Goal: Task Accomplishment & Management: Manage account settings

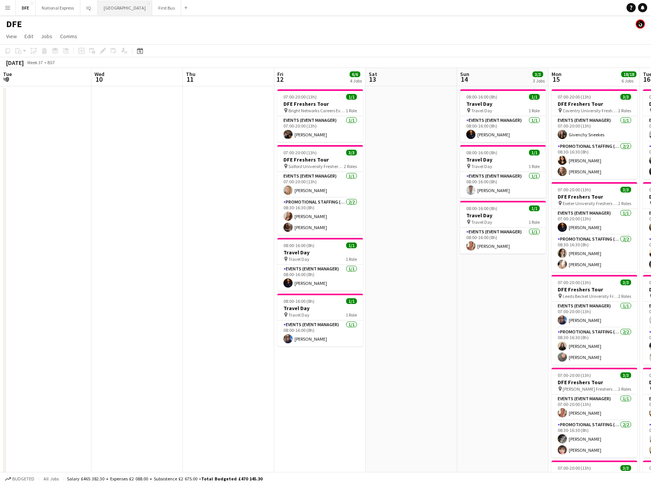
scroll to position [0, 211]
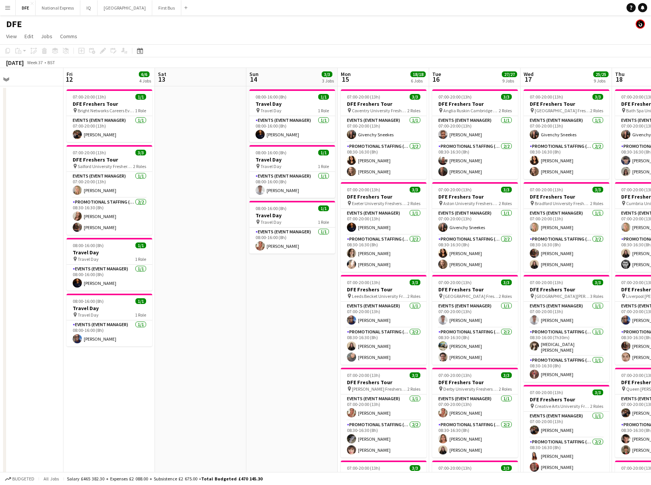
click at [8, 8] on app-icon "Menu" at bounding box center [8, 8] width 6 height 6
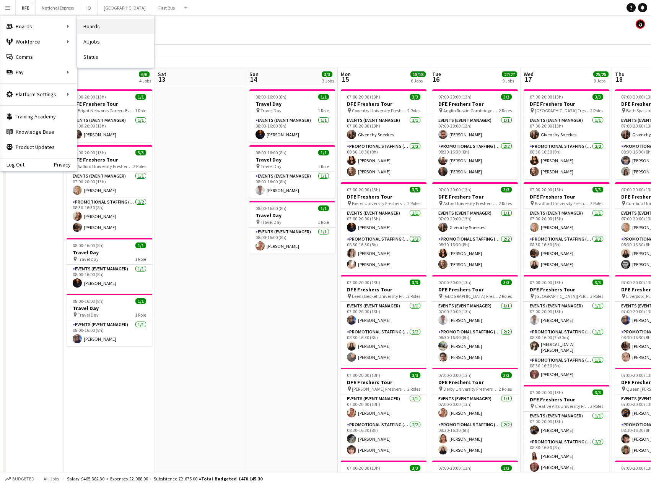
click at [98, 26] on link "Boards" at bounding box center [115, 26] width 76 height 15
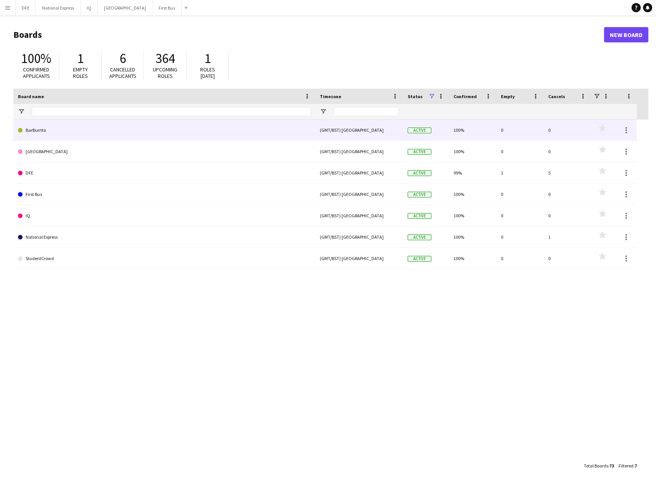
click at [39, 130] on link "BarBurrito" at bounding box center [164, 130] width 293 height 21
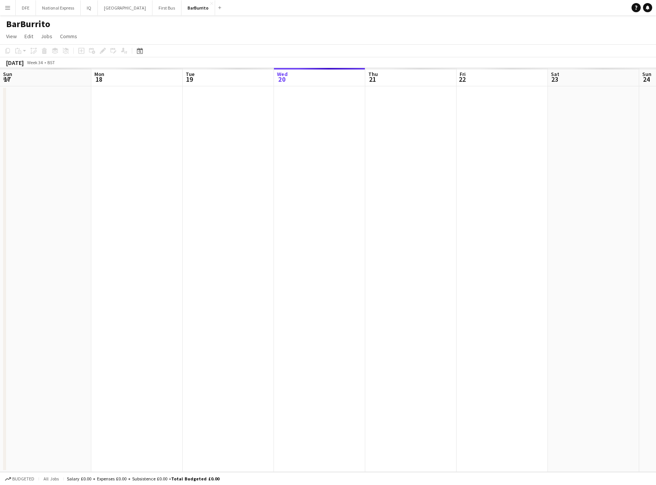
scroll to position [0, 183]
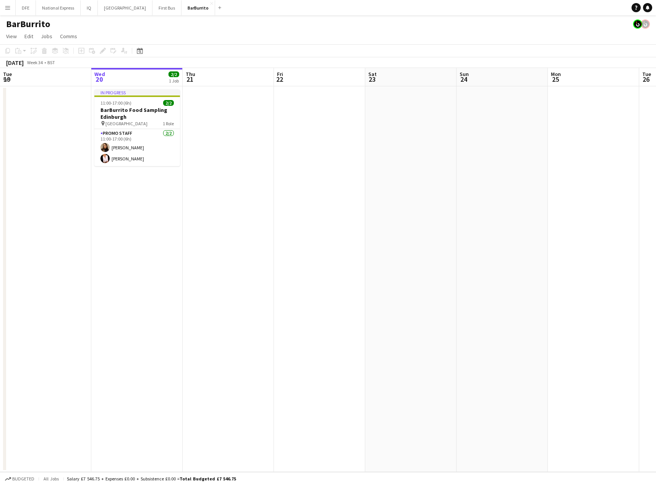
click at [287, 31] on app-page-menu "View Day view expanded Day view collapsed Month view Date picker Jump to [DATE]…" at bounding box center [328, 37] width 656 height 15
click at [5, 6] on app-icon "Menu" at bounding box center [8, 8] width 6 height 6
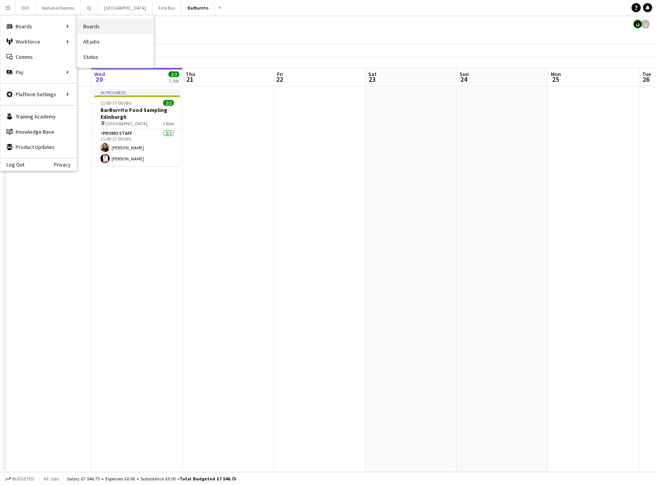
click at [117, 25] on link "Boards" at bounding box center [115, 26] width 76 height 15
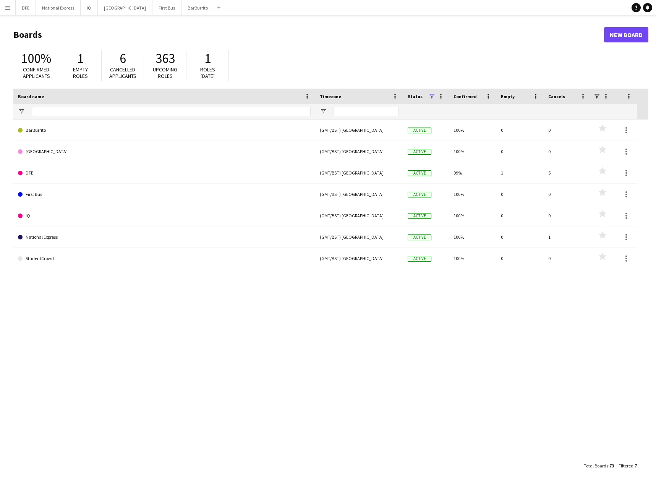
click at [433, 96] on span at bounding box center [431, 96] width 7 height 7
click at [445, 144] on div "Archived" at bounding box center [471, 144] width 60 height 6
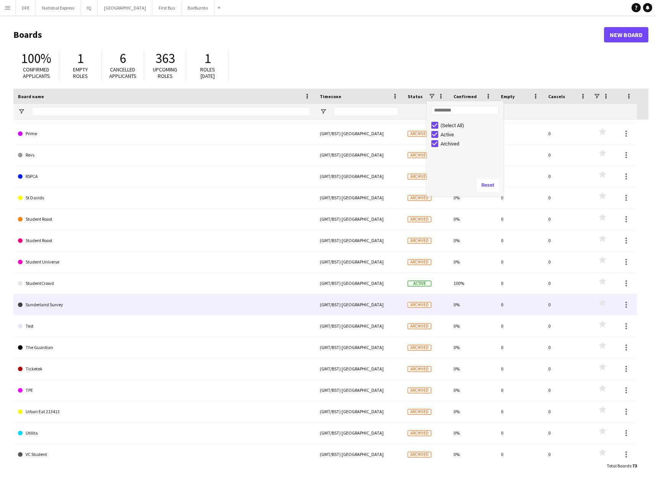
scroll to position [1108, 0]
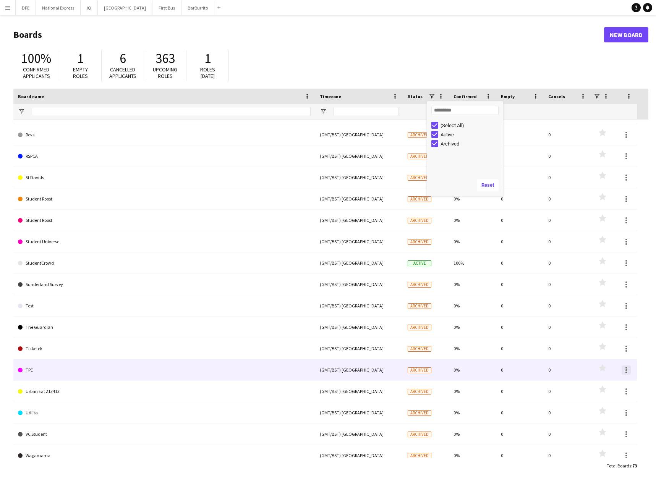
click at [629, 371] on div at bounding box center [626, 370] width 9 height 9
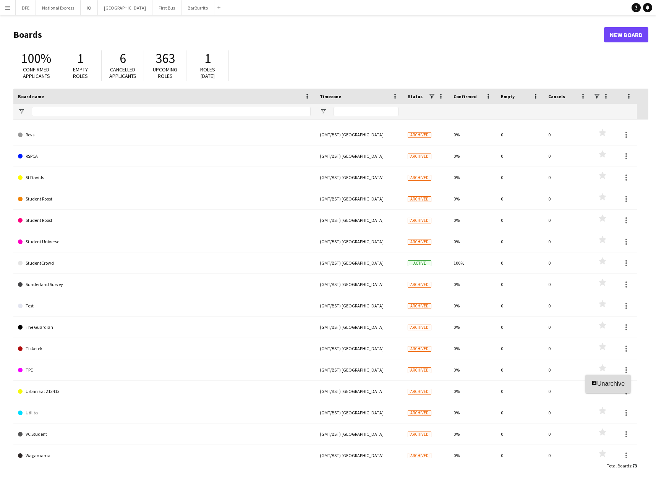
click at [621, 386] on span "Unarchive" at bounding box center [611, 384] width 28 height 6
click at [432, 96] on span at bounding box center [431, 96] width 7 height 7
click at [438, 144] on div "Archived" at bounding box center [468, 143] width 72 height 9
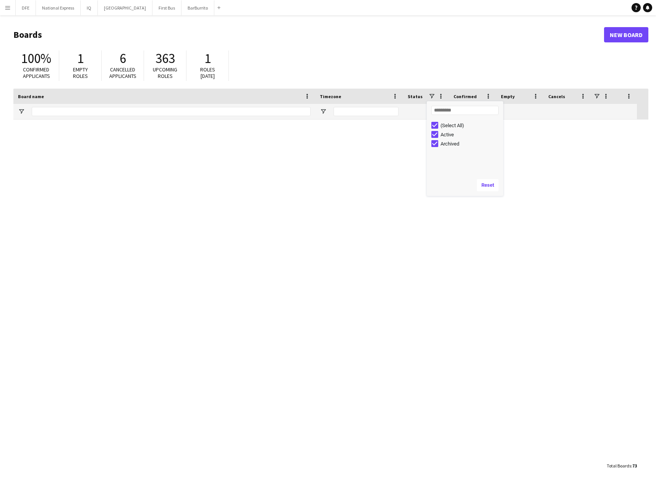
scroll to position [0, 0]
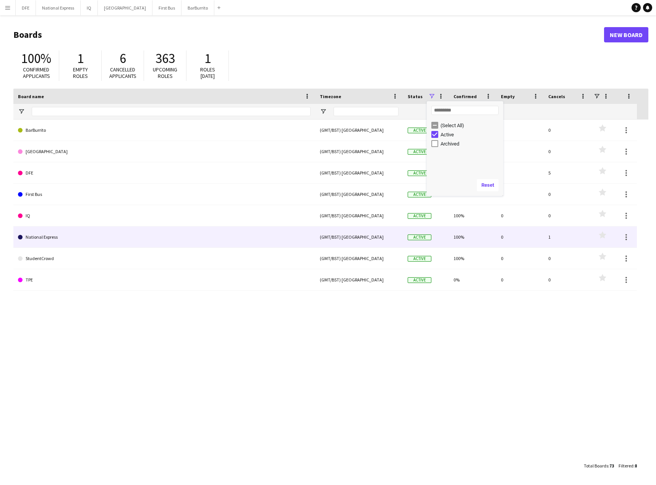
click at [65, 234] on link "National Express" at bounding box center [164, 237] width 293 height 21
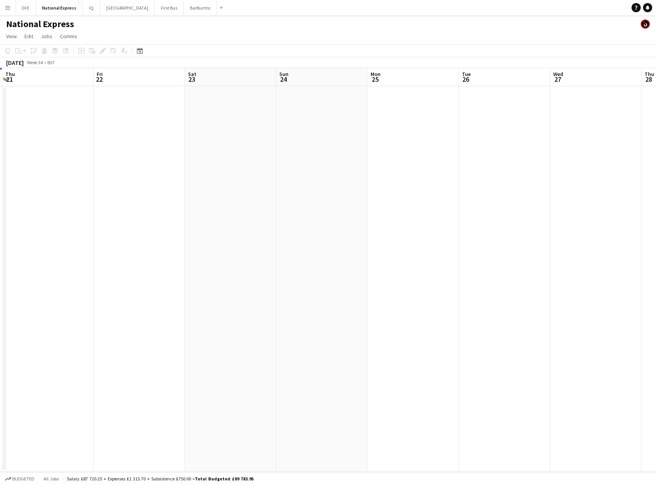
drag, startPoint x: 576, startPoint y: 177, endPoint x: 161, endPoint y: 208, distance: 415.5
click at [0, 202] on html "Menu Boards Boards Boards All jobs Status Workforce Workforce My Workforce Recr…" at bounding box center [328, 242] width 656 height 485
drag, startPoint x: 433, startPoint y: 221, endPoint x: -63, endPoint y: 240, distance: 497.2
click at [0, 240] on html "Menu Boards Boards Boards All jobs Status Workforce Workforce My Workforce Recr…" at bounding box center [328, 242] width 656 height 485
drag, startPoint x: 273, startPoint y: 231, endPoint x: 138, endPoint y: 223, distance: 135.5
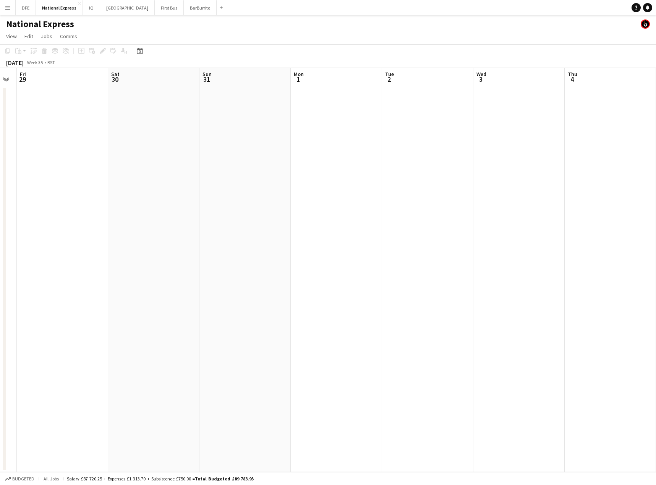
click at [0, 251] on html "Menu Boards Boards Boards All jobs Status Workforce Workforce My Workforce Recr…" at bounding box center [328, 242] width 656 height 485
drag, startPoint x: 368, startPoint y: 203, endPoint x: 220, endPoint y: 202, distance: 147.9
click at [27, 218] on app-calendar-viewport "Fri 29 Sat 30 Sun 31 Mon 1 Tue 2 Wed 3 Thu 4 Fri 5 Sat 6 Sun 7 Mon 8 Tue 9 Wed …" at bounding box center [328, 270] width 656 height 404
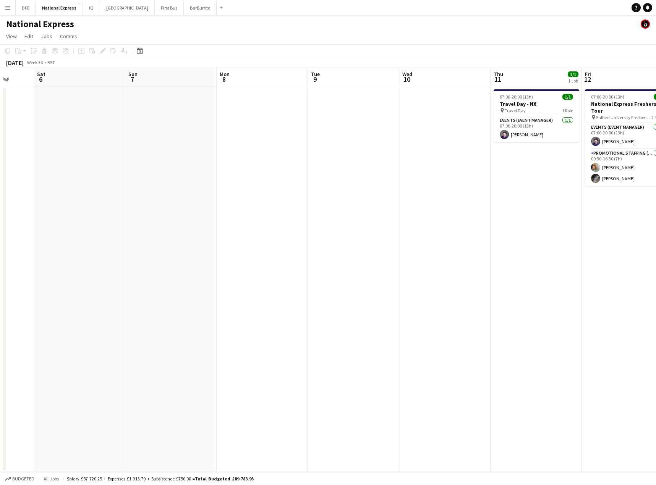
drag, startPoint x: 426, startPoint y: 193, endPoint x: 131, endPoint y: 211, distance: 294.9
click at [94, 214] on app-calendar-viewport "Wed 3 Thu 4 Fri 5 Sat 6 Sun 7 Mon 8 Tue 9 Wed 10 Thu 11 1/1 1 Job Fri 12 3/3 1 …" at bounding box center [328, 270] width 656 height 404
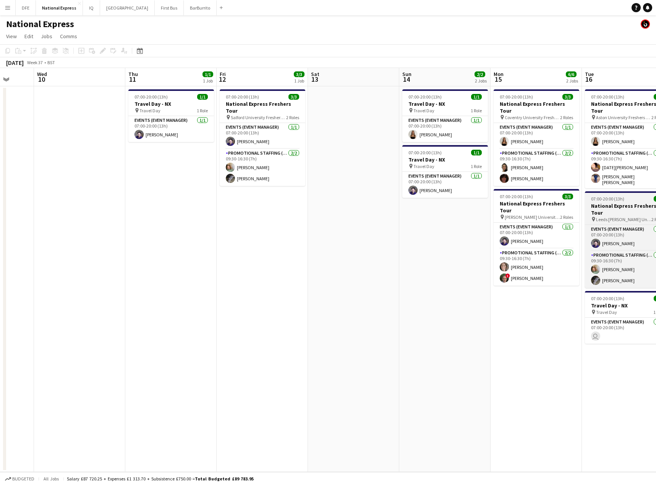
scroll to position [0, 375]
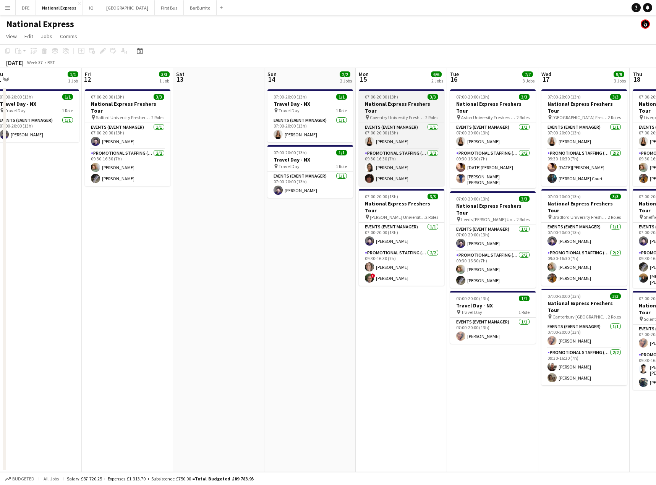
click at [404, 106] on h3 "National Express Freshers Tour" at bounding box center [402, 108] width 86 height 14
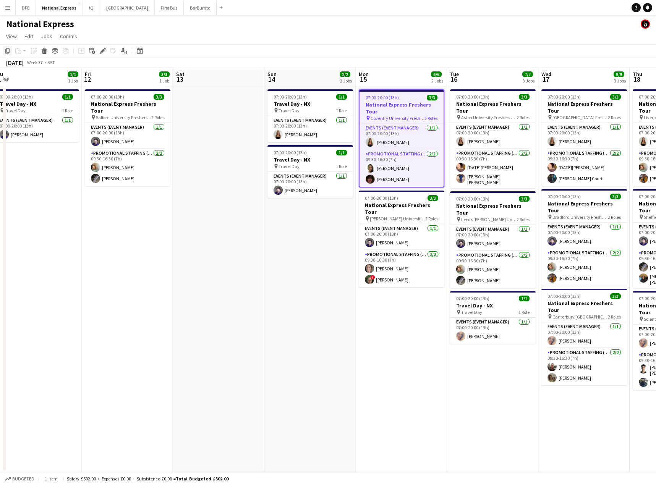
click at [5, 51] on icon "Copy" at bounding box center [8, 51] width 6 height 6
click at [8, 7] on app-icon "Menu" at bounding box center [8, 8] width 6 height 6
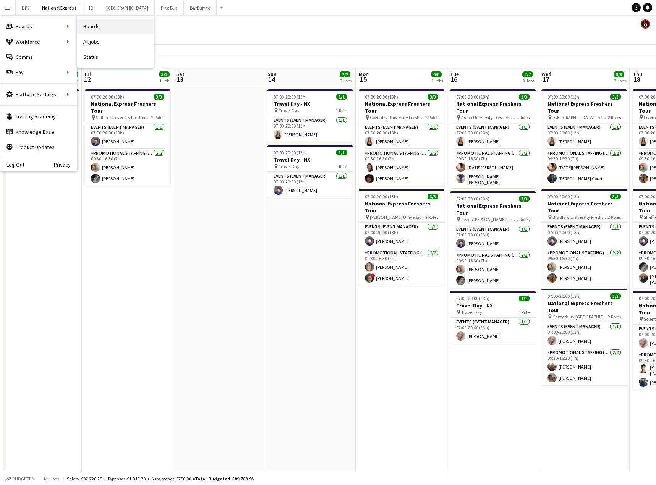
click at [105, 26] on link "Boards" at bounding box center [115, 26] width 76 height 15
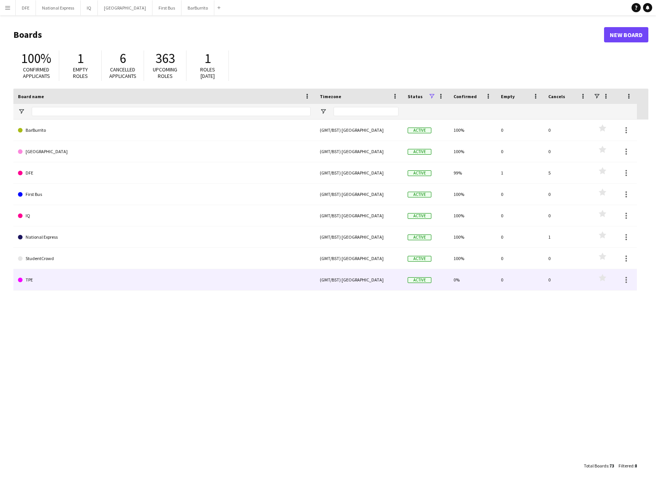
click at [35, 277] on link "TPE" at bounding box center [164, 279] width 293 height 21
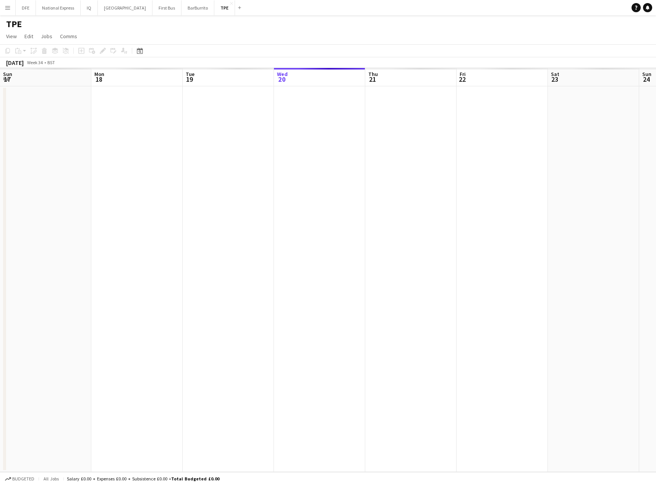
scroll to position [0, 183]
drag, startPoint x: 545, startPoint y: 198, endPoint x: 542, endPoint y: 190, distance: 9.2
click at [0, 215] on html "Menu Boards Boards Boards All jobs Status Workforce Workforce My Workforce Recr…" at bounding box center [328, 242] width 656 height 485
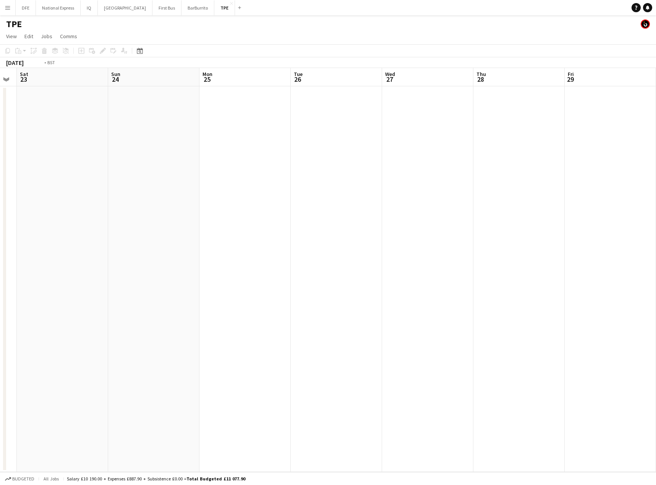
drag, startPoint x: 29, startPoint y: 242, endPoint x: 6, endPoint y: 237, distance: 23.2
click at [0, 240] on html "Menu Boards Boards Boards All jobs Status Workforce Workforce My Workforce Recr…" at bounding box center [328, 242] width 656 height 485
drag, startPoint x: 420, startPoint y: 235, endPoint x: 102, endPoint y: 248, distance: 318.3
click at [101, 248] on app-calendar-viewport "Thu 28 Fri 29 Sat 30 Sun 31 Mon 1 Tue 2 Wed 3 Thu 4 Fri 5 Sat 6 Sun 7 Mon 8 Tue…" at bounding box center [328, 270] width 656 height 404
drag, startPoint x: 385, startPoint y: 247, endPoint x: 60, endPoint y: 242, distance: 324.9
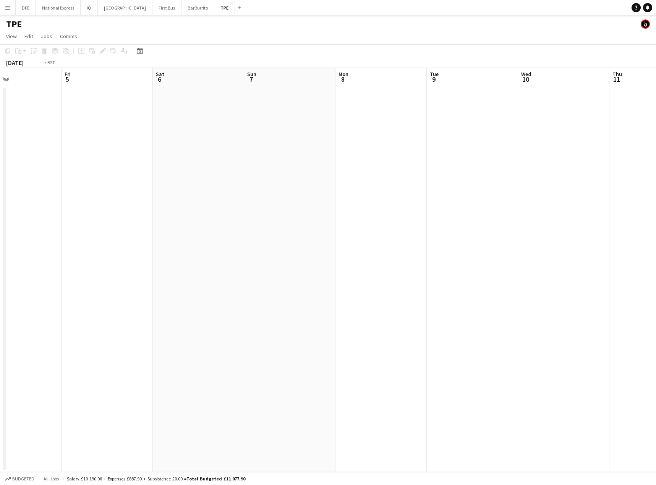
click at [49, 244] on app-calendar-viewport "Tue 2 Wed 3 Thu 4 Fri 5 Sat 6 Sun 7 Mon 8 Tue 9 Wed 10 Thu 11 Fri 12 Sat 13 Sun…" at bounding box center [328, 270] width 656 height 404
drag, startPoint x: 396, startPoint y: 236, endPoint x: 139, endPoint y: 239, distance: 256.9
click at [139, 239] on app-calendar-viewport "Tue 9 Wed 10 Thu 11 Fri 12 Sat 13 Sun 14 Mon 15 Tue 16 Wed 17 Thu 18 Fri 19 Sat…" at bounding box center [328, 270] width 656 height 404
drag, startPoint x: 277, startPoint y: 217, endPoint x: 388, endPoint y: 212, distance: 110.6
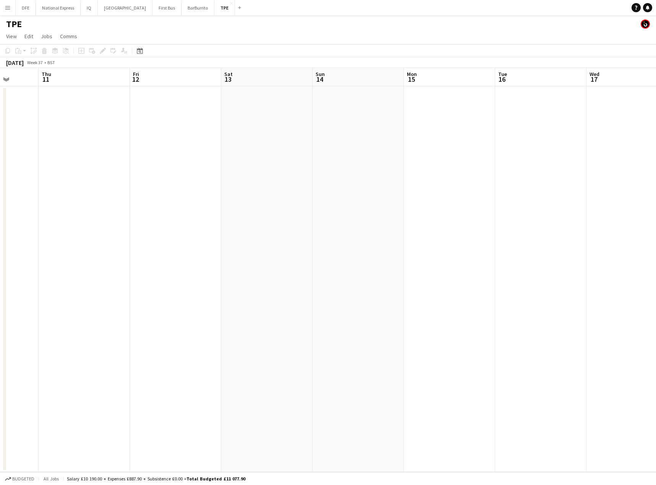
click at [388, 212] on app-calendar-viewport "Mon 8 Tue 9 Wed 10 Thu 11 Fri 12 Sat 13 Sun 14 Mon 15 Tue 16 Wed 17 Thu 18 Fri …" at bounding box center [328, 270] width 656 height 404
drag, startPoint x: 152, startPoint y: 119, endPoint x: 159, endPoint y: 127, distance: 11.1
click at [152, 119] on app-date-cell at bounding box center [175, 279] width 91 height 386
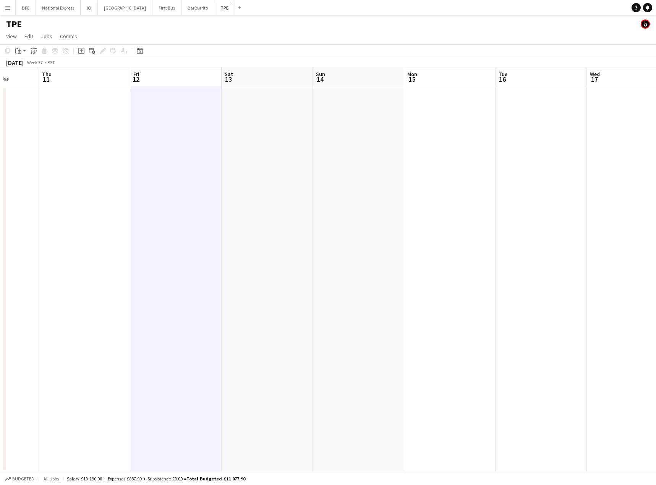
click at [18, 46] on app-toolbar "Copy Paste Paste Ctrl+V Paste with crew Ctrl+Shift+V Paste linked Job [GEOGRAPH…" at bounding box center [328, 50] width 656 height 13
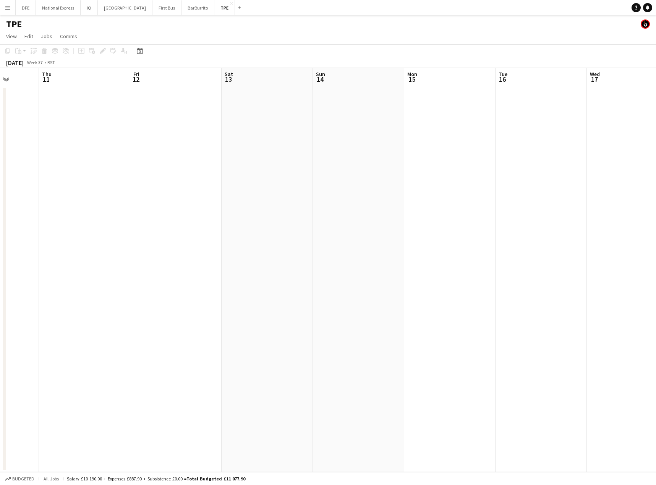
click at [198, 111] on app-date-cell at bounding box center [175, 279] width 91 height 386
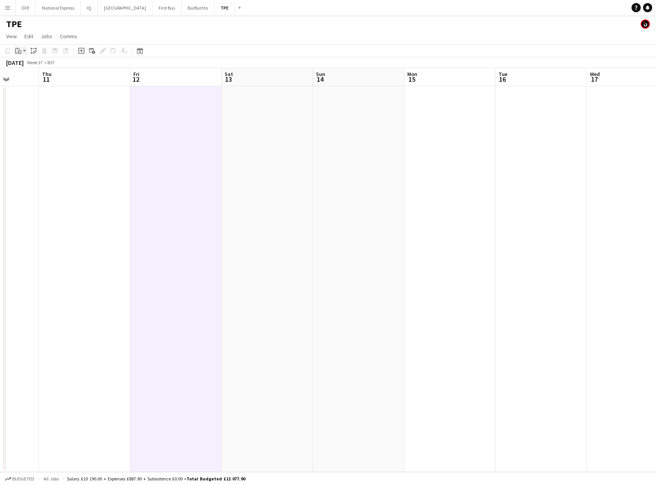
click at [23, 52] on app-action-btn "Paste" at bounding box center [21, 50] width 14 height 9
click at [30, 62] on link "Paste Ctrl+V" at bounding box center [56, 65] width 72 height 7
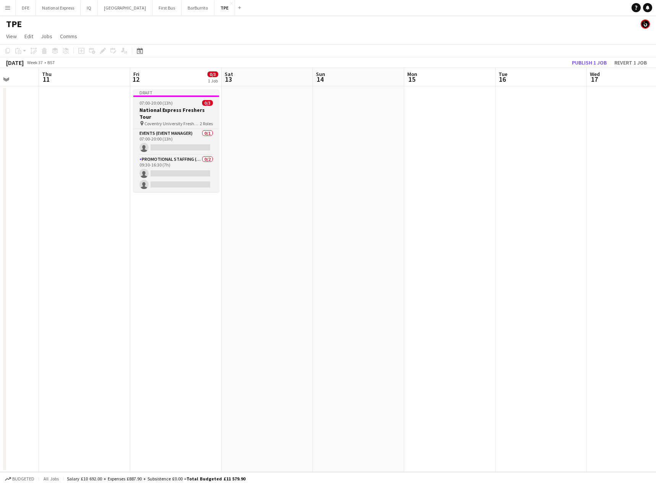
click at [162, 110] on h3 "National Express Freshers Tour" at bounding box center [176, 114] width 86 height 14
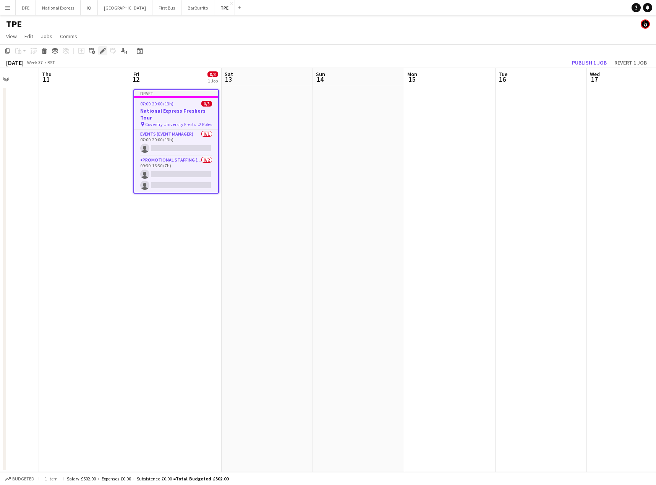
click at [104, 50] on icon at bounding box center [103, 51] width 4 height 4
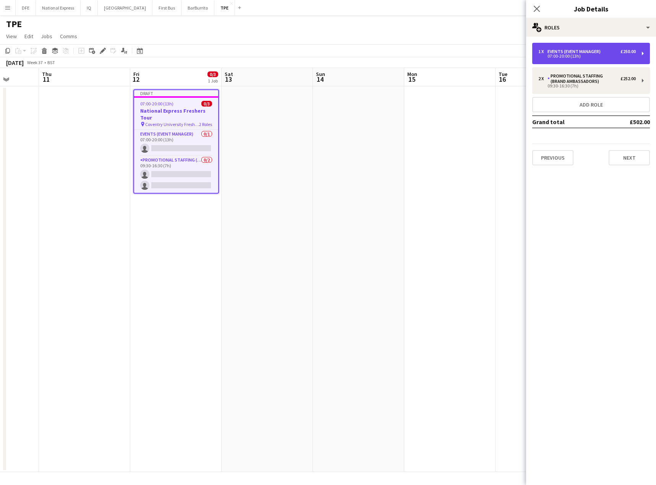
click at [630, 54] on div "07:00-20:00 (13h)" at bounding box center [587, 56] width 97 height 4
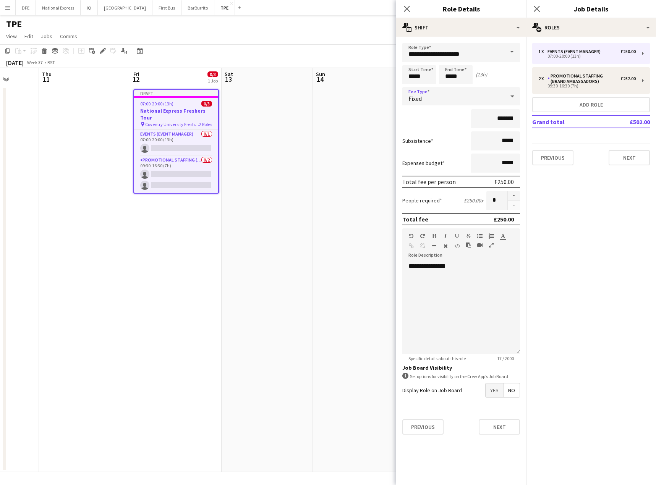
click at [479, 98] on div "Fixed" at bounding box center [453, 96] width 102 height 18
click at [460, 159] on span "No fee" at bounding box center [461, 156] width 105 height 7
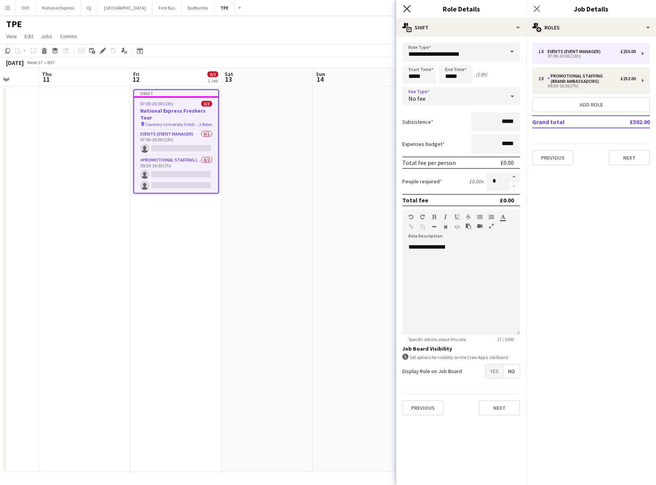
click at [409, 8] on icon at bounding box center [406, 8] width 7 height 7
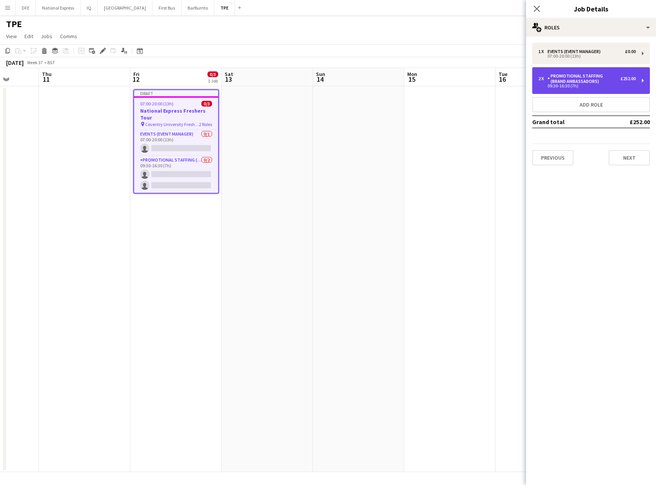
click at [588, 84] on div "Promotional Staffing (Brand Ambassadors)" at bounding box center [584, 78] width 73 height 11
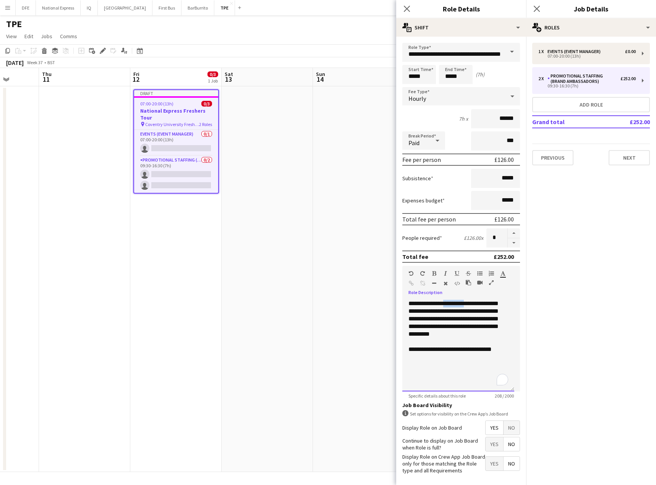
drag, startPoint x: 457, startPoint y: 302, endPoint x: 472, endPoint y: 304, distance: 15.4
click at [472, 304] on div "**********" at bounding box center [458, 346] width 112 height 92
click at [471, 330] on div "**********" at bounding box center [458, 346] width 112 height 92
drag, startPoint x: 484, startPoint y: 312, endPoint x: 436, endPoint y: 320, distance: 48.3
click at [436, 320] on div "**********" at bounding box center [458, 346] width 112 height 92
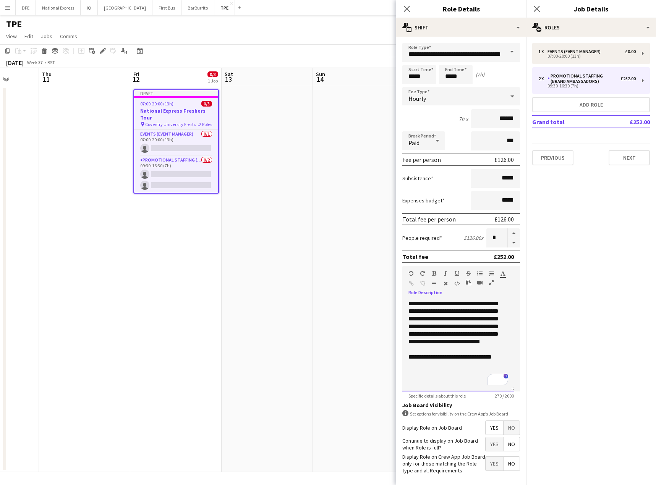
click at [490, 333] on div "**********" at bounding box center [458, 346] width 112 height 92
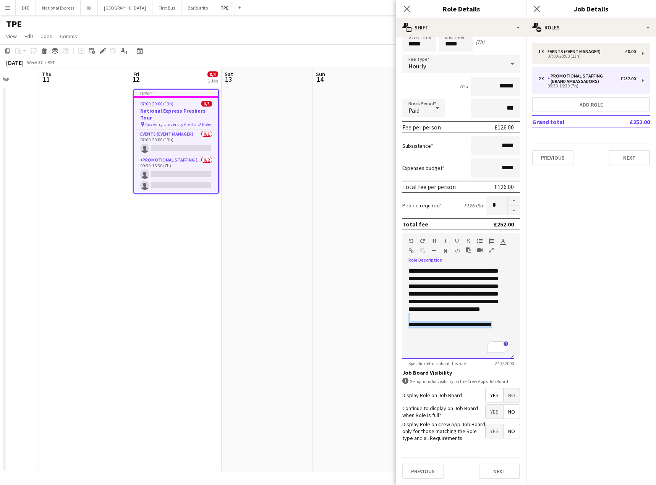
drag, startPoint x: 497, startPoint y: 326, endPoint x: 390, endPoint y: 321, distance: 107.1
click at [390, 321] on body "Menu Boards Boards Boards All jobs Status Workforce Workforce My Workforce Recr…" at bounding box center [328, 242] width 656 height 485
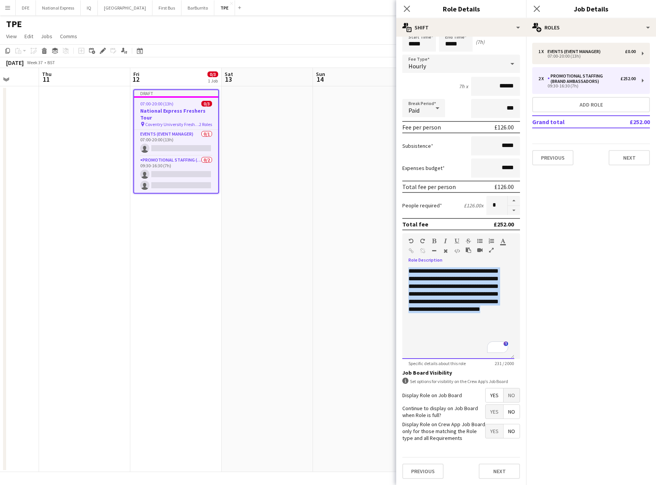
drag, startPoint x: 433, startPoint y: 297, endPoint x: 409, endPoint y: 264, distance: 41.4
click at [409, 268] on div "**********" at bounding box center [458, 314] width 112 height 92
copy div "**********"
click at [500, 467] on button "Next" at bounding box center [499, 471] width 41 height 15
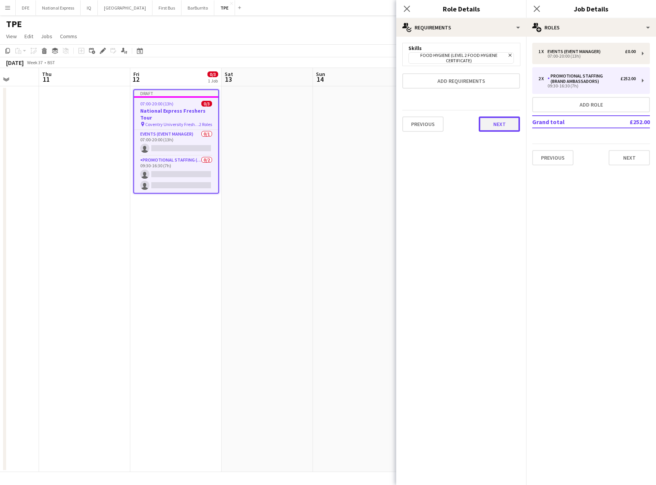
click at [505, 126] on button "Next" at bounding box center [499, 124] width 41 height 15
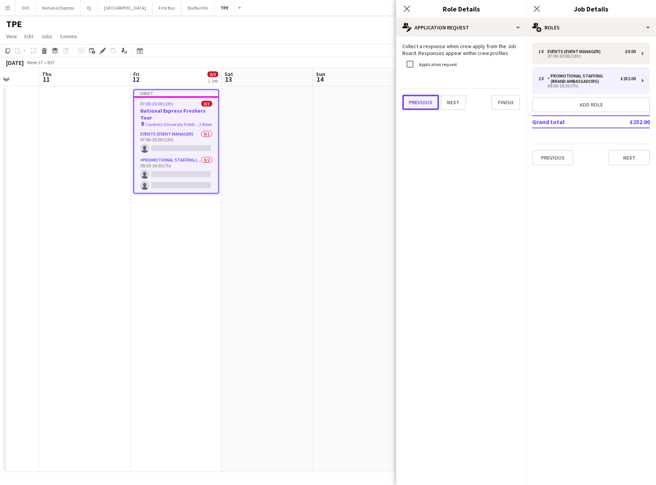
click at [417, 102] on button "Previous" at bounding box center [420, 102] width 37 height 15
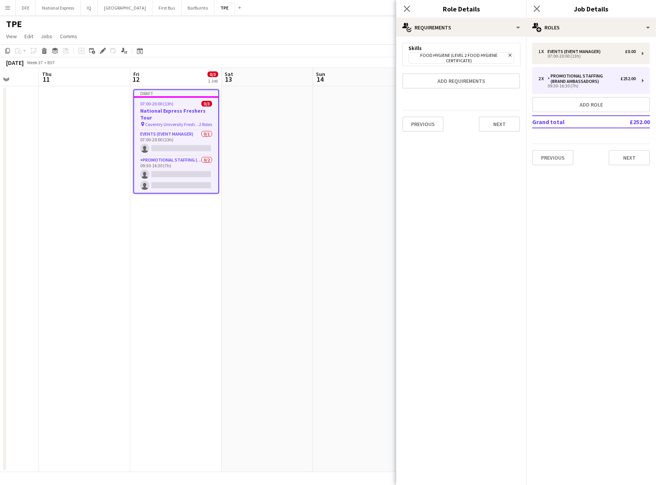
click at [512, 54] on span "Food Hygiene (Level 2 Food Hygiene Certificate) Remove" at bounding box center [461, 57] width 105 height 11
click at [508, 54] on icon "Remove" at bounding box center [509, 55] width 5 height 5
click at [426, 101] on button "Previous" at bounding box center [422, 101] width 41 height 15
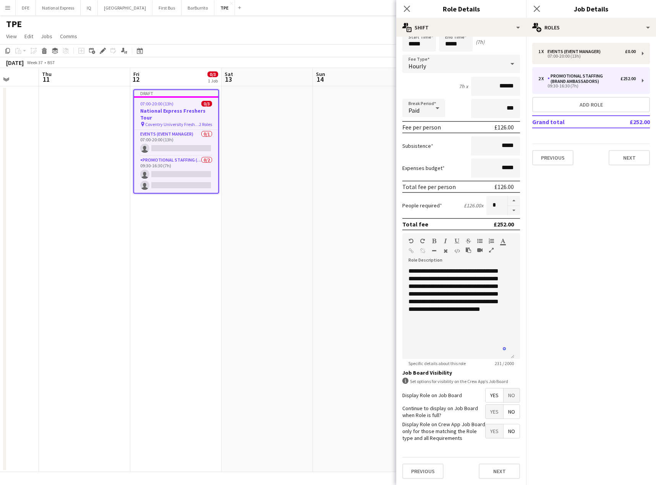
scroll to position [38, 0]
click at [499, 469] on button "Next" at bounding box center [499, 471] width 41 height 15
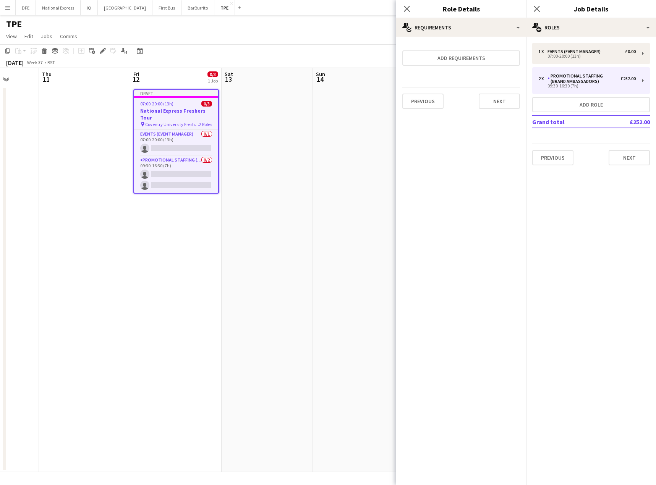
click at [634, 166] on div "1 x Events (Event Manager) £0.00 07:00-20:00 (13h) 2 x Promotional Staffing (Br…" at bounding box center [591, 104] width 130 height 135
click at [631, 159] on button "Next" at bounding box center [629, 157] width 41 height 15
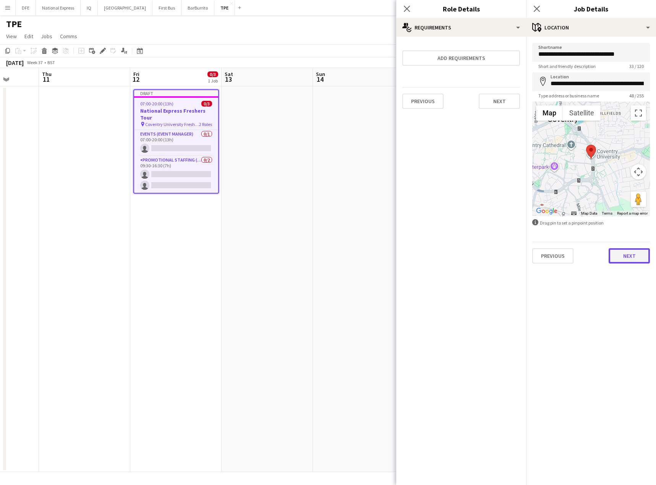
click at [631, 258] on button "Next" at bounding box center [629, 255] width 41 height 15
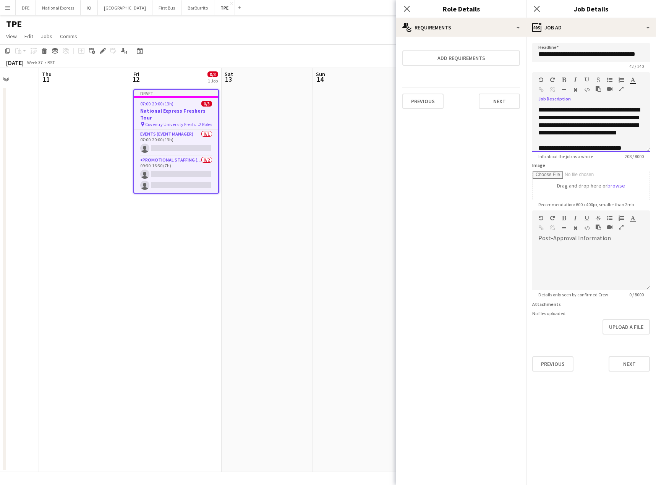
click at [586, 136] on span "**********" at bounding box center [590, 121] width 102 height 29
paste div "To enrich screen reader interactions, please activate Accessibility in Grammarl…"
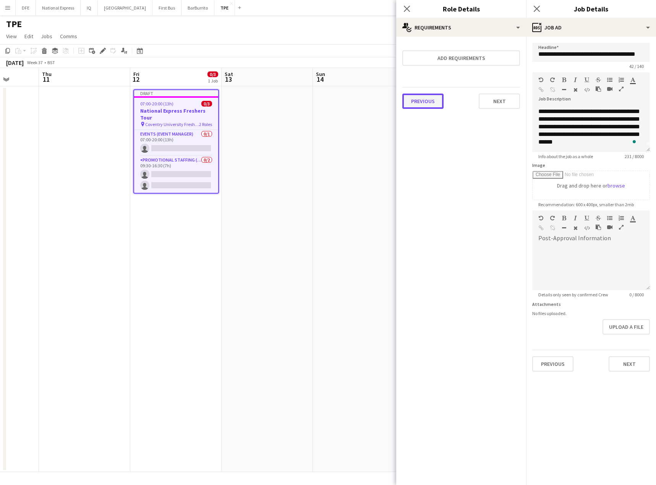
click at [426, 106] on button "Previous" at bounding box center [422, 101] width 41 height 15
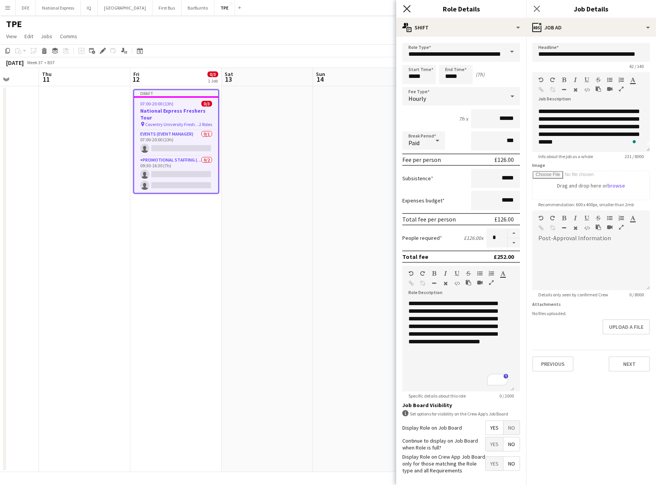
click at [407, 8] on icon at bounding box center [406, 8] width 7 height 7
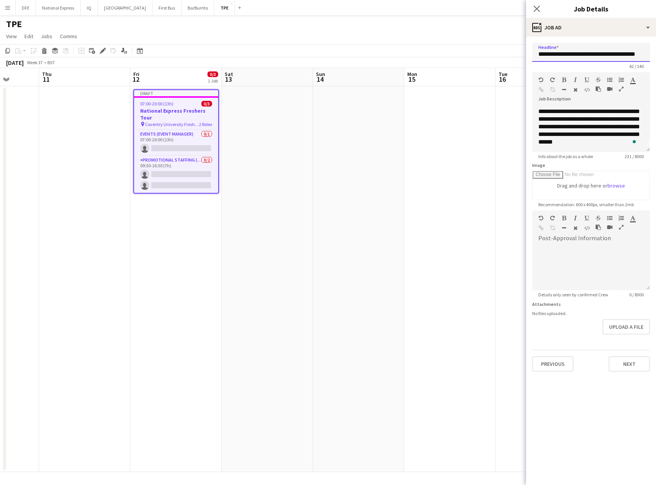
click at [560, 56] on input "**********" at bounding box center [591, 52] width 118 height 19
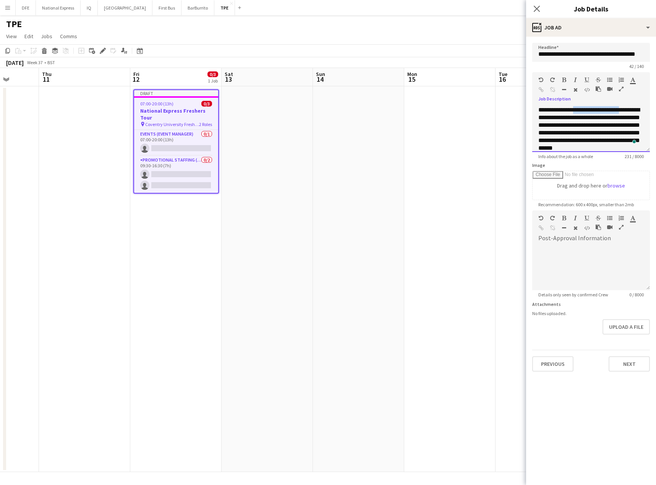
drag, startPoint x: 620, startPoint y: 110, endPoint x: 584, endPoint y: 89, distance: 41.2
click at [579, 109] on div "**********" at bounding box center [591, 129] width 118 height 46
copy span "**********"
drag, startPoint x: 579, startPoint y: 54, endPoint x: 505, endPoint y: 54, distance: 74.9
click at [505, 54] on body "Menu Boards Boards Boards All jobs Status Workforce Workforce My Workforce Recr…" at bounding box center [328, 242] width 656 height 485
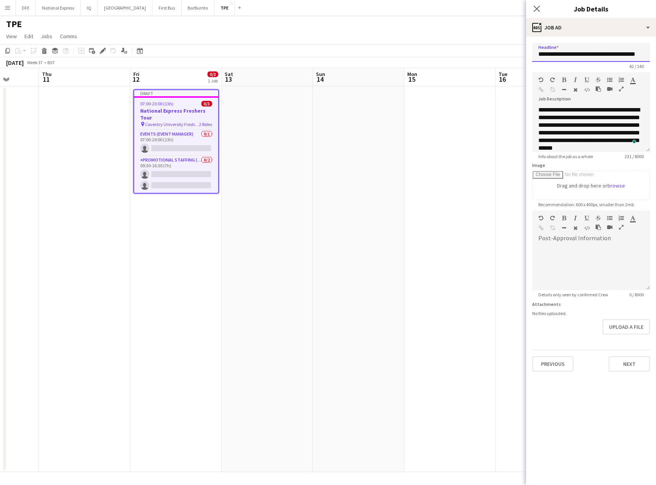
paste input "***"
drag, startPoint x: 596, startPoint y: 53, endPoint x: 626, endPoint y: 54, distance: 29.8
click at [626, 54] on input "**********" at bounding box center [591, 52] width 118 height 19
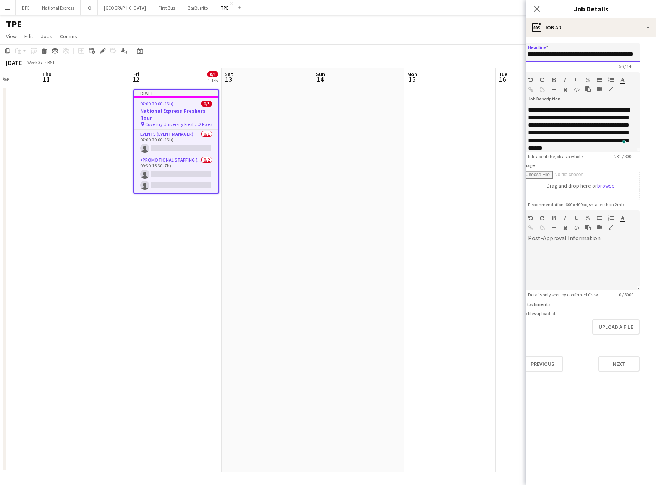
drag, startPoint x: 638, startPoint y: 57, endPoint x: 657, endPoint y: 58, distance: 18.7
click at [650, 58] on html "Menu Boards Boards Boards All jobs Status Workforce Workforce My Workforce Recr…" at bounding box center [328, 242] width 656 height 485
click at [587, 51] on input "**********" at bounding box center [581, 52] width 118 height 19
click at [578, 54] on input "**********" at bounding box center [581, 52] width 118 height 19
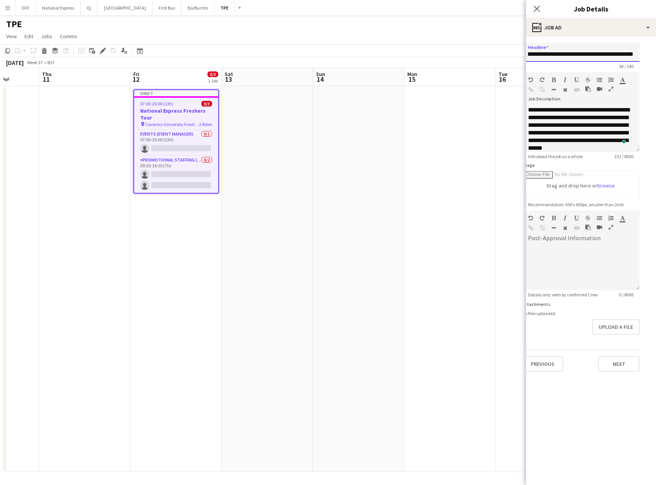
click at [578, 54] on input "**********" at bounding box center [581, 52] width 118 height 19
type input "**********"
click at [626, 366] on button "Next" at bounding box center [619, 364] width 41 height 15
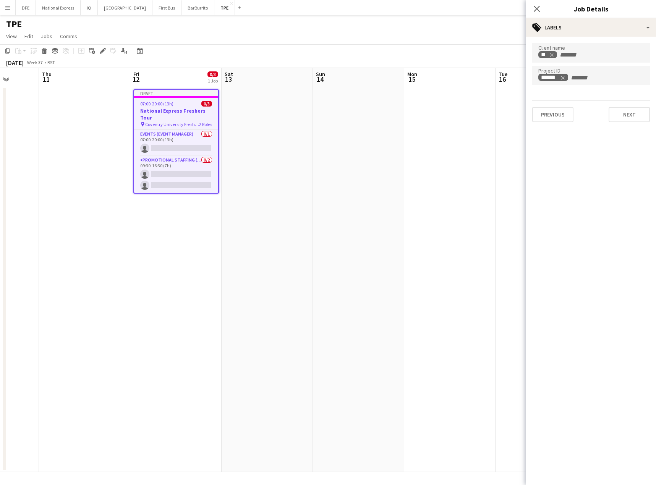
scroll to position [0, 0]
click at [564, 76] on icon "Remove tag" at bounding box center [562, 77] width 5 height 5
click at [552, 53] on span "Remove tag" at bounding box center [551, 55] width 5 height 8
type input "***"
click at [566, 78] on input "Type to search project ID labels..." at bounding box center [591, 77] width 105 height 7
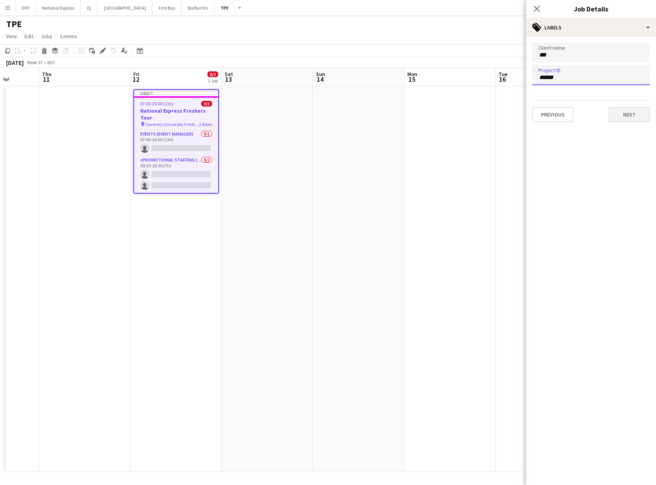
type input "******"
click at [645, 113] on button "Next" at bounding box center [629, 114] width 41 height 15
type input "*******"
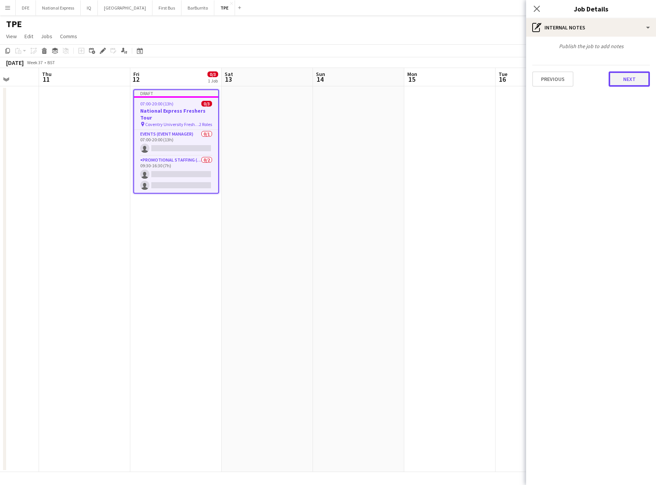
click at [631, 82] on button "Next" at bounding box center [629, 78] width 41 height 15
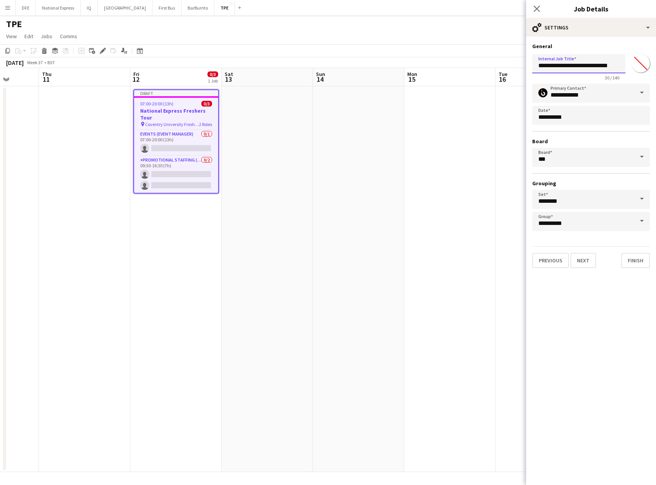
click at [579, 65] on input "**********" at bounding box center [578, 63] width 93 height 19
paste input "**********"
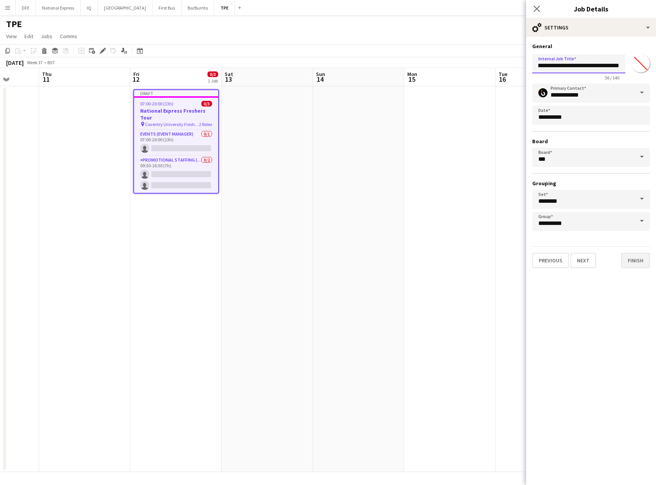
type input "**********"
click at [642, 260] on button "Finish" at bounding box center [635, 260] width 29 height 15
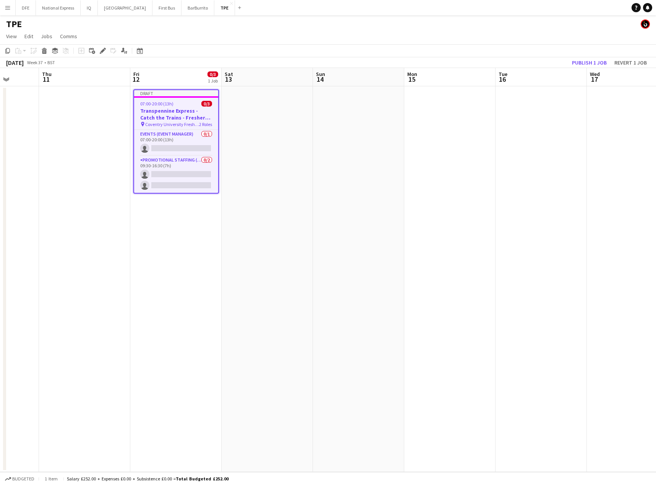
click at [174, 115] on h3 "Transpennine Express - Catch the Trains - Freshers Tour" at bounding box center [176, 114] width 84 height 14
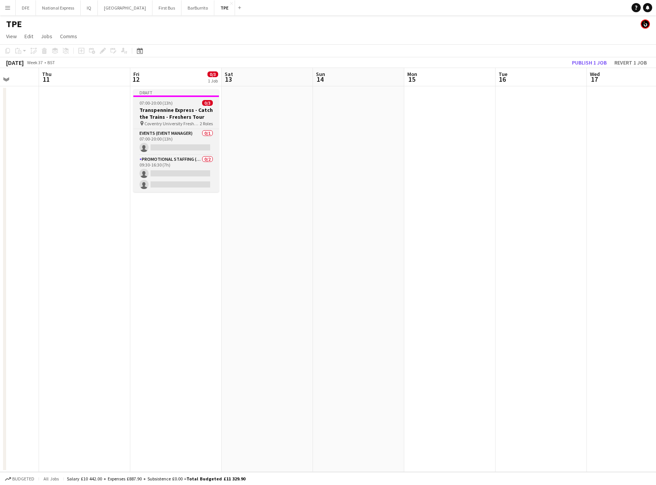
click at [149, 118] on h3 "Transpennine Express - Catch the Trains - Freshers Tour" at bounding box center [176, 114] width 86 height 14
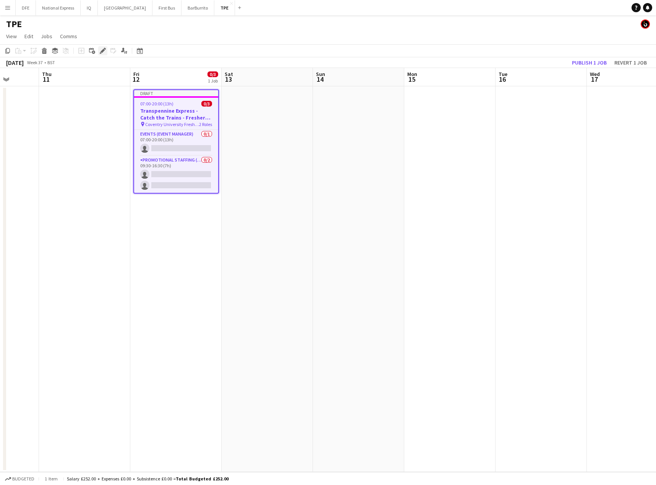
click at [103, 50] on icon at bounding box center [103, 51] width 4 height 4
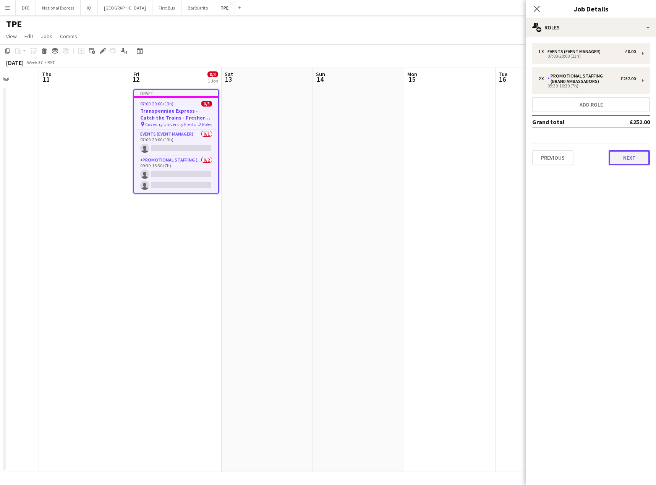
click at [639, 158] on button "Next" at bounding box center [629, 157] width 41 height 15
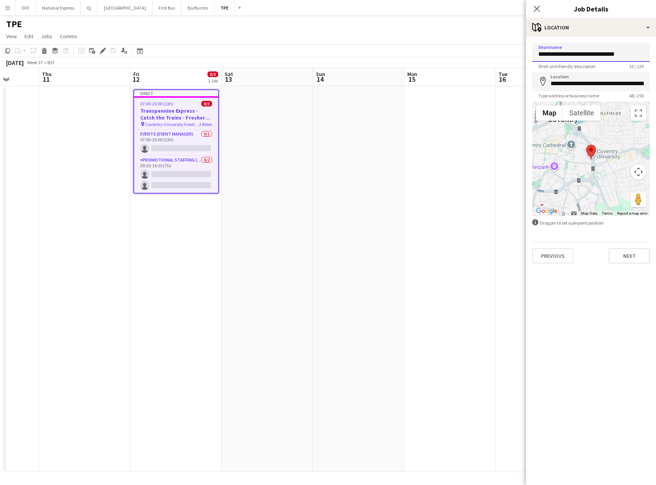
drag, startPoint x: 562, startPoint y: 56, endPoint x: 534, endPoint y: 54, distance: 28.0
click at [519, 53] on body "Menu Boards Boards Boards All jobs Status Workforce Workforce My Workforce Recr…" at bounding box center [328, 242] width 656 height 485
type input "**********"
click at [602, 84] on input "**********" at bounding box center [591, 81] width 118 height 19
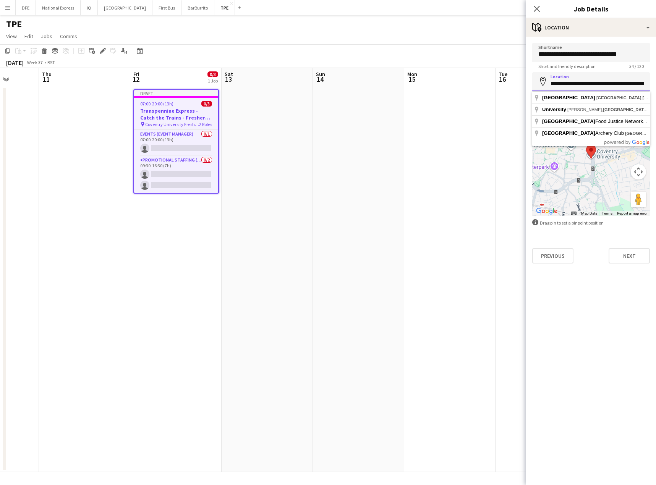
click at [602, 84] on input "**********" at bounding box center [591, 81] width 118 height 19
paste input
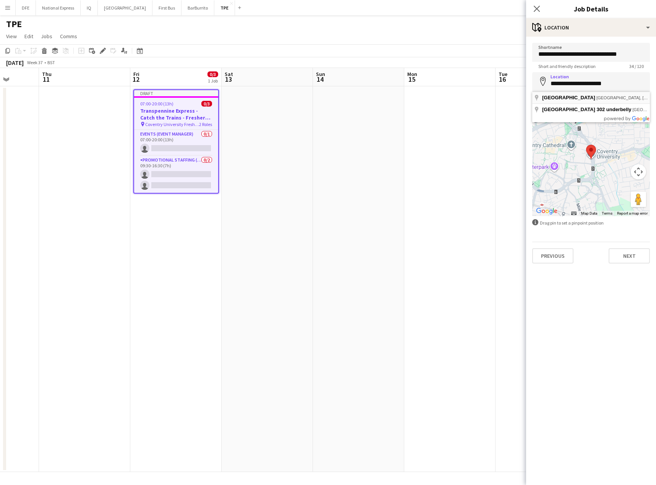
type input "**********"
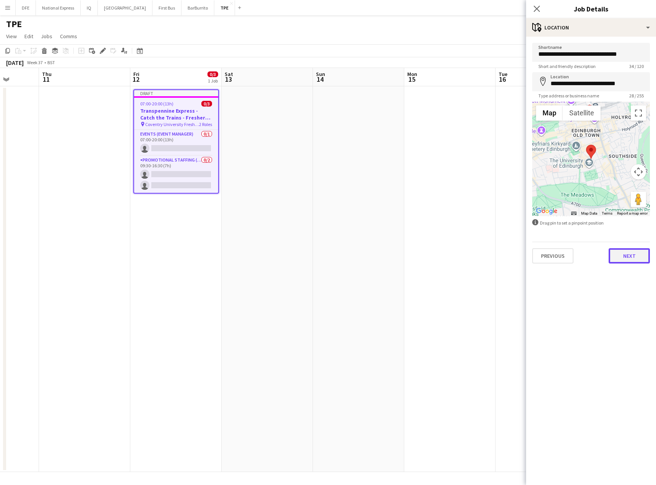
click at [631, 258] on button "Next" at bounding box center [629, 255] width 41 height 15
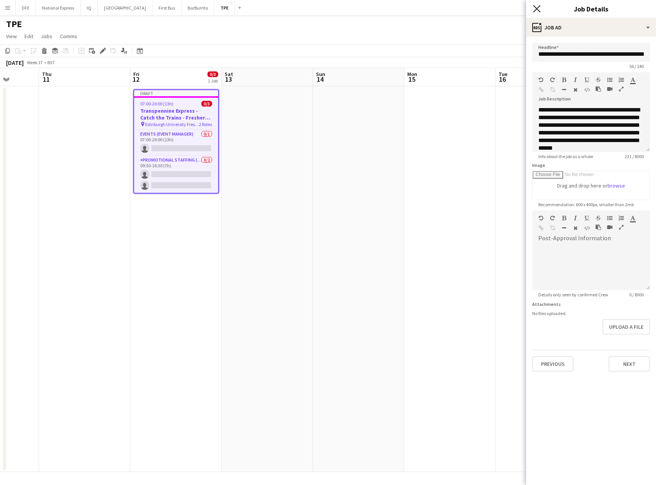
click at [535, 10] on icon "Close pop-in" at bounding box center [536, 8] width 7 height 7
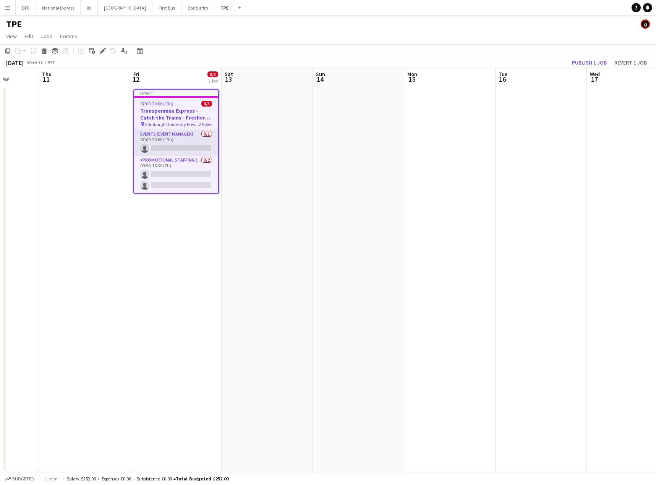
click at [189, 145] on app-card-role "Events (Event Manager) 0/1 07:00-20:00 (13h) single-neutral-actions" at bounding box center [176, 143] width 84 height 26
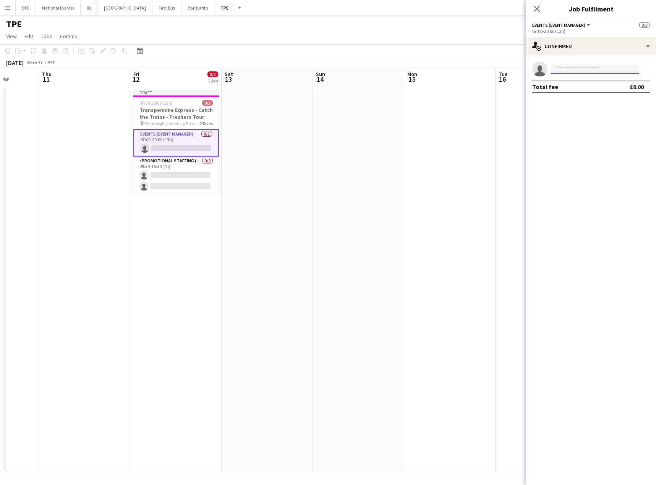
click at [580, 65] on input at bounding box center [595, 69] width 89 height 9
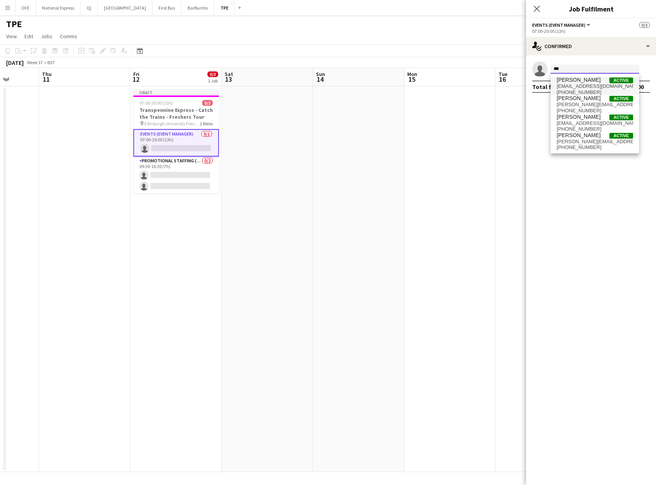
type input "***"
click at [583, 87] on span "[EMAIL_ADDRESS][DOMAIN_NAME]" at bounding box center [595, 86] width 76 height 6
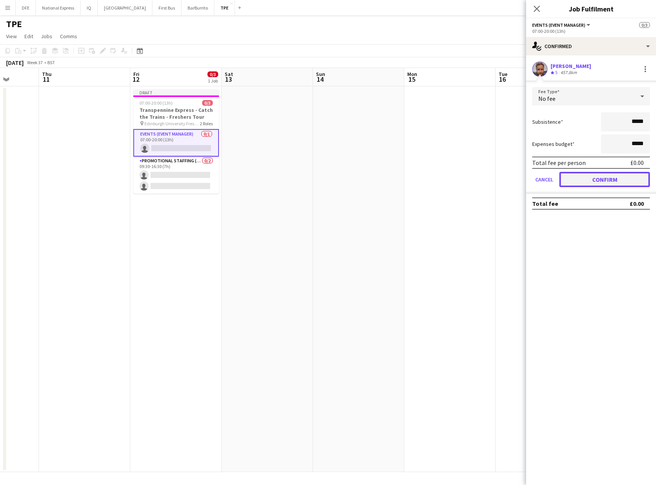
click at [619, 181] on button "Confirm" at bounding box center [605, 179] width 91 height 15
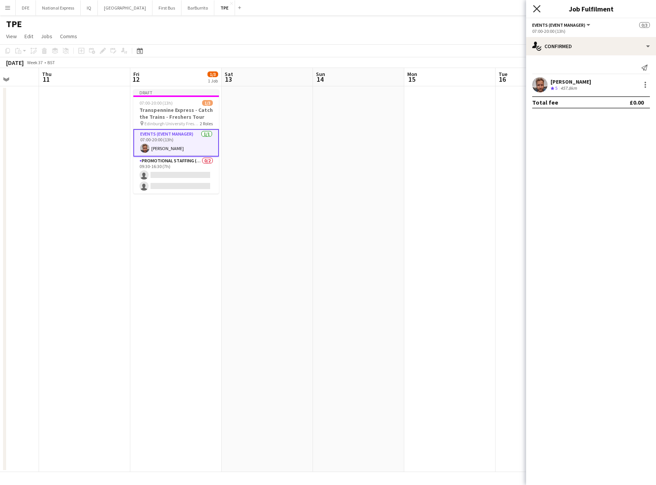
click at [539, 8] on icon "Close pop-in" at bounding box center [536, 8] width 7 height 7
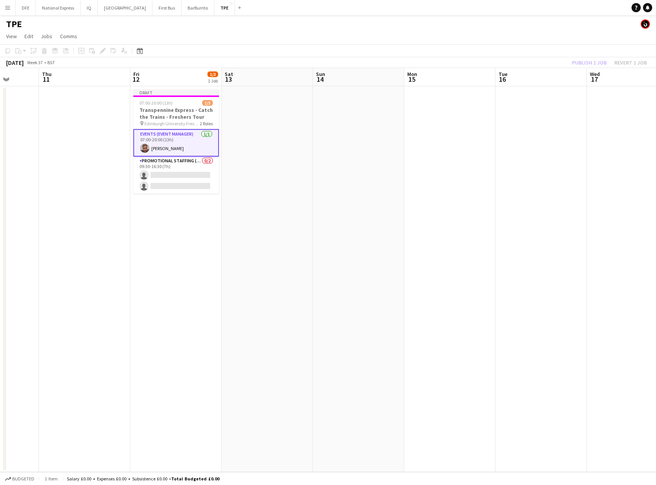
click at [409, 120] on app-date-cell at bounding box center [449, 279] width 91 height 386
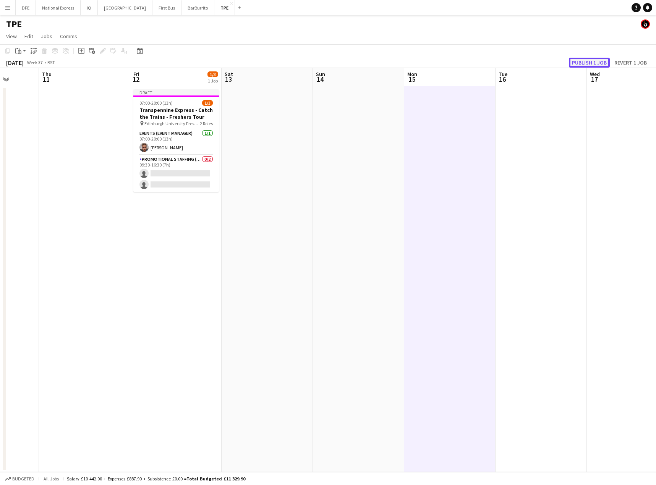
click at [598, 63] on button "Publish 1 job" at bounding box center [589, 63] width 41 height 10
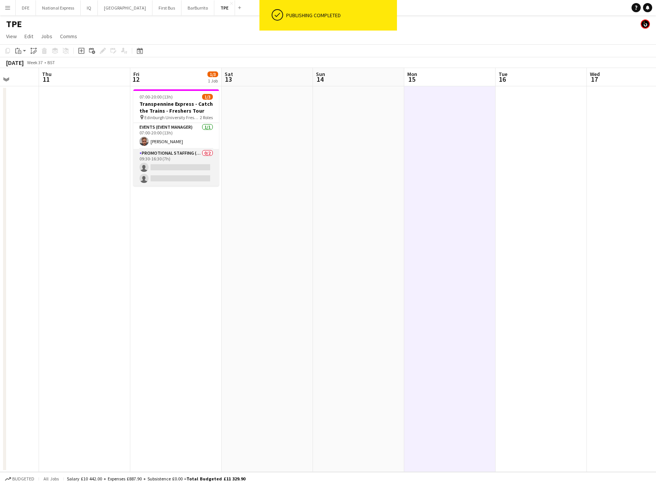
click at [183, 175] on app-card-role "Promotional Staffing (Brand Ambassadors) 0/2 09:30-16:30 (7h) single-neutral-ac…" at bounding box center [176, 167] width 86 height 37
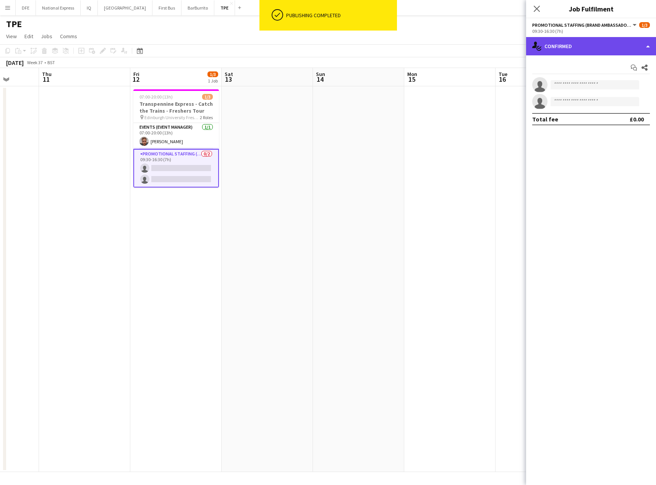
click at [587, 43] on div "single-neutral-actions-check-2 Confirmed" at bounding box center [591, 46] width 130 height 18
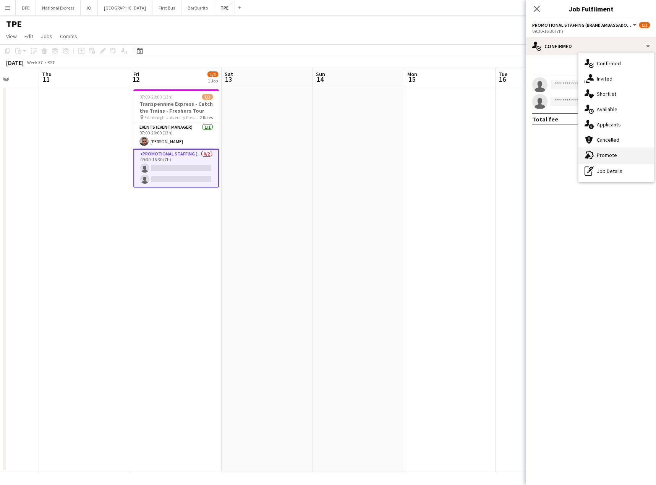
click at [610, 155] on div "advertising-megaphone Promote" at bounding box center [617, 155] width 76 height 15
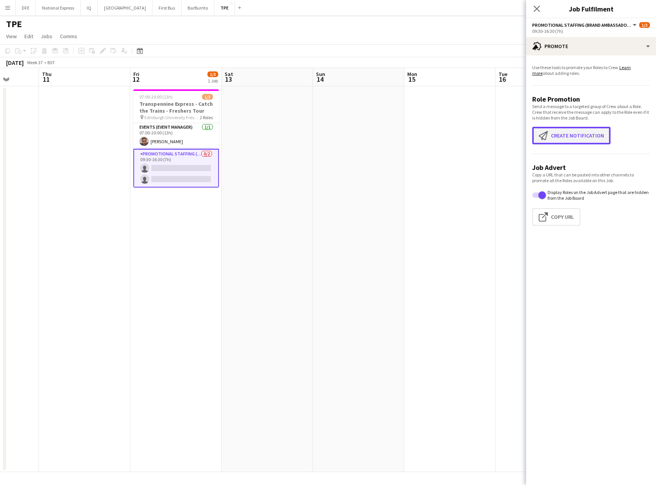
click at [578, 136] on button "Create notification Create notification" at bounding box center [571, 136] width 78 height 18
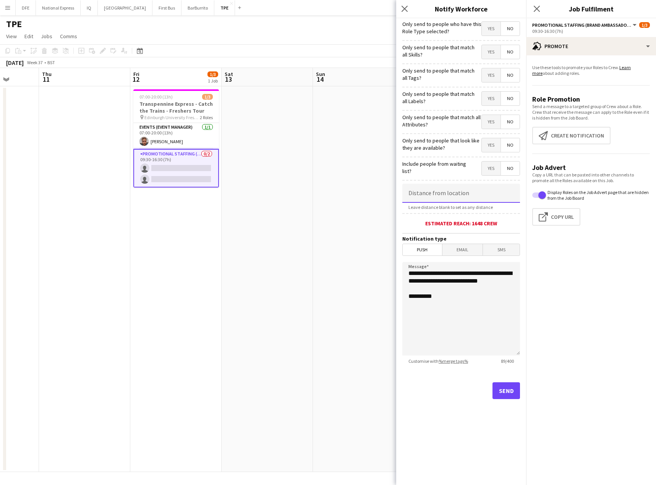
click at [458, 196] on input at bounding box center [461, 193] width 118 height 19
type input "*****"
click at [503, 394] on button "Send" at bounding box center [507, 391] width 28 height 17
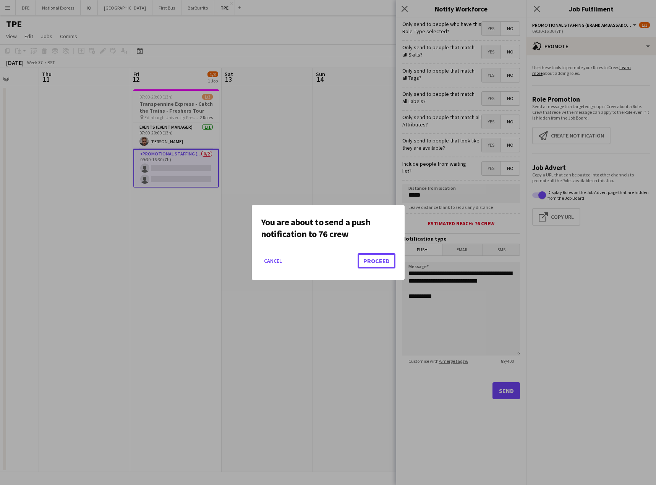
click at [372, 259] on button "Proceed" at bounding box center [377, 260] width 38 height 15
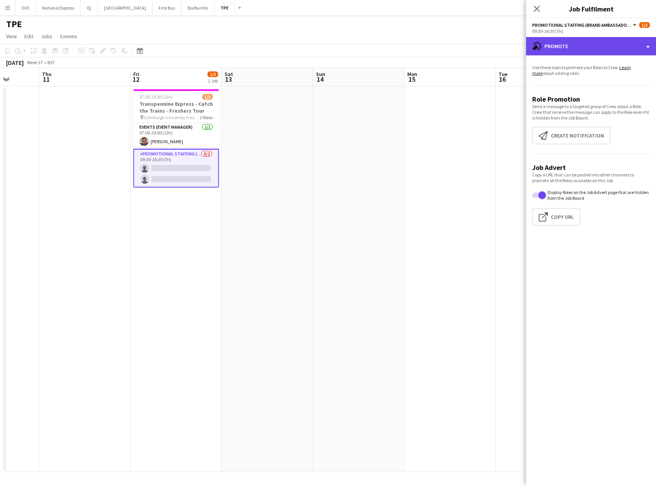
click at [573, 47] on div "advertising-megaphone Promote" at bounding box center [591, 46] width 130 height 18
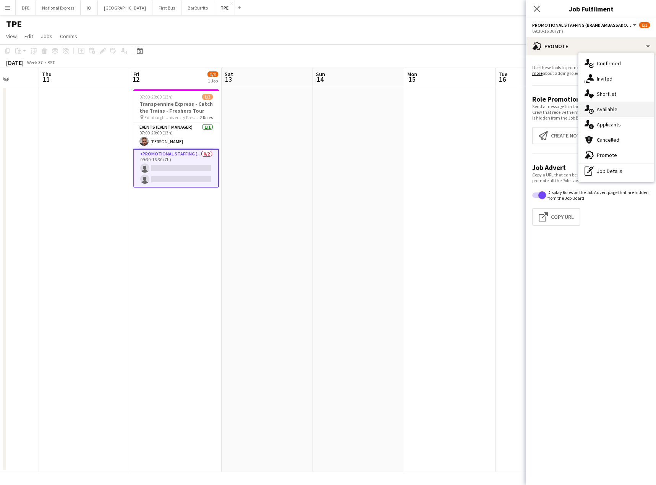
click at [623, 107] on div "single-neutral-actions-upload Available" at bounding box center [617, 109] width 76 height 15
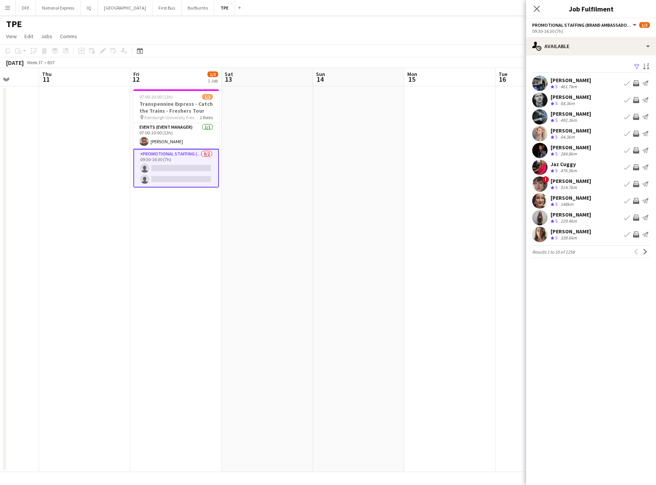
click at [638, 65] on app-icon "Filter" at bounding box center [637, 66] width 6 height 7
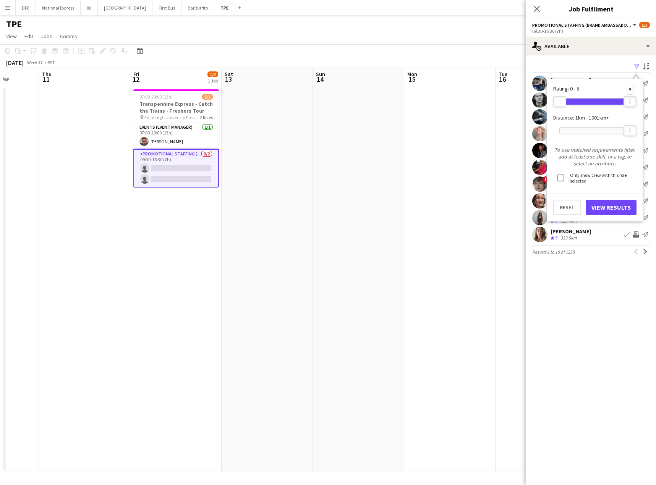
drag, startPoint x: 628, startPoint y: 99, endPoint x: 645, endPoint y: 106, distance: 18.0
click at [649, 104] on app-available-tab "Filter Sort asc [PERSON_NAME] Blood Crew rating 5 461.7km Book crew Invite crew…" at bounding box center [591, 160] width 130 height 197
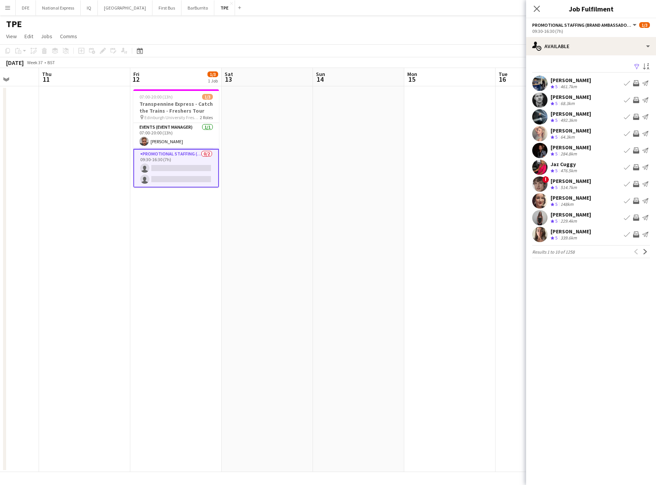
click at [637, 65] on app-icon "Filter" at bounding box center [637, 66] width 6 height 7
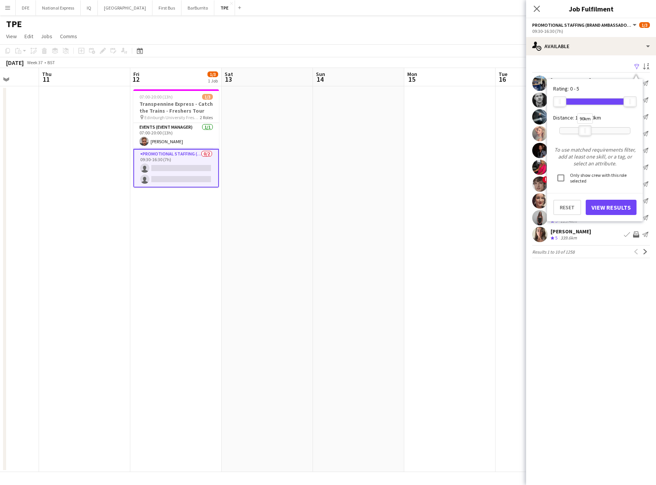
drag, startPoint x: 631, startPoint y: 129, endPoint x: 586, endPoint y: 132, distance: 45.2
click at [586, 132] on div "90km" at bounding box center [585, 130] width 13 height 11
click at [613, 209] on button "View Results" at bounding box center [611, 207] width 51 height 15
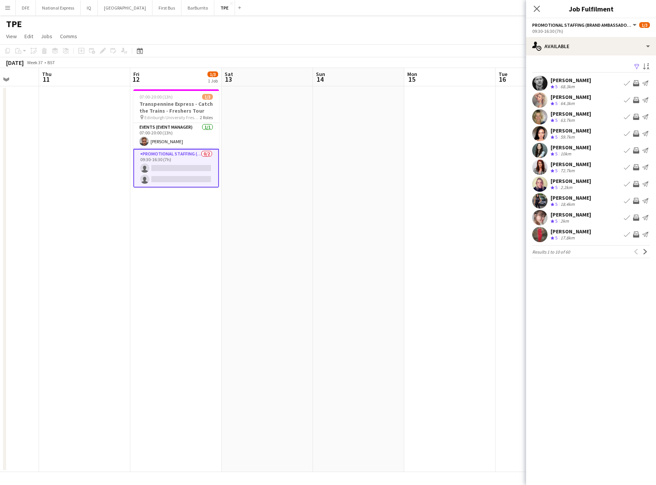
click at [445, 107] on app-date-cell at bounding box center [449, 279] width 91 height 386
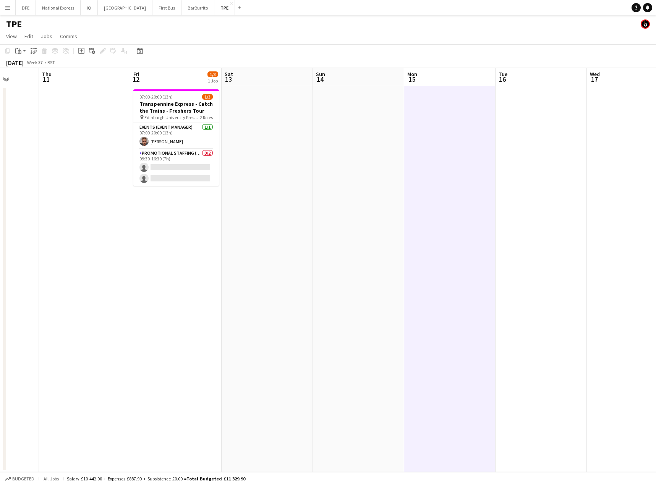
drag, startPoint x: 171, startPoint y: 157, endPoint x: 226, endPoint y: 156, distance: 55.4
click at [171, 157] on app-card-role "Promotional Staffing (Brand Ambassadors) 0/2 09:30-16:30 (7h) single-neutral-ac…" at bounding box center [176, 167] width 86 height 37
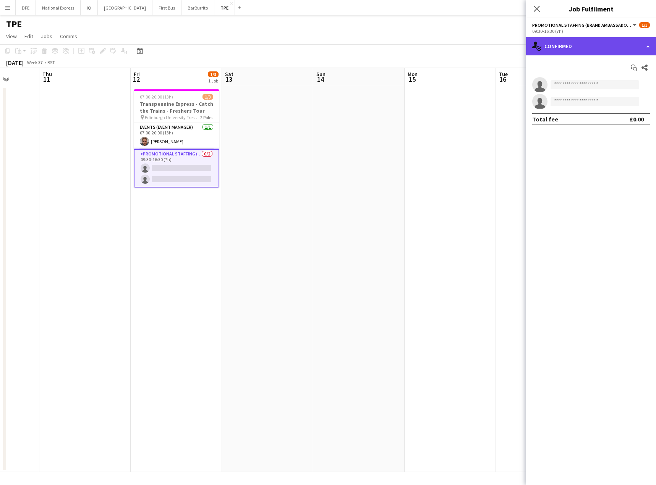
click at [587, 45] on div "single-neutral-actions-check-2 Confirmed" at bounding box center [591, 46] width 130 height 18
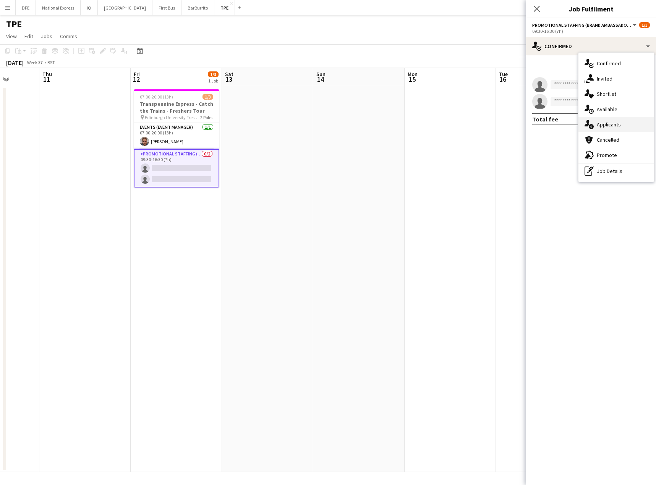
click at [612, 128] on div "single-neutral-actions-information Applicants" at bounding box center [617, 124] width 76 height 15
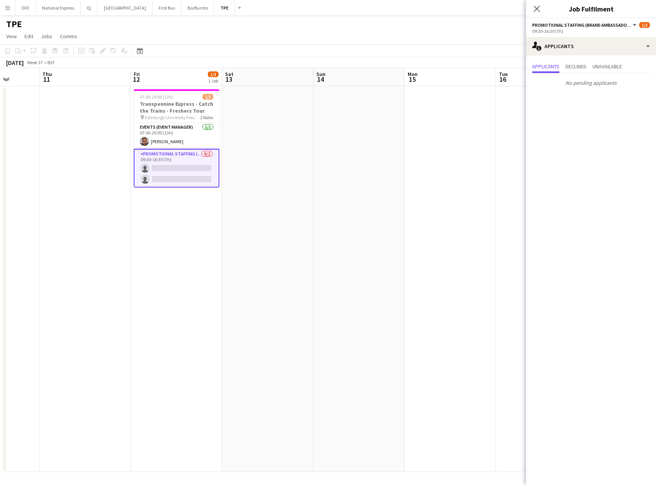
click at [405, 101] on app-date-cell at bounding box center [450, 279] width 91 height 386
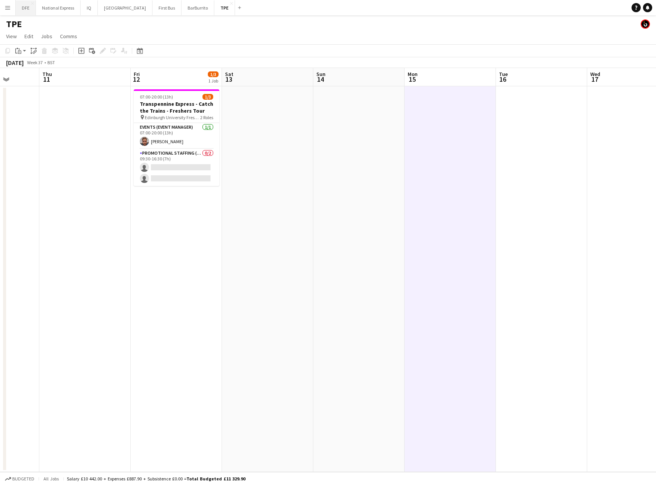
click at [26, 6] on button "DFE Close" at bounding box center [26, 7] width 20 height 15
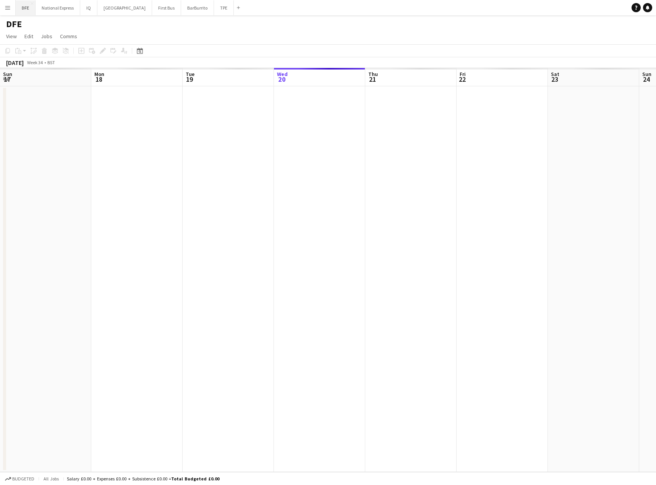
scroll to position [0, 183]
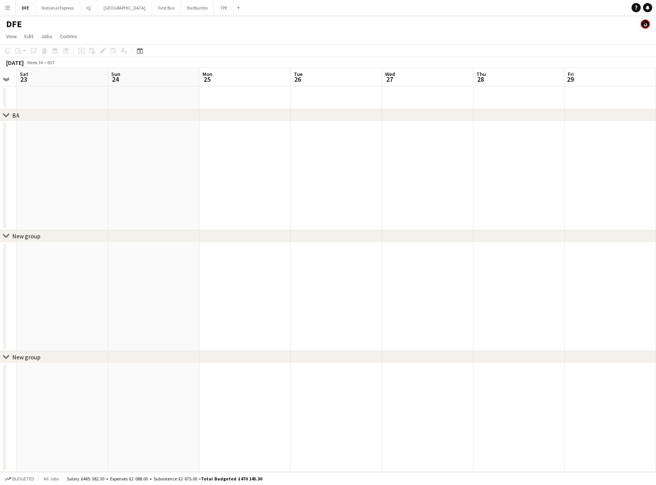
drag, startPoint x: 205, startPoint y: 152, endPoint x: 240, endPoint y: 152, distance: 34.8
click at [0, 153] on html "Menu Boards Boards Boards All jobs Status Workforce Workforce My Workforce Recr…" at bounding box center [328, 242] width 656 height 485
drag, startPoint x: 590, startPoint y: 140, endPoint x: 106, endPoint y: 151, distance: 483.6
click at [83, 153] on app-calendar-viewport "Wed 20 Thu 21 Fri 22 Sat 23 Sun 24 Mon 25 Tue 26 Wed 27 Thu 28 Fri 29 Sat 30 Su…" at bounding box center [328, 270] width 656 height 404
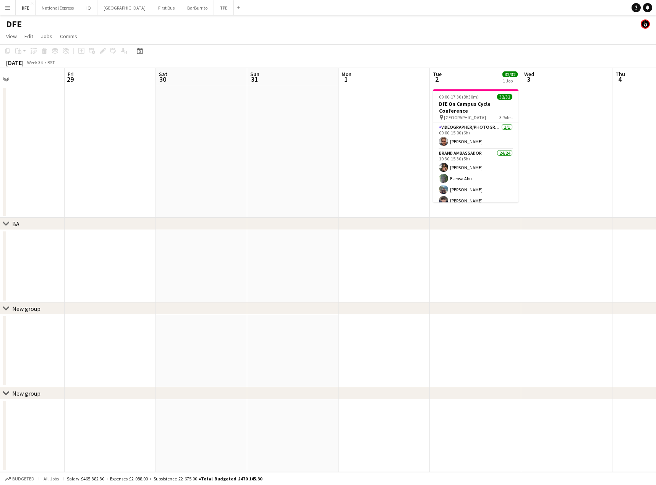
drag, startPoint x: 586, startPoint y: 144, endPoint x: 49, endPoint y: 142, distance: 537.4
click at [32, 145] on app-calendar-viewport "Mon 25 Tue 26 Wed 27 Thu 28 Fri 29 Sat 30 Sun 31 Mon 1 Tue 2 32/32 1 Job Wed 3 …" at bounding box center [328, 270] width 656 height 404
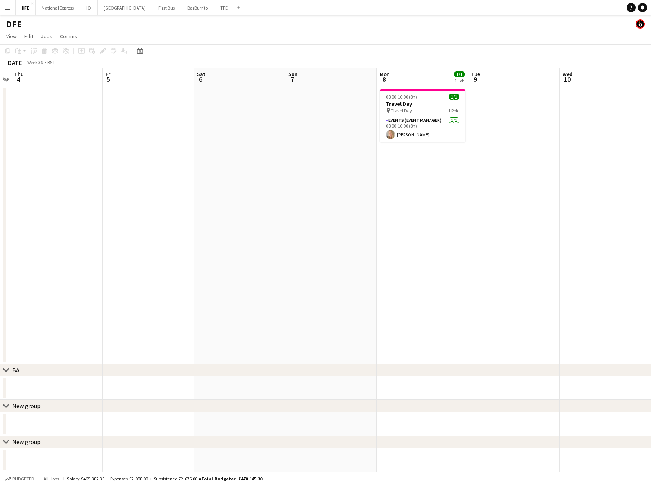
drag, startPoint x: 570, startPoint y: 145, endPoint x: 305, endPoint y: 160, distance: 264.9
click at [89, 163] on app-calendar-viewport "Mon 1 Tue 2 32/32 1 Job Wed 3 Thu 4 Fri 5 Sat 6 Sun 7 Mon 8 1/1 1 Job Tue 9 Wed…" at bounding box center [325, 270] width 651 height 404
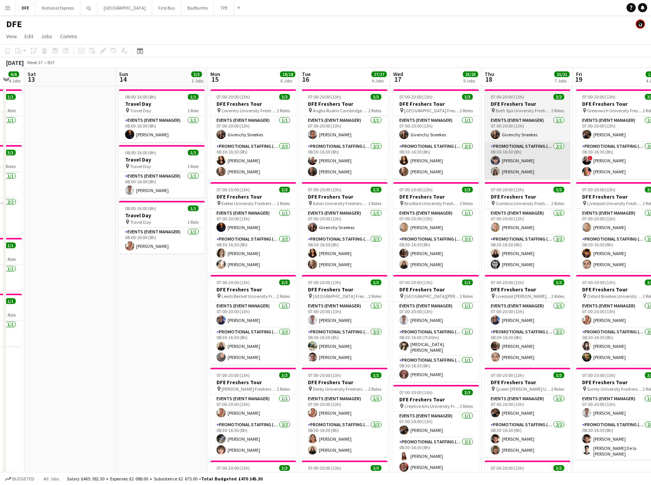
drag, startPoint x: 361, startPoint y: 169, endPoint x: 333, endPoint y: 163, distance: 28.6
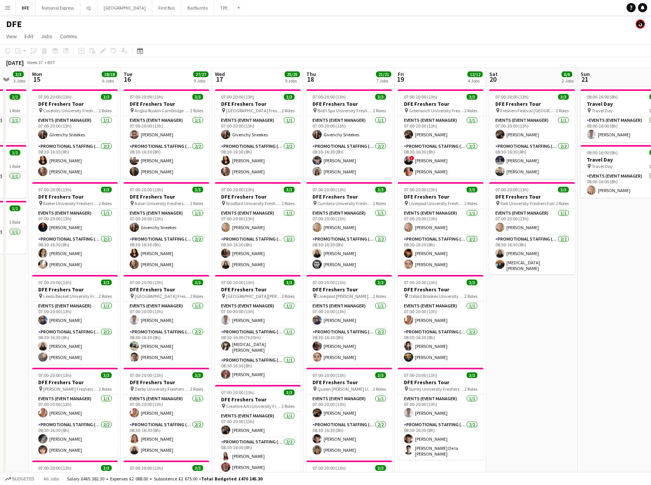
scroll to position [0, 378]
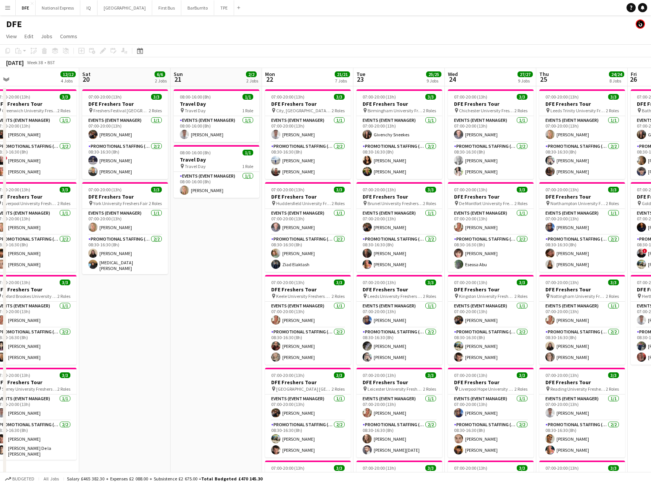
drag, startPoint x: 256, startPoint y: 159, endPoint x: 101, endPoint y: 153, distance: 154.9
click at [111, 161] on app-card-role "Promotional Staffing (Brand Ambassadors) [DATE] 08:30-16:30 (8h) [PERSON_NAME] …" at bounding box center [125, 160] width 86 height 37
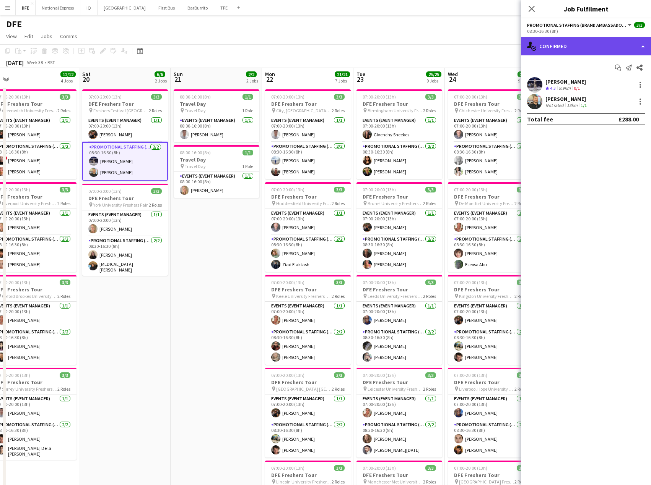
click at [618, 42] on div "single-neutral-actions-check-2 Confirmed" at bounding box center [586, 46] width 130 height 18
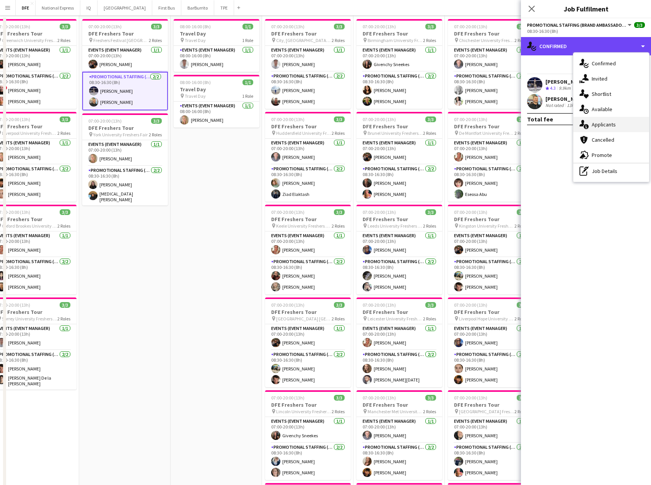
scroll to position [0, 0]
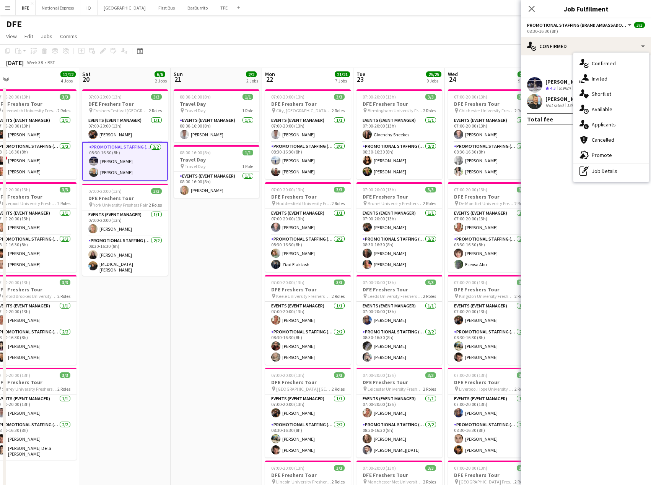
click at [558, 84] on div "[PERSON_NAME]" at bounding box center [565, 81] width 41 height 7
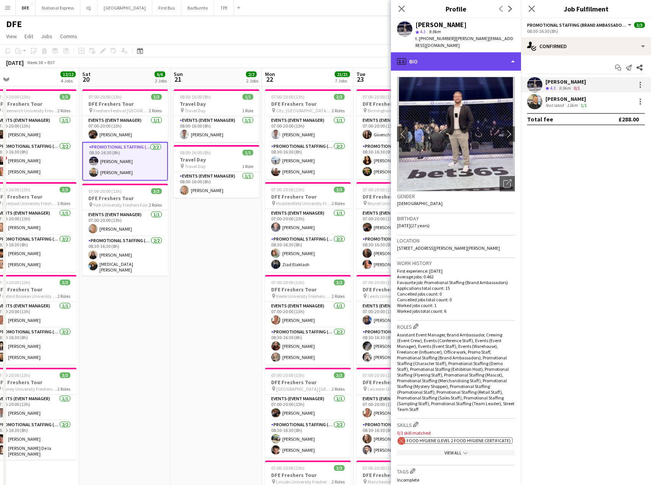
click at [447, 55] on div "profile Bio" at bounding box center [456, 61] width 130 height 18
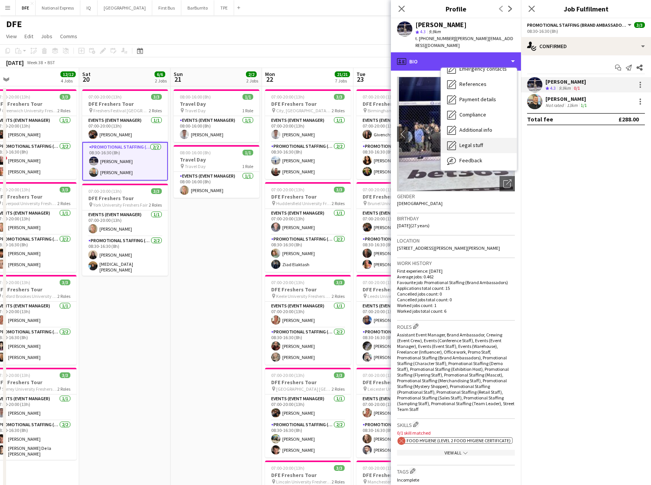
scroll to position [87, 0]
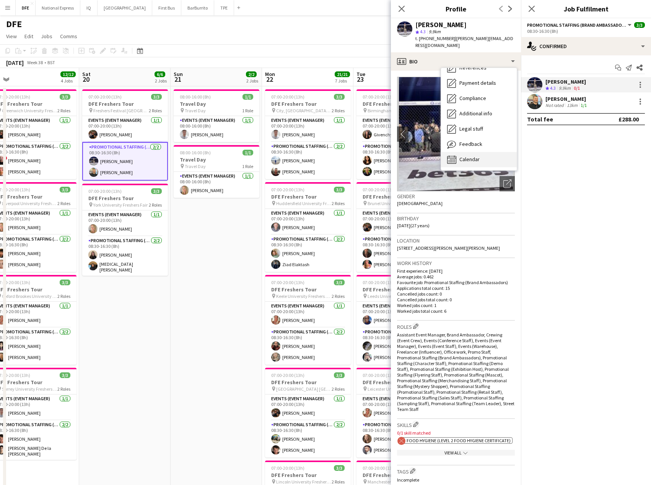
click at [477, 156] on span "Calendar" at bounding box center [469, 159] width 20 height 7
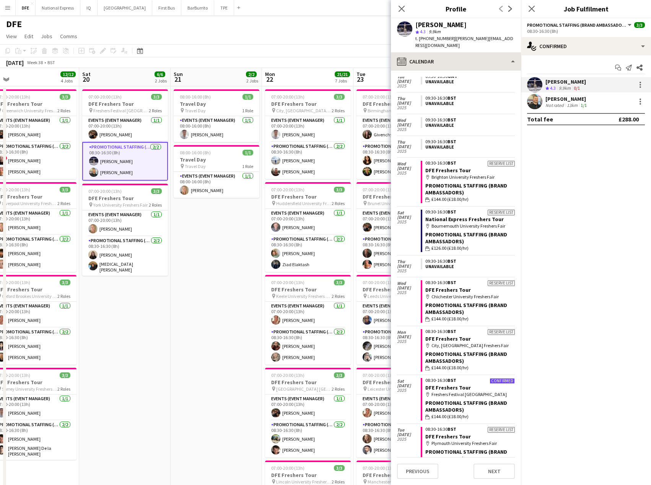
scroll to position [22, 0]
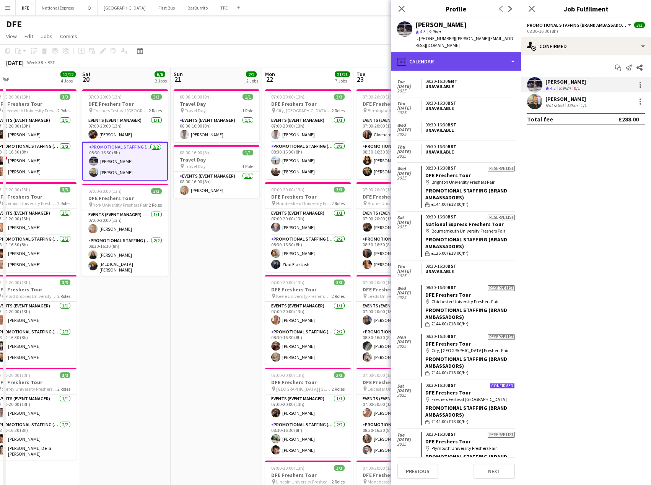
click at [460, 52] on div "calendar-full Calendar" at bounding box center [456, 61] width 130 height 18
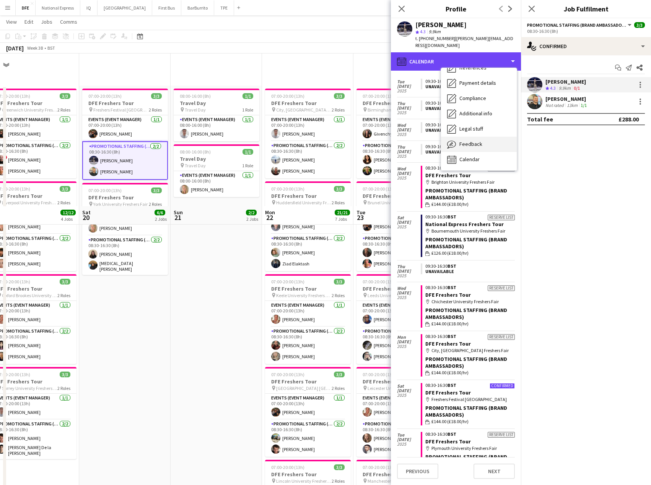
scroll to position [153, 0]
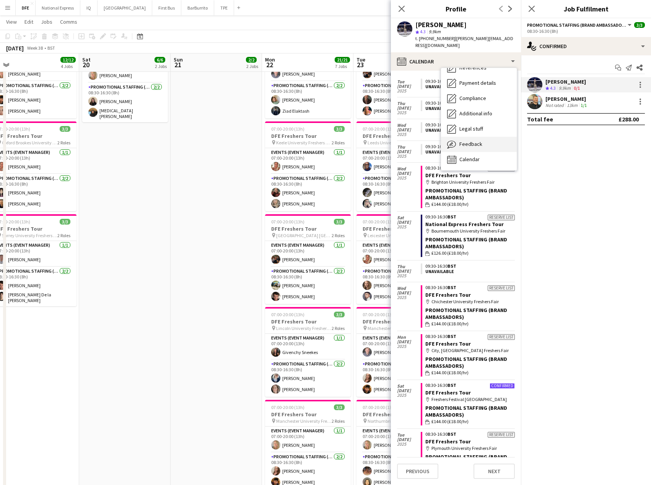
click at [479, 141] on span "Feedback" at bounding box center [470, 144] width 23 height 7
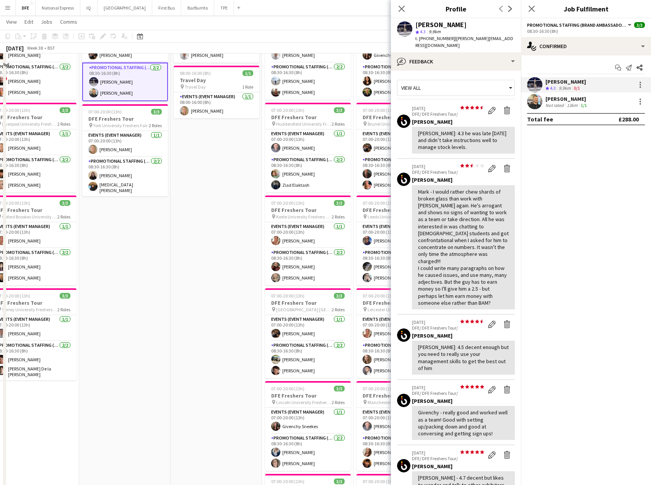
scroll to position [38, 0]
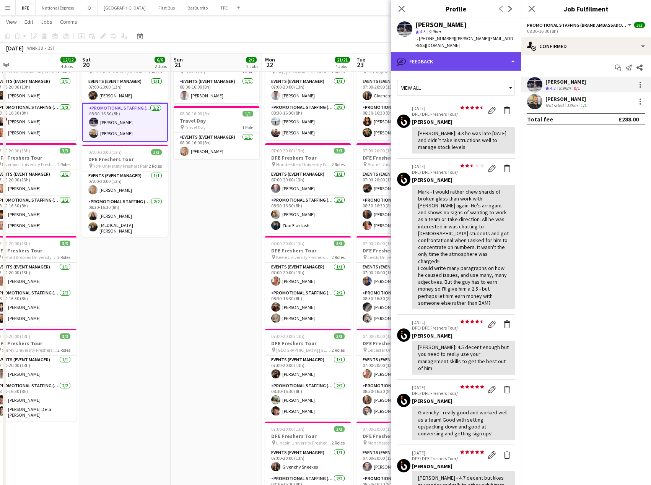
click at [445, 55] on div "bubble-pencil Feedback" at bounding box center [456, 61] width 130 height 18
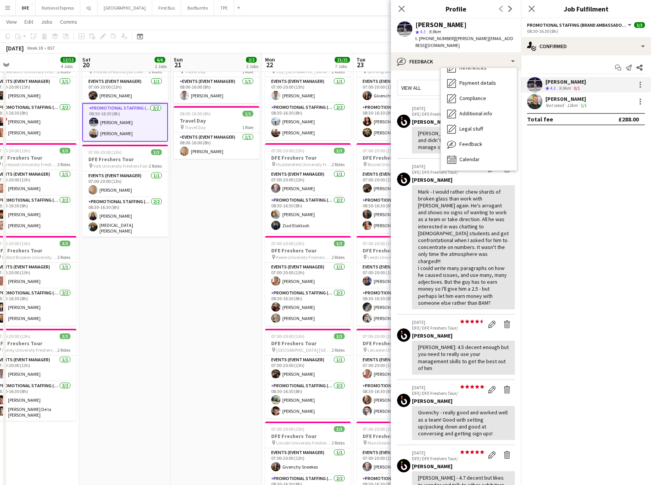
click at [430, 105] on p "[DATE]" at bounding box center [448, 108] width 72 height 6
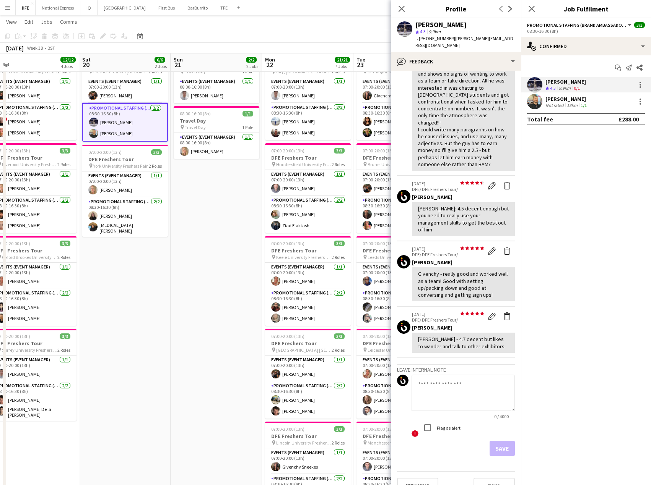
scroll to position [139, 0]
click at [437, 383] on textarea at bounding box center [462, 393] width 103 height 36
paste textarea "**********"
type textarea "**********"
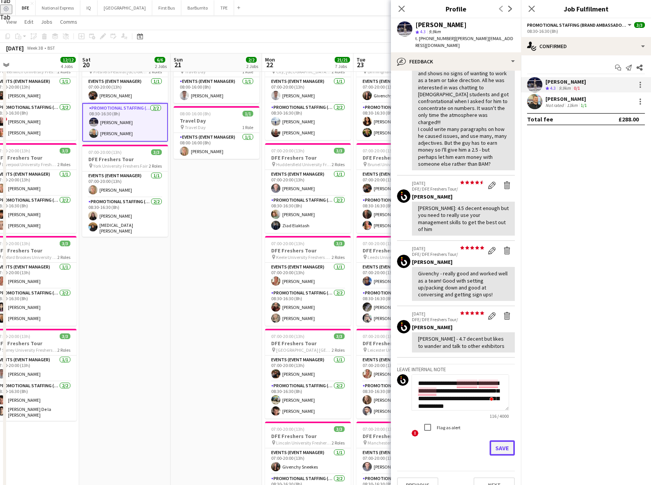
click at [497, 441] on button "Save" at bounding box center [501, 448] width 25 height 15
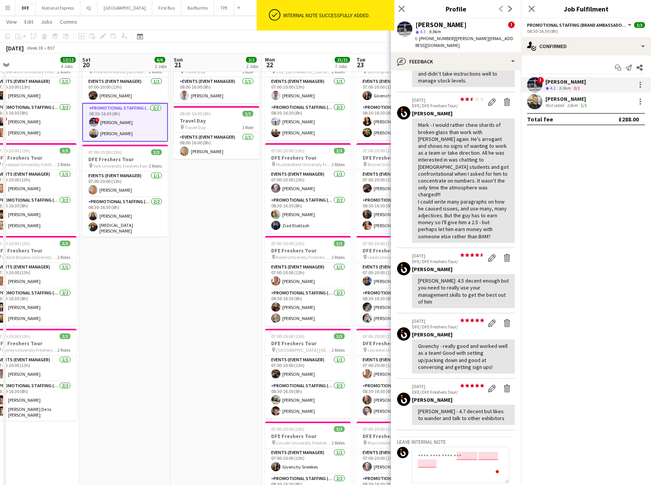
scroll to position [0, 0]
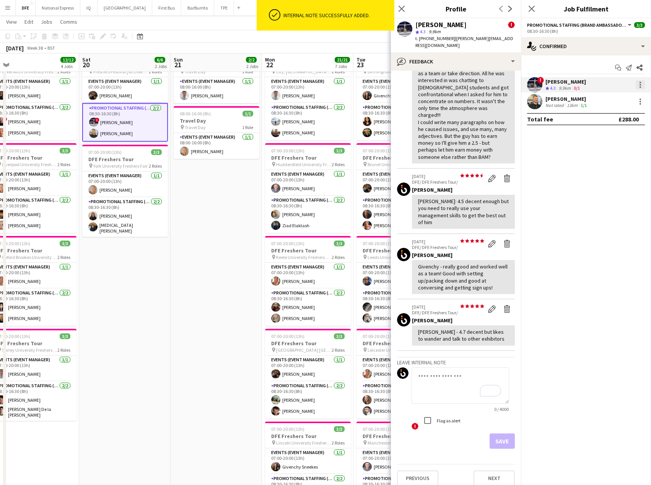
click at [640, 84] on div at bounding box center [640, 85] width 2 height 2
click at [615, 172] on span "Remove" at bounding box center [614, 172] width 47 height 7
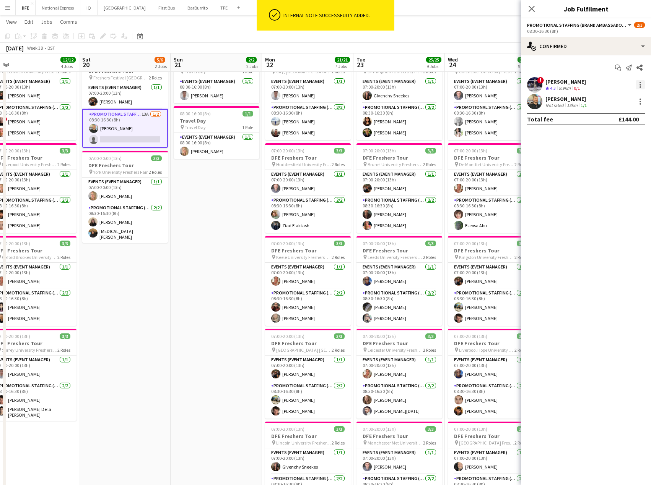
click at [641, 84] on div at bounding box center [639, 84] width 9 height 9
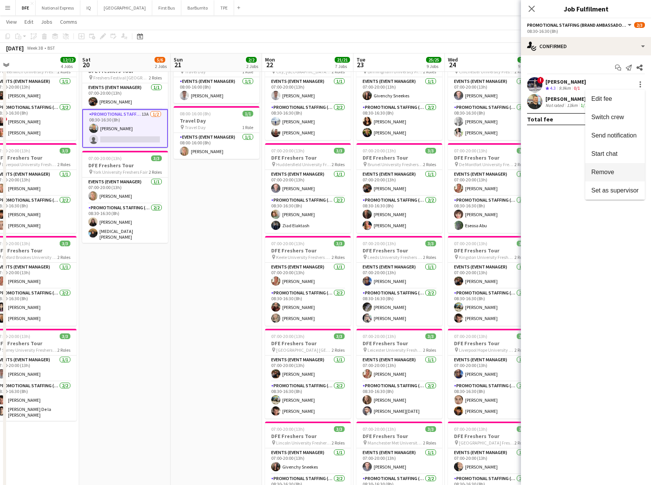
click at [613, 169] on span "Remove" at bounding box center [602, 172] width 23 height 6
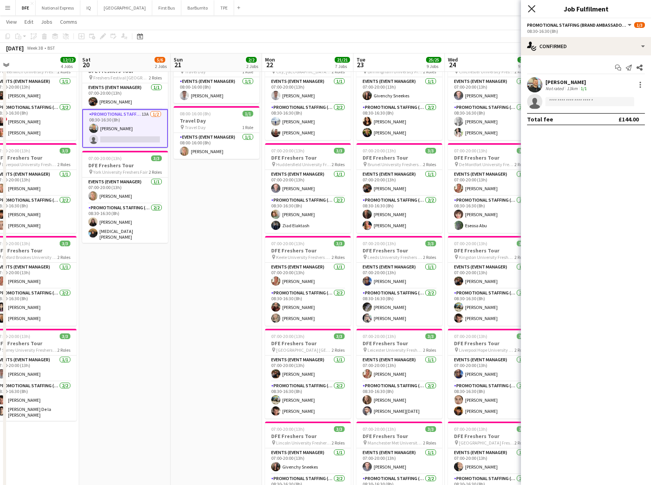
click at [532, 10] on icon at bounding box center [530, 8] width 7 height 7
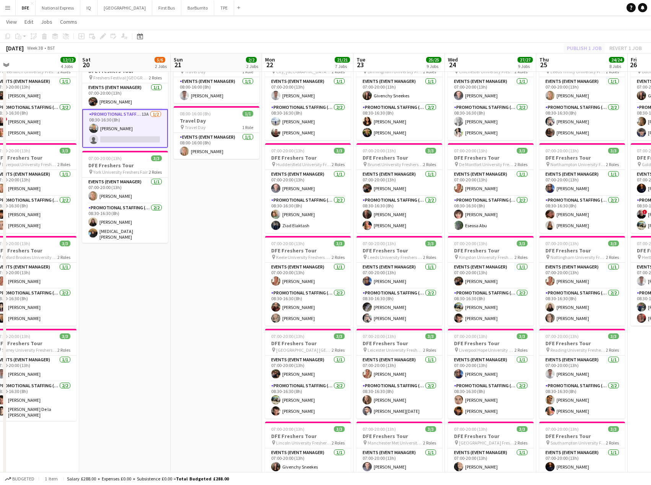
click at [581, 49] on div "Publish 1 job Revert 1 job" at bounding box center [603, 48] width 93 height 10
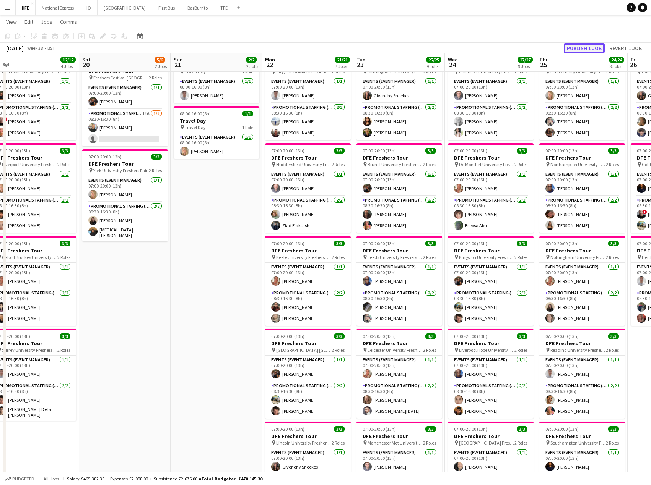
click at [580, 45] on button "Publish 1 job" at bounding box center [583, 48] width 41 height 10
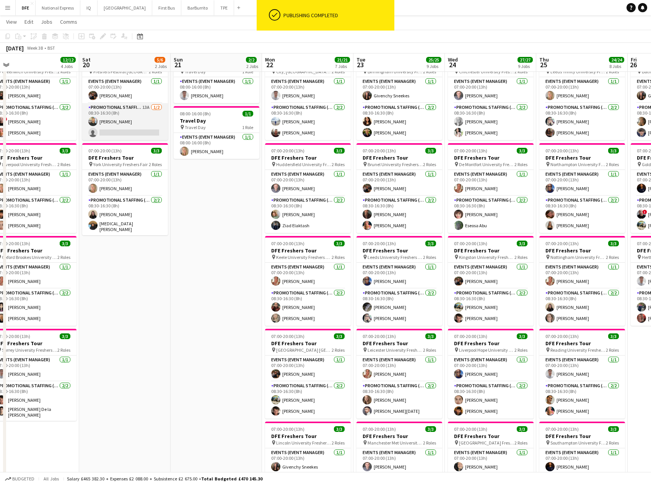
click at [128, 130] on app-card-role "Promotional Staffing (Brand Ambassadors) 13A [DATE] 08:30-16:30 (8h) [PERSON_NA…" at bounding box center [125, 121] width 86 height 37
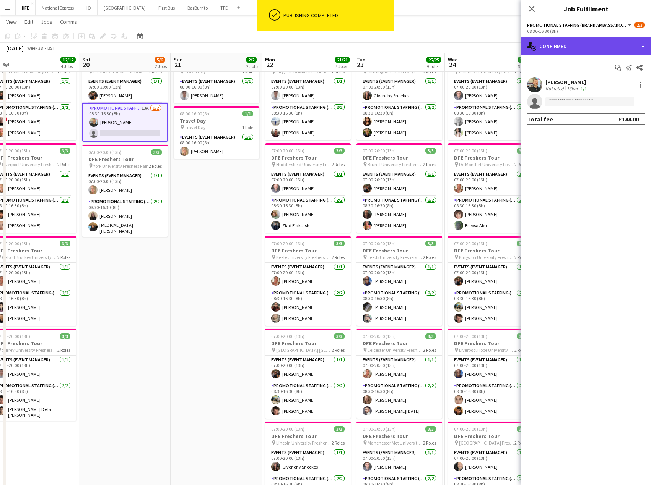
click at [573, 46] on div "single-neutral-actions-check-2 Confirmed" at bounding box center [586, 46] width 130 height 18
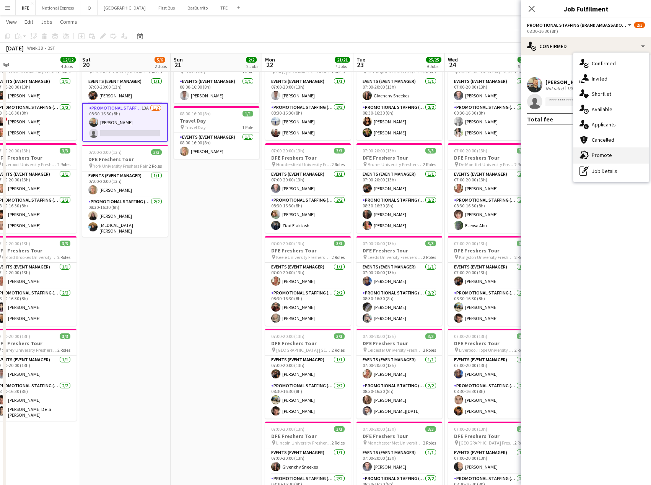
click at [606, 156] on div "advertising-megaphone Promote" at bounding box center [611, 155] width 76 height 15
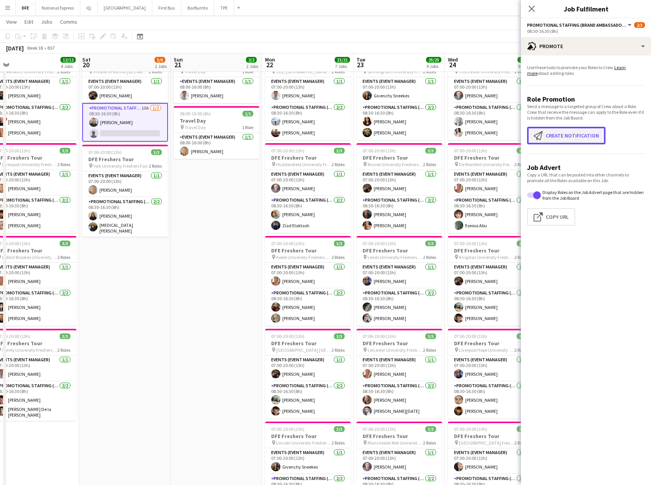
click at [576, 138] on button "Create notification Create notification" at bounding box center [566, 136] width 78 height 18
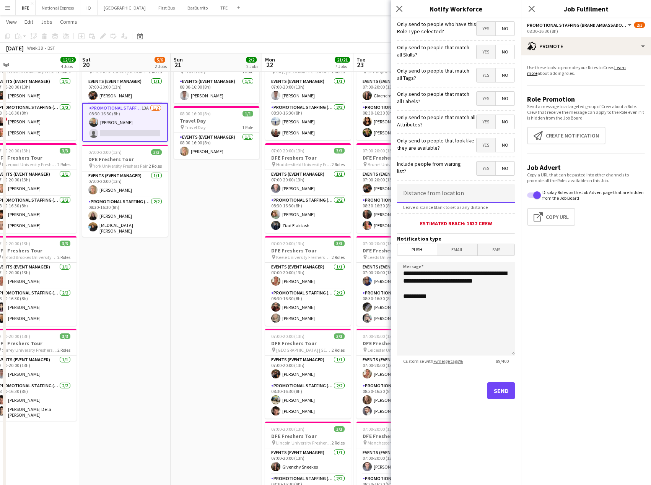
click at [457, 195] on input at bounding box center [456, 193] width 118 height 19
type input "*****"
click at [498, 398] on button "Send" at bounding box center [501, 391] width 28 height 17
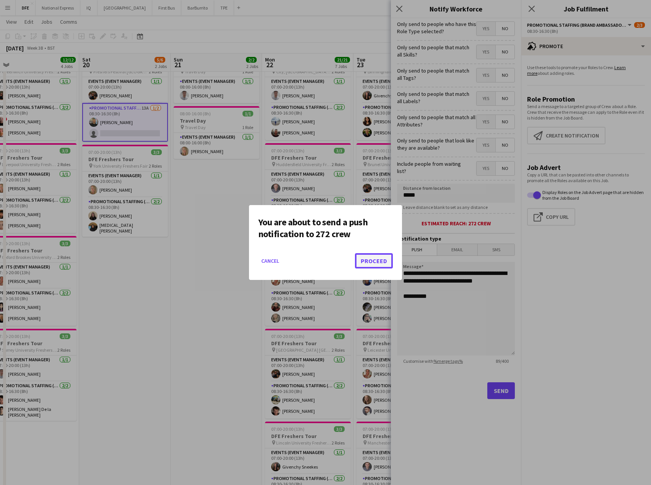
click at [378, 263] on button "Proceed" at bounding box center [374, 260] width 38 height 15
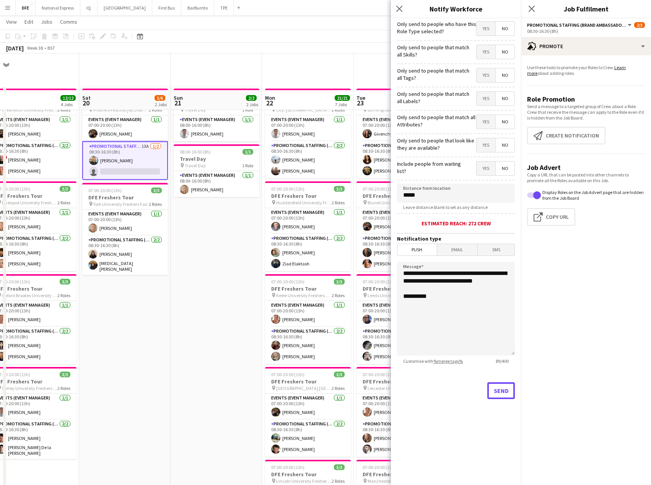
scroll to position [38, 0]
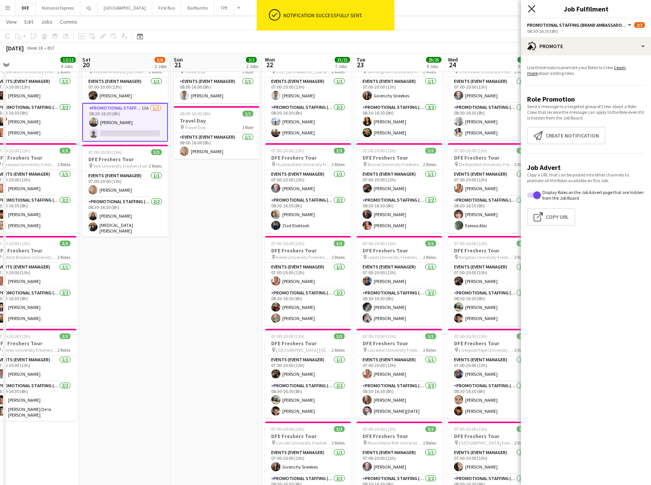
drag, startPoint x: 531, startPoint y: 8, endPoint x: 422, endPoint y: 64, distance: 122.6
click at [528, 8] on icon "Close pop-in" at bounding box center [531, 9] width 6 height 6
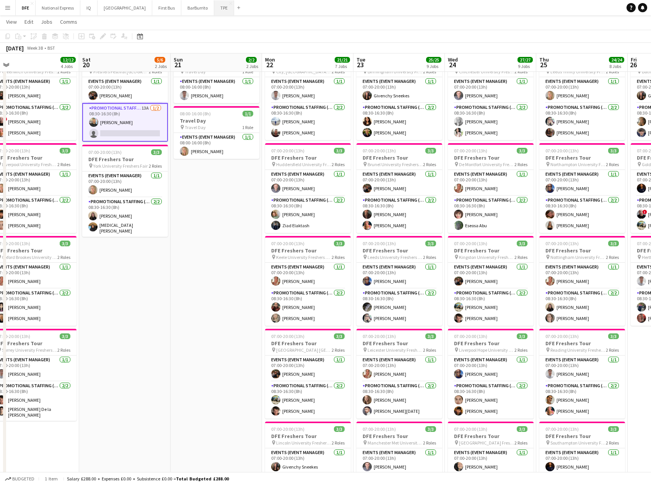
click at [214, 7] on button "TPE Close" at bounding box center [224, 7] width 20 height 15
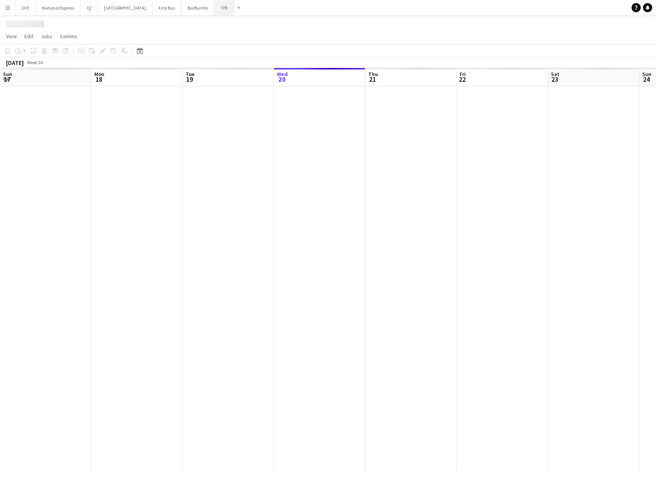
scroll to position [0, 183]
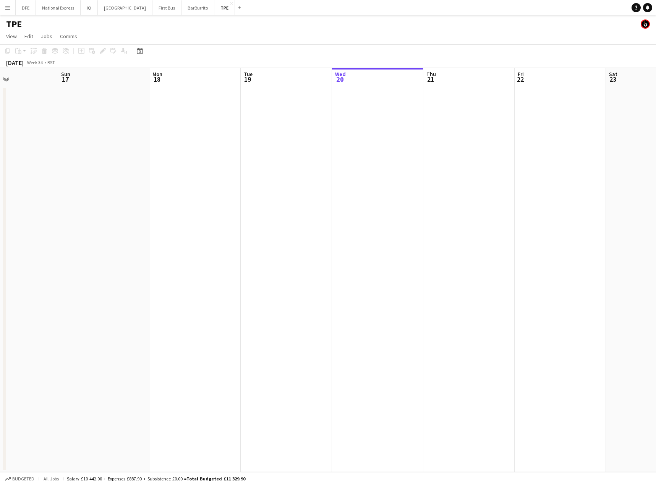
drag, startPoint x: 136, startPoint y: 161, endPoint x: 328, endPoint y: 151, distance: 191.3
click at [328, 151] on app-calendar-viewport "Thu 14 Fri 15 Sat 16 Sun 17 Mon 18 Tue 19 Wed 20 Thu 21 Fri 22 Sat 23 Sun 24 Mo…" at bounding box center [328, 270] width 656 height 404
drag, startPoint x: 372, startPoint y: 140, endPoint x: 308, endPoint y: 140, distance: 63.1
click at [375, 140] on app-calendar-viewport "Mon 11 Tue 12 Wed 13 Thu 14 Fri 15 Sat 16 Sun 17 Mon 18 Tue 19 Wed 20 Thu 21 Fr…" at bounding box center [328, 270] width 656 height 404
drag, startPoint x: 63, startPoint y: 137, endPoint x: 375, endPoint y: 140, distance: 311.9
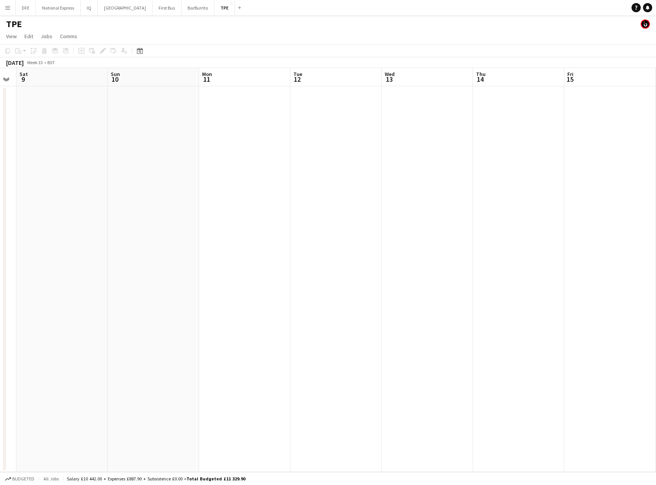
click at [382, 139] on app-calendar-viewport "Thu 7 Fri 8 Sat 9 Sun 10 Mon 11 Tue 12 Wed 13 Thu 14 Fri 15 Sat 16 Sun 17 Mon 1…" at bounding box center [328, 270] width 656 height 404
click at [154, 142] on app-date-cell at bounding box center [121, 279] width 91 height 386
drag, startPoint x: -37, startPoint y: 131, endPoint x: 571, endPoint y: 132, distance: 607.7
click at [0, 144] on html "Menu Boards Boards Boards All jobs Status Workforce Workforce My Workforce Recr…" at bounding box center [328, 242] width 656 height 485
drag, startPoint x: 407, startPoint y: 141, endPoint x: 501, endPoint y: 119, distance: 96.6
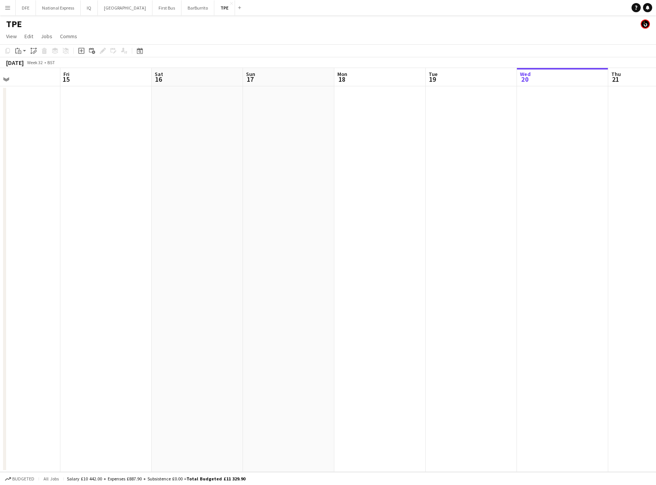
click at [0, 153] on html "Menu Boards Boards Boards All jobs Status Workforce Workforce My Workforce Recr…" at bounding box center [328, 242] width 656 height 485
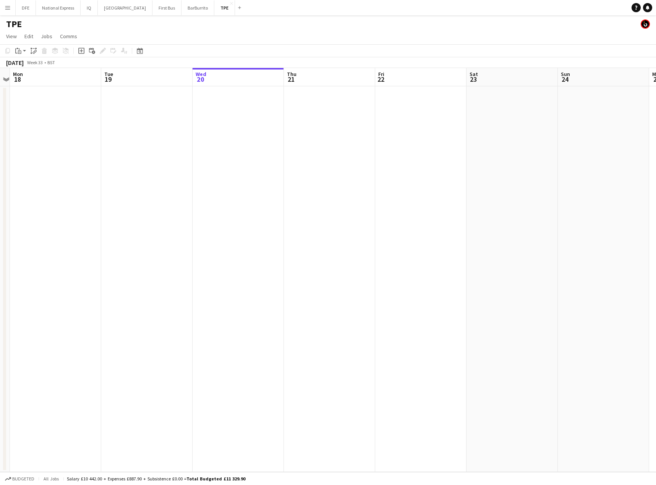
drag, startPoint x: 409, startPoint y: 120, endPoint x: -37, endPoint y: 133, distance: 446.2
click at [0, 133] on html "Menu Boards Boards Boards All jobs Status Workforce Workforce My Workforce Recr…" at bounding box center [328, 242] width 656 height 485
drag, startPoint x: 442, startPoint y: 143, endPoint x: 3, endPoint y: 169, distance: 439.6
click at [0, 169] on html "Menu Boards Boards Boards All jobs Status Workforce Workforce My Workforce Recr…" at bounding box center [328, 242] width 656 height 485
drag, startPoint x: 469, startPoint y: 171, endPoint x: 8, endPoint y: 122, distance: 463.6
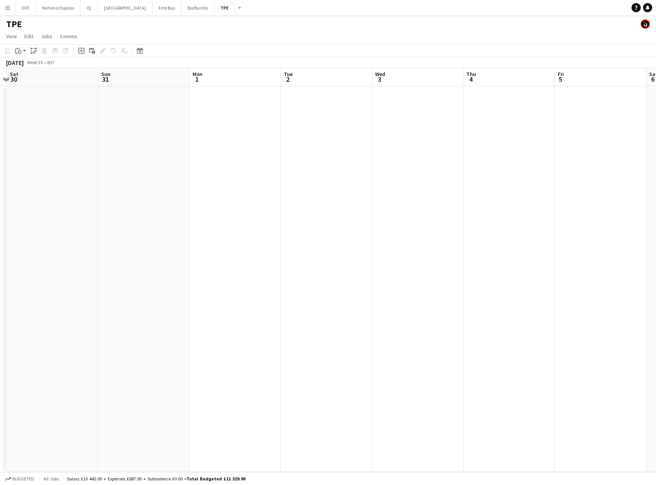
click at [0, 144] on html "Menu Boards Boards Boards All jobs Status Workforce Workforce My Workforce Recr…" at bounding box center [328, 242] width 656 height 485
drag, startPoint x: 29, startPoint y: 157, endPoint x: -98, endPoint y: 156, distance: 127.7
click at [0, 156] on html "Menu Boards Boards Boards All jobs Status Workforce Workforce My Workforce Recr…" at bounding box center [328, 242] width 656 height 485
drag, startPoint x: 270, startPoint y: 161, endPoint x: 248, endPoint y: 174, distance: 25.2
click at [110, 170] on app-calendar-viewport "Mon 1 Tue 2 Wed 3 Thu 4 Fri 5 Sat 6 Sun 7 Mon 8 Tue 9 Wed 10 Thu 11 Fri 12 1/3 …" at bounding box center [328, 270] width 656 height 404
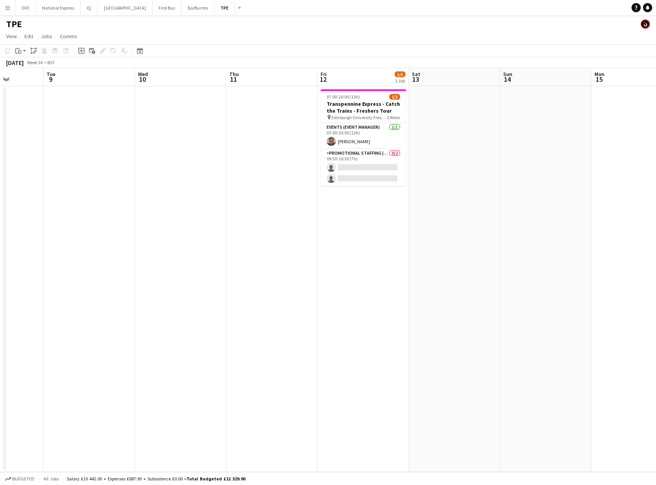
scroll to position [0, 229]
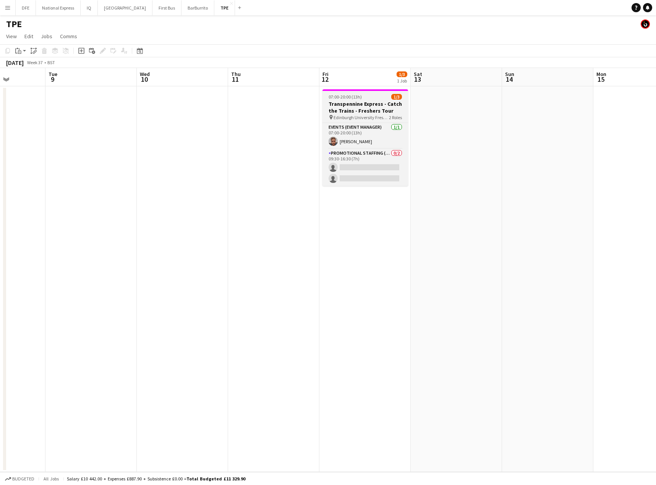
click at [330, 105] on h3 "Transpennine Express - Catch the Trains - Freshers Tour" at bounding box center [366, 108] width 86 height 14
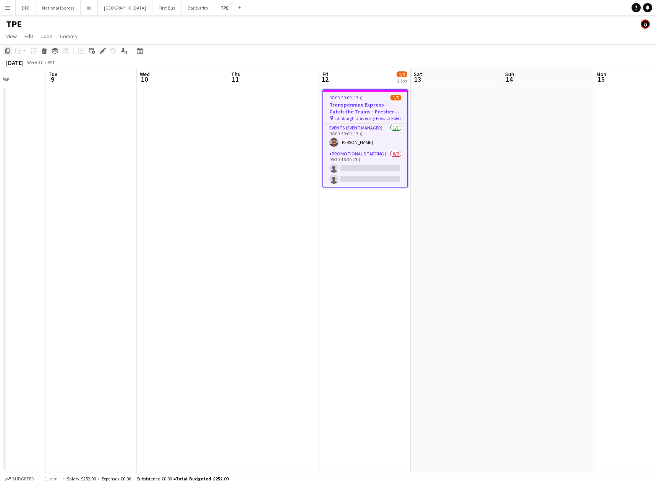
drag, startPoint x: 8, startPoint y: 52, endPoint x: 31, endPoint y: 65, distance: 27.4
click at [8, 52] on icon "Copy" at bounding box center [8, 51] width 6 height 6
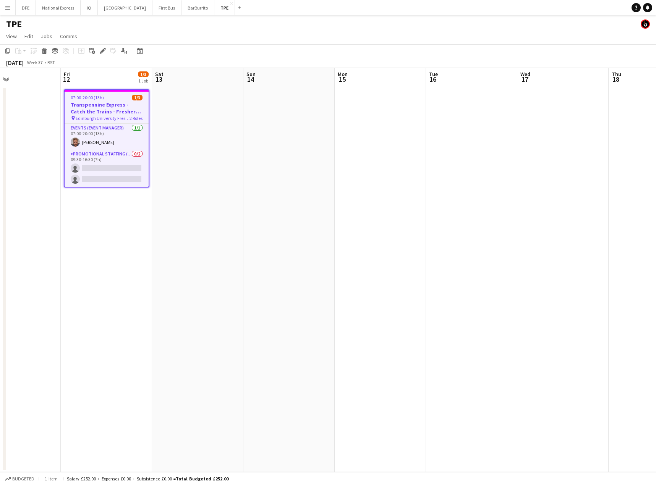
drag, startPoint x: 405, startPoint y: 209, endPoint x: 396, endPoint y: 210, distance: 8.8
click at [396, 210] on app-calendar-viewport "Mon 8 Tue 9 Wed 10 Thu 11 Fri 12 1/3 1 Job Sat 13 Sun 14 Mon 15 Tue 16 Wed 17 T…" at bounding box center [328, 270] width 656 height 404
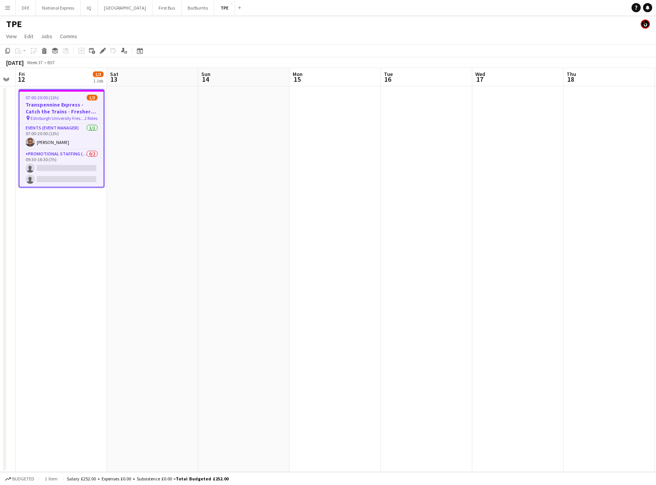
drag, startPoint x: 573, startPoint y: 215, endPoint x: 43, endPoint y: 205, distance: 529.5
click at [30, 205] on app-calendar-viewport "Mon 8 Tue 9 Wed 10 Thu 11 Fri 12 1/3 1 Job Sat 13 Sun 14 Mon 15 Tue 16 Wed 17 T…" at bounding box center [328, 270] width 656 height 404
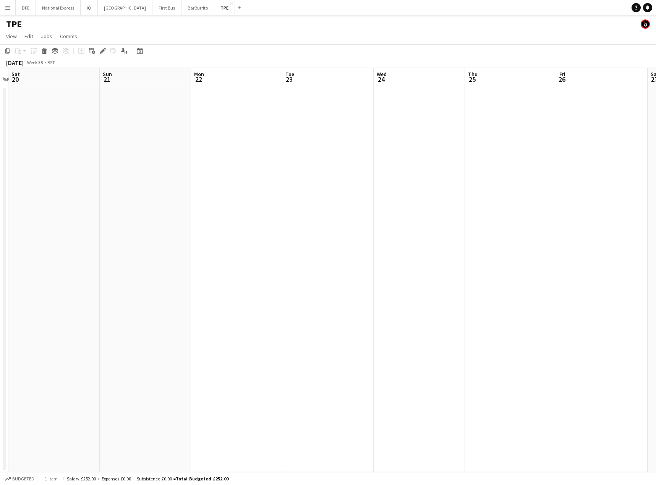
scroll to position [0, 354]
drag, startPoint x: 432, startPoint y: 189, endPoint x: 261, endPoint y: 186, distance: 170.9
click at [275, 197] on app-calendar-viewport "Tue 16 Wed 17 Thu 18 Fri 19 Sat 20 Sun 21 Mon 22 Tue 23 Wed 24 Thu 25 Fri 26 Sa…" at bounding box center [328, 270] width 656 height 404
click at [256, 119] on app-date-cell at bounding box center [240, 279] width 91 height 386
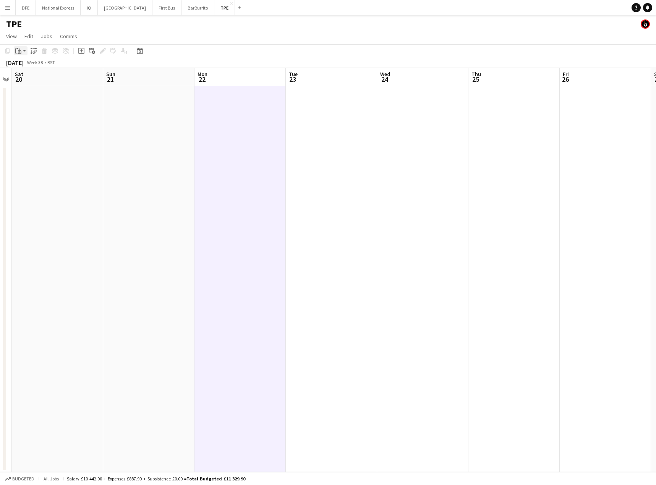
click at [23, 51] on div "Paste" at bounding box center [18, 50] width 9 height 9
click at [34, 78] on link "Paste with crew Ctrl+Shift+V" at bounding box center [56, 78] width 72 height 7
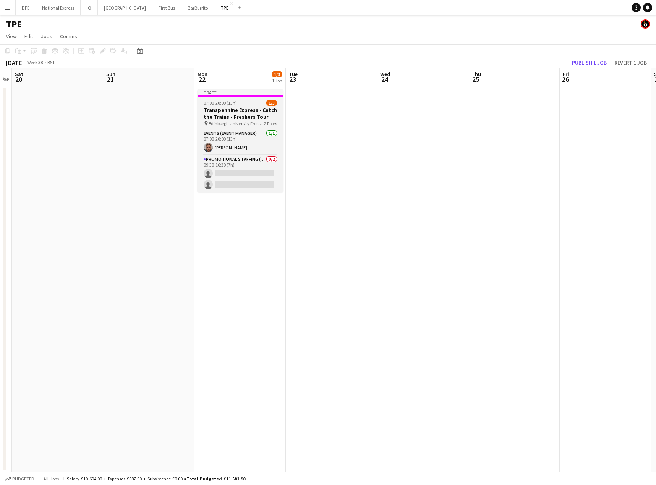
click at [242, 111] on h3 "Transpennine Express - Catch the Trains - Freshers Tour" at bounding box center [241, 114] width 86 height 14
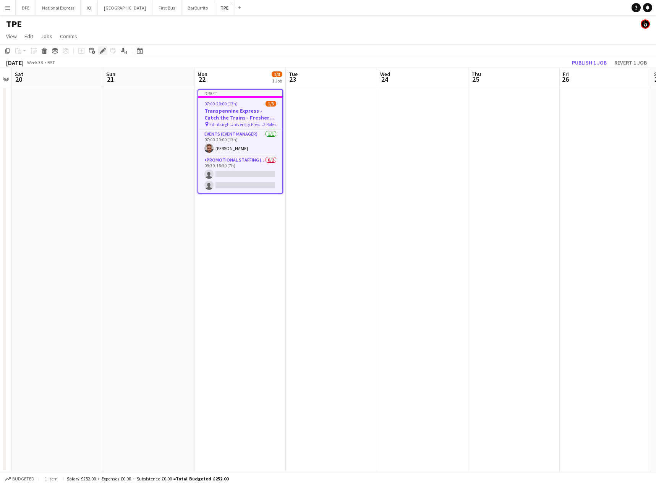
drag, startPoint x: 104, startPoint y: 49, endPoint x: 192, endPoint y: 84, distance: 94.7
click at [105, 49] on g at bounding box center [103, 51] width 6 height 6
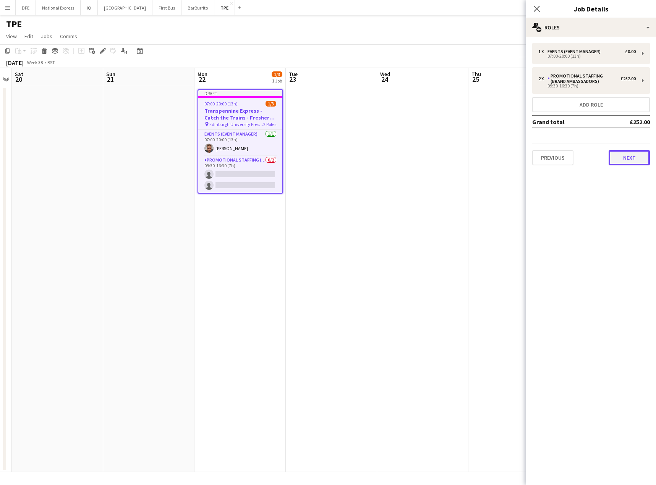
click at [625, 158] on button "Next" at bounding box center [629, 157] width 41 height 15
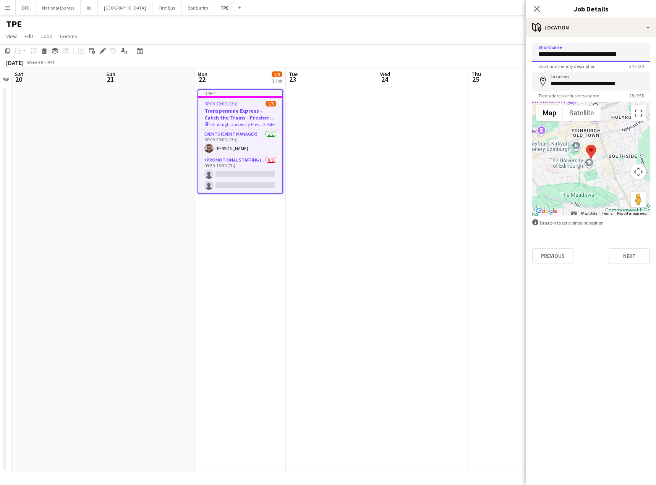
drag, startPoint x: 565, startPoint y: 54, endPoint x: 533, endPoint y: 56, distance: 31.4
click at [526, 55] on body "Menu Boards Boards Boards All jobs Status Workforce Workforce My Workforce Recr…" at bounding box center [328, 242] width 656 height 485
type input "**********"
click at [600, 80] on input "**********" at bounding box center [591, 81] width 118 height 19
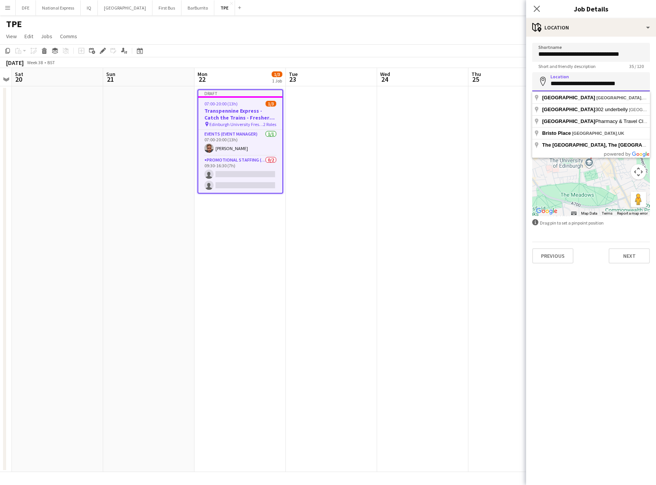
click at [600, 80] on input "**********" at bounding box center [591, 81] width 118 height 19
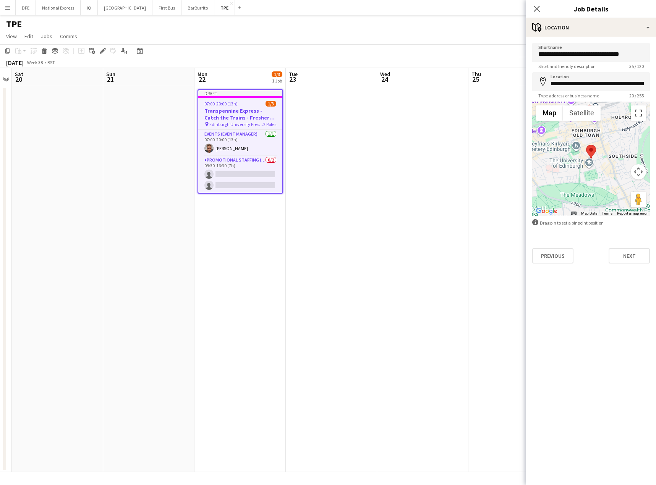
type input "**********"
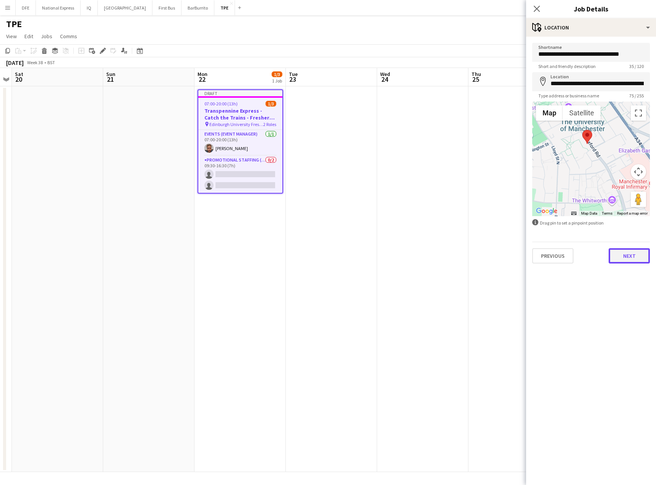
click at [629, 257] on button "Next" at bounding box center [629, 255] width 41 height 15
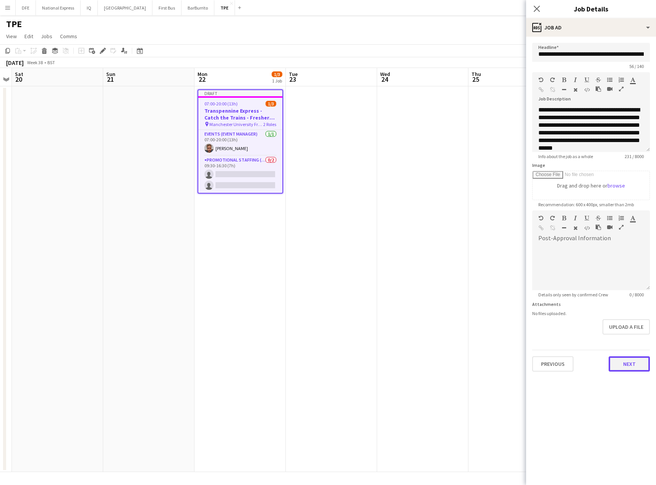
click at [634, 366] on button "Next" at bounding box center [629, 364] width 41 height 15
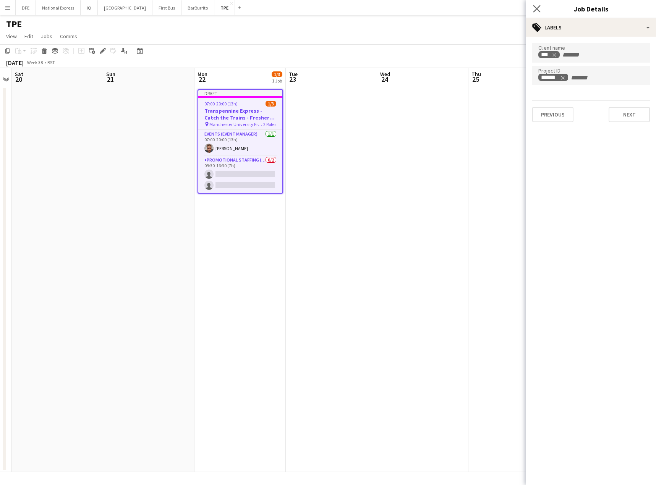
click at [538, 12] on icon "Close pop-in" at bounding box center [536, 8] width 7 height 7
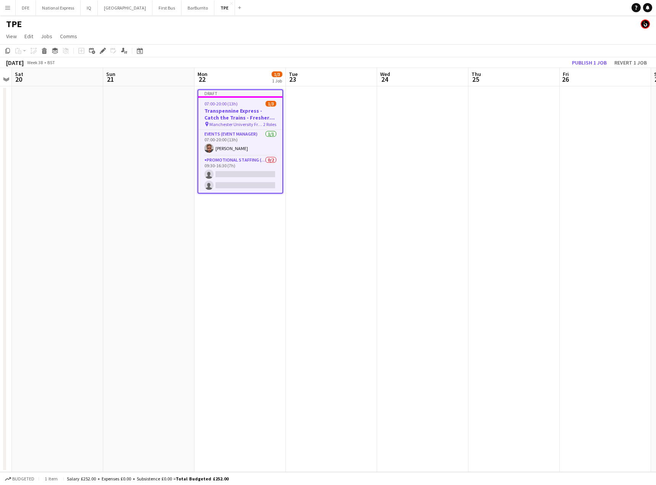
click at [433, 110] on app-date-cell at bounding box center [422, 279] width 91 height 386
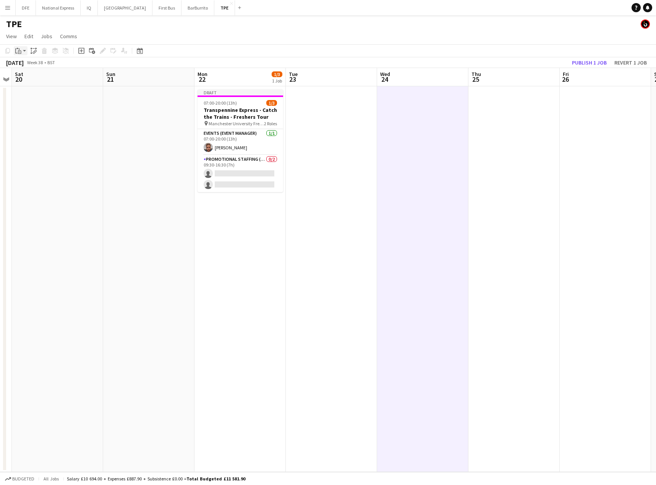
click at [21, 51] on div "Paste" at bounding box center [18, 50] width 9 height 9
click at [37, 79] on link "Paste with crew Ctrl+Shift+V" at bounding box center [56, 78] width 72 height 7
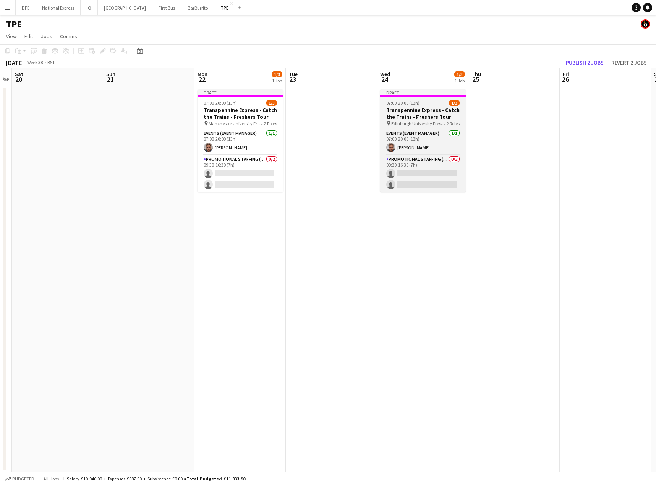
click at [416, 111] on h3 "Transpennine Express - Catch the Trains - Freshers Tour" at bounding box center [423, 114] width 86 height 14
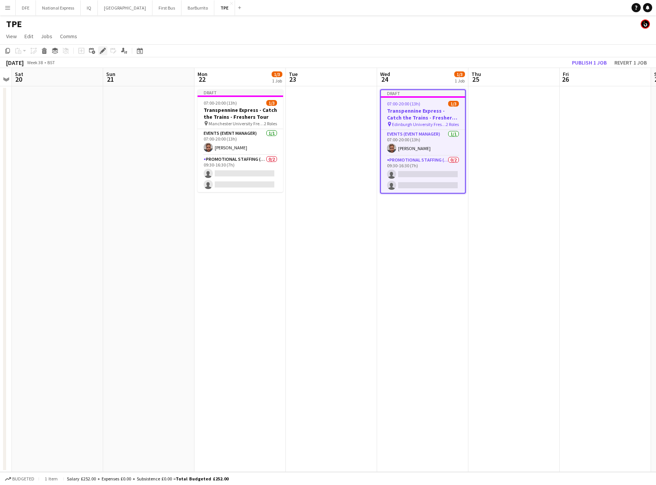
click at [104, 50] on icon at bounding box center [103, 51] width 4 height 4
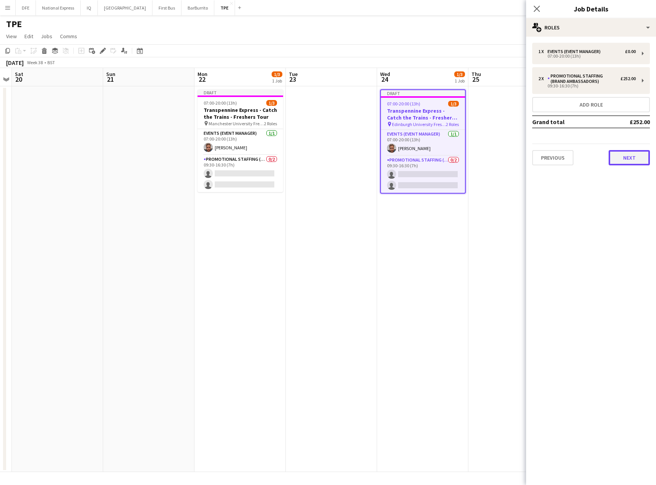
click at [632, 160] on button "Next" at bounding box center [629, 157] width 41 height 15
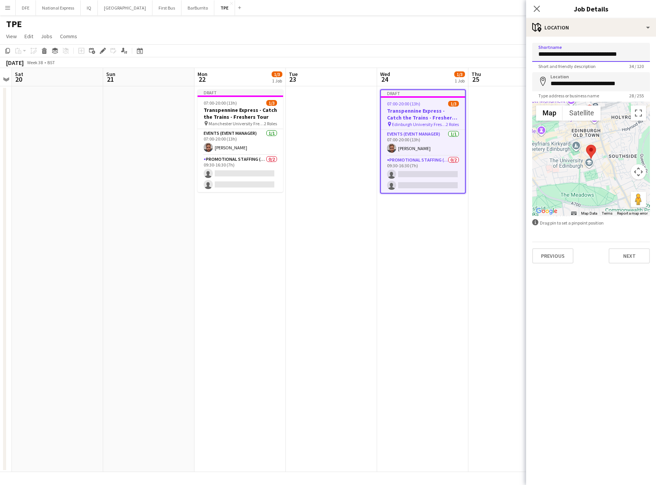
drag, startPoint x: 566, startPoint y: 52, endPoint x: 526, endPoint y: 55, distance: 40.2
click at [519, 53] on body "Menu Boards Boards Boards All jobs Status Workforce Workforce My Workforce Recr…" at bounding box center [328, 242] width 656 height 485
drag, startPoint x: 592, startPoint y: 56, endPoint x: 534, endPoint y: 53, distance: 58.2
click at [534, 53] on input "**********" at bounding box center [591, 52] width 118 height 19
type input "**********"
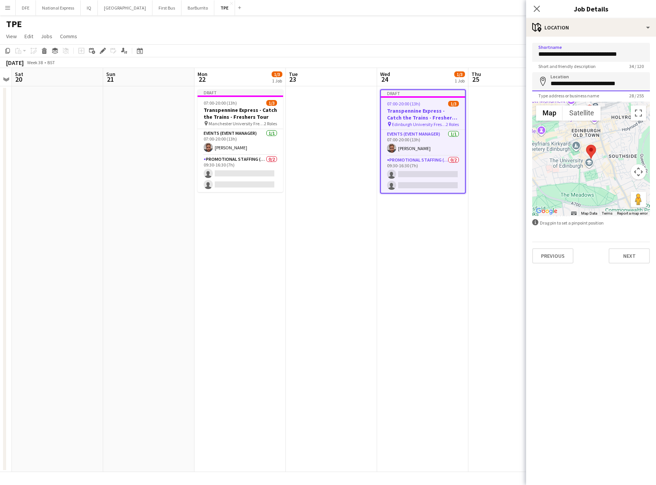
click at [576, 82] on input "**********" at bounding box center [591, 81] width 118 height 19
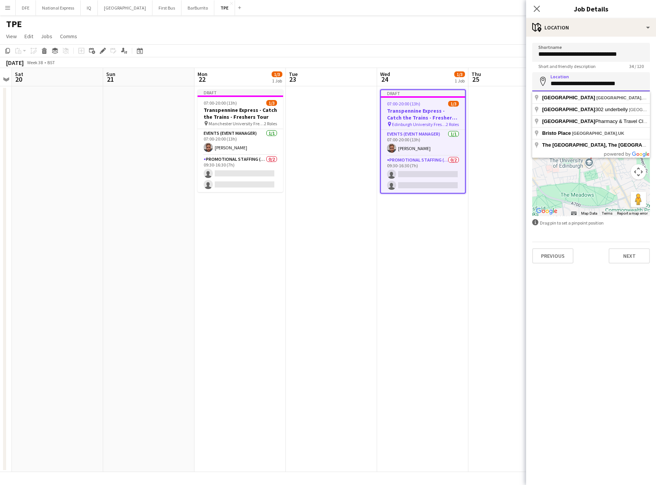
click at [576, 82] on input "**********" at bounding box center [591, 81] width 118 height 19
paste input
type input "**********"
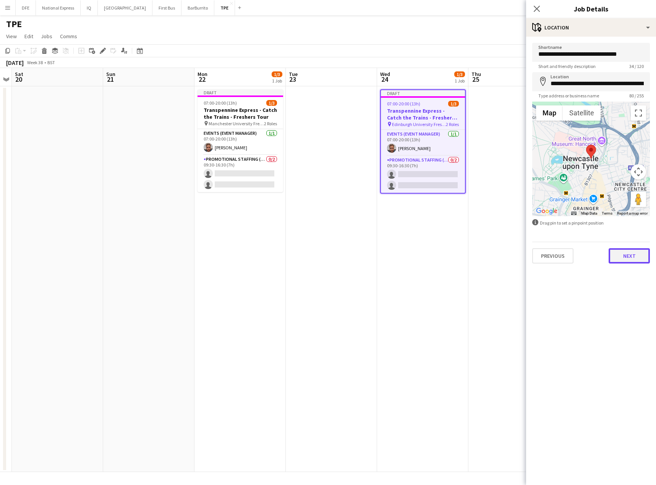
drag, startPoint x: 636, startPoint y: 257, endPoint x: 613, endPoint y: 185, distance: 75.9
click at [635, 257] on button "Next" at bounding box center [629, 255] width 41 height 15
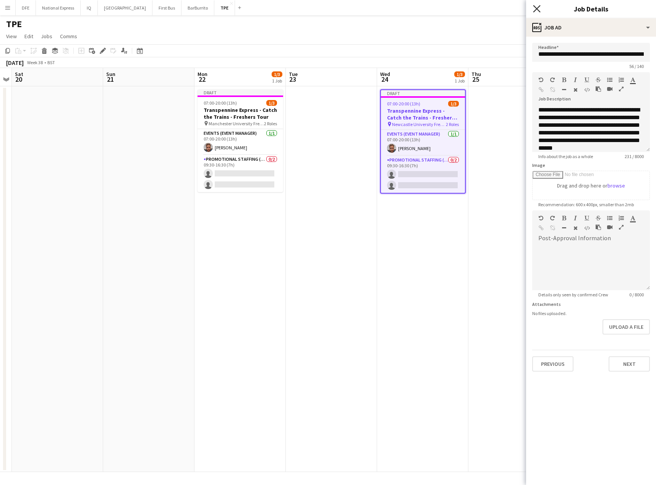
click at [539, 10] on icon at bounding box center [536, 8] width 7 height 7
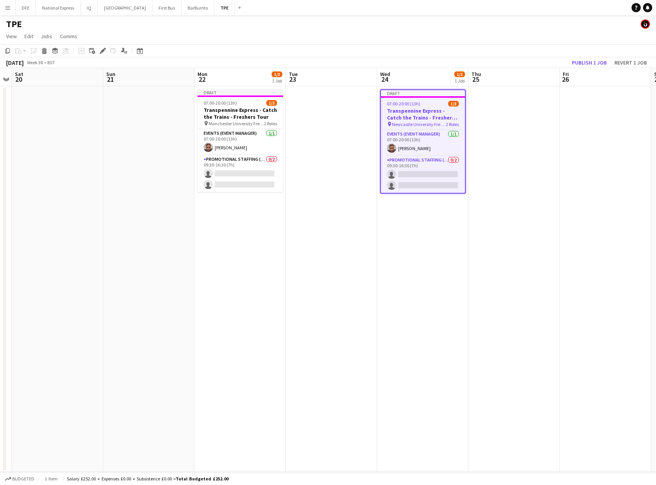
drag, startPoint x: 516, startPoint y: 101, endPoint x: 557, endPoint y: 94, distance: 41.8
click at [518, 102] on app-date-cell at bounding box center [514, 279] width 91 height 386
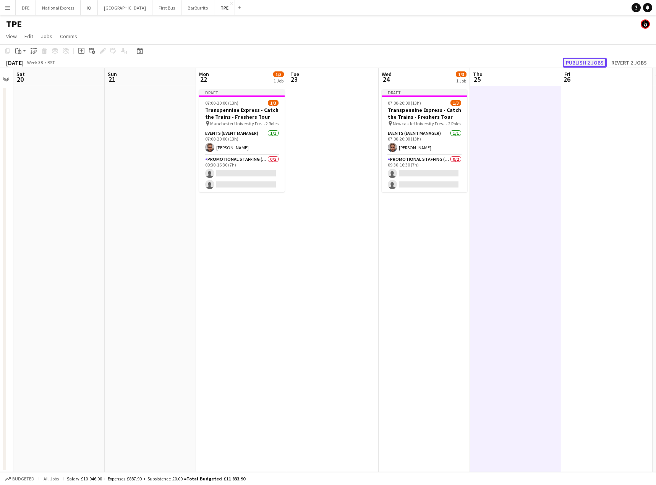
click at [586, 62] on button "Publish 2 jobs" at bounding box center [585, 63] width 44 height 10
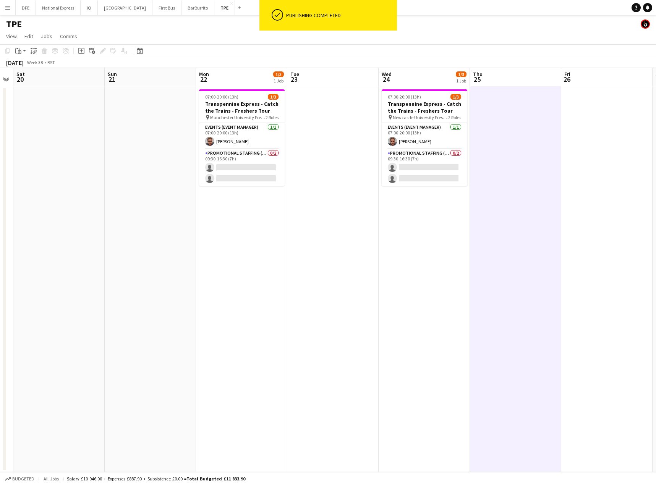
drag, startPoint x: 252, startPoint y: 174, endPoint x: 527, endPoint y: 92, distance: 287.5
click at [259, 174] on app-calendar-viewport "Tue 16 Wed 17 Thu 18 Fri 19 Sat 20 Sun 21 Mon 22 1/3 1 Job Tue 23 Wed 24 1/3 1 …" at bounding box center [328, 270] width 656 height 404
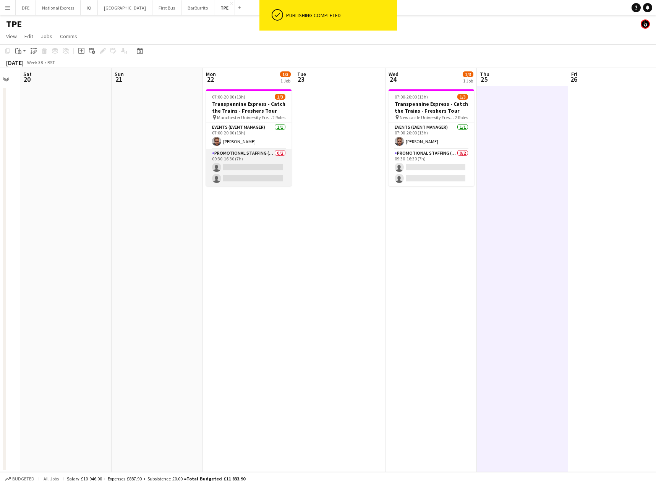
click at [244, 170] on app-card-role "Promotional Staffing (Brand Ambassadors) 0/2 09:30-16:30 (7h) single-neutral-ac…" at bounding box center [249, 167] width 86 height 37
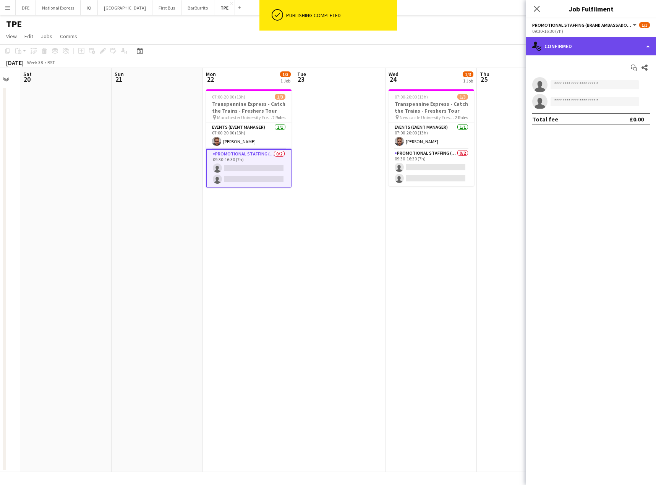
click at [598, 47] on div "single-neutral-actions-check-2 Confirmed" at bounding box center [591, 46] width 130 height 18
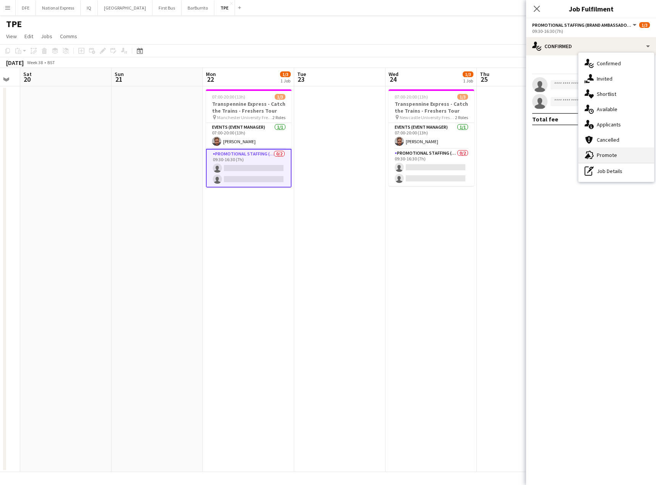
click at [611, 151] on div "advertising-megaphone Promote" at bounding box center [617, 155] width 76 height 15
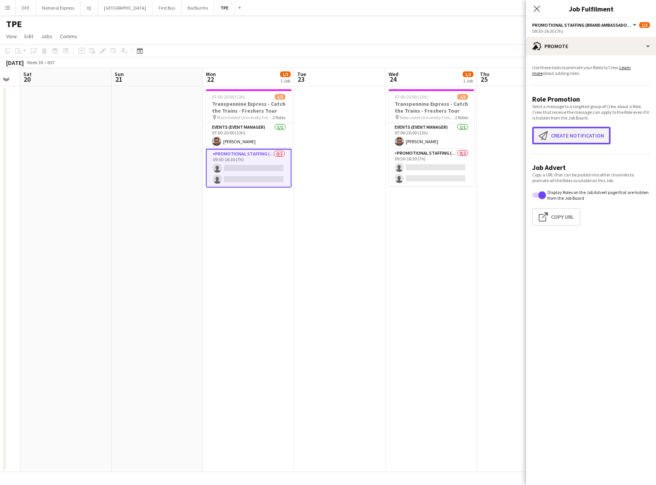
click at [568, 128] on button "Create notification Create notification" at bounding box center [571, 136] width 78 height 18
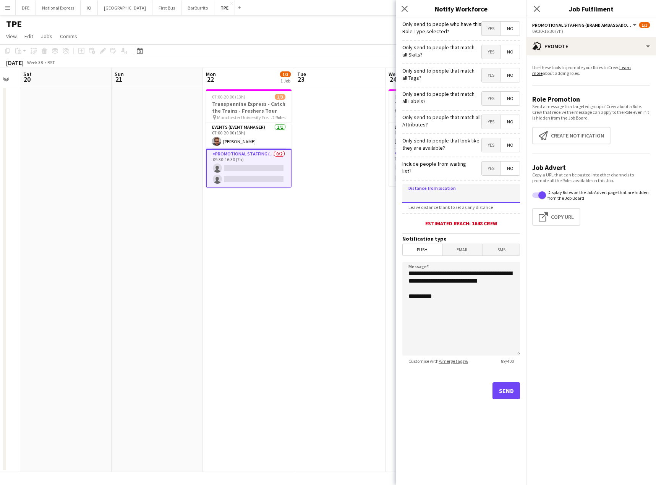
click at [470, 192] on input at bounding box center [461, 193] width 118 height 19
type input "****"
type input "*****"
click at [515, 390] on button "Send" at bounding box center [507, 391] width 28 height 17
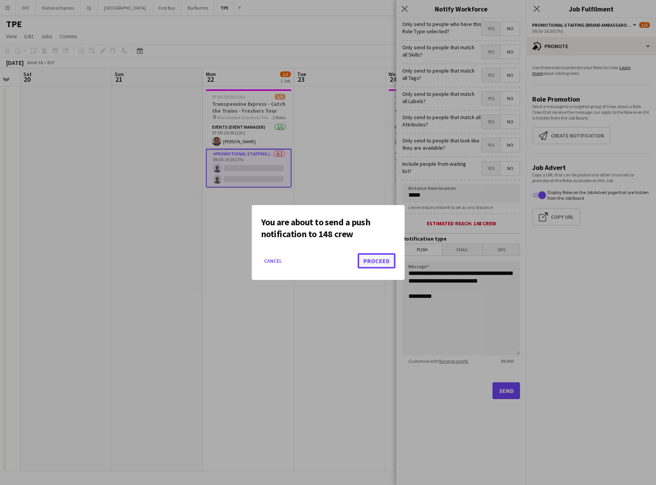
click at [373, 259] on button "Proceed" at bounding box center [377, 260] width 38 height 15
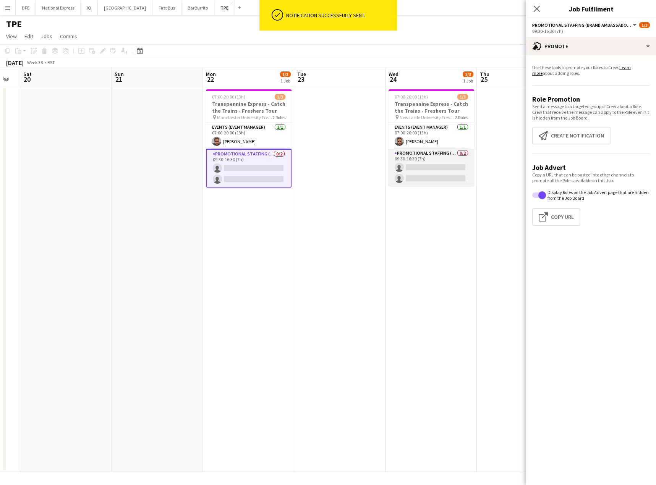
click at [426, 174] on app-card-role "Promotional Staffing (Brand Ambassadors) 0/2 09:30-16:30 (7h) single-neutral-ac…" at bounding box center [432, 167] width 86 height 37
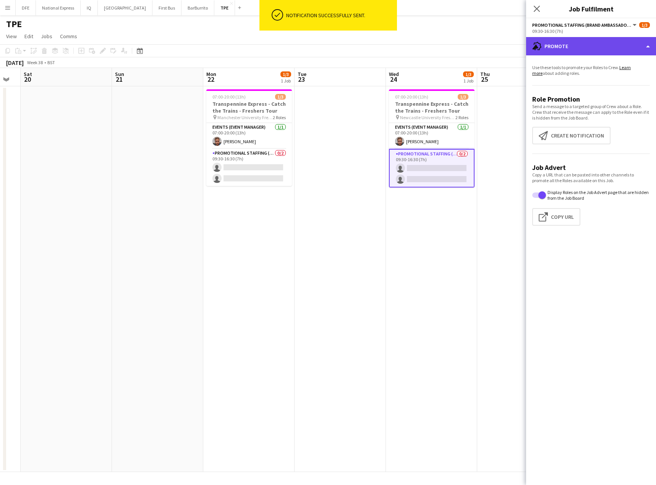
click at [596, 48] on div "advertising-megaphone Promote" at bounding box center [591, 46] width 130 height 18
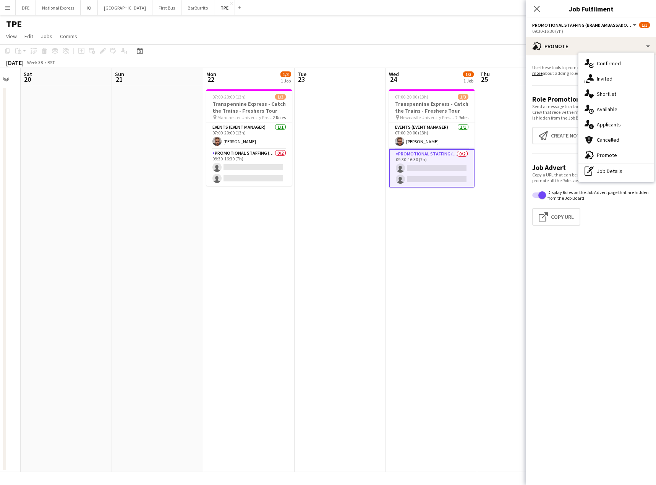
click at [611, 154] on div "advertising-megaphone Promote" at bounding box center [617, 155] width 76 height 15
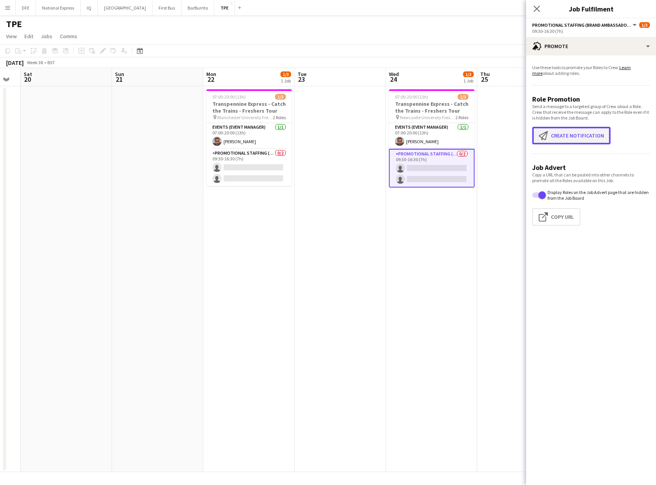
click at [575, 136] on button "Create notification Create notification" at bounding box center [571, 136] width 78 height 18
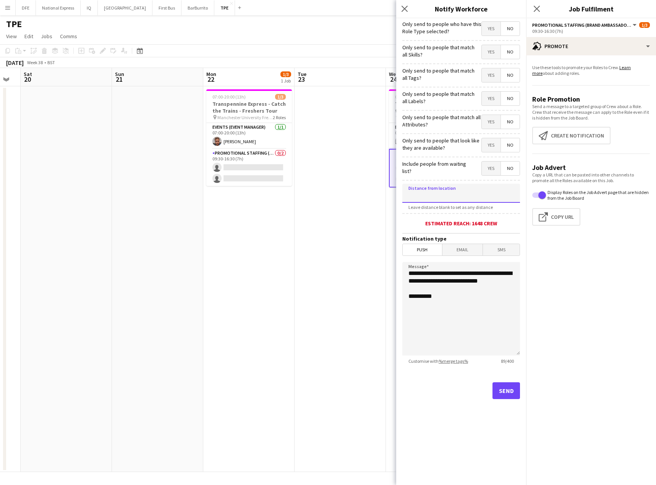
click at [453, 194] on input at bounding box center [461, 193] width 118 height 19
type input "****"
type input "*****"
click at [509, 393] on button "Send" at bounding box center [507, 391] width 28 height 17
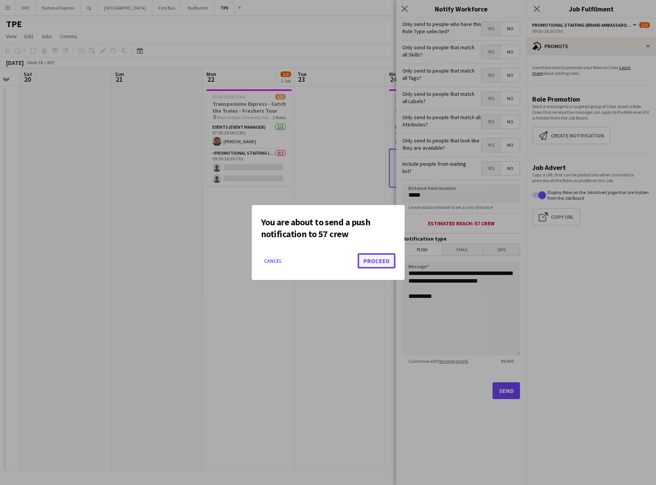
click at [373, 257] on button "Proceed" at bounding box center [377, 260] width 38 height 15
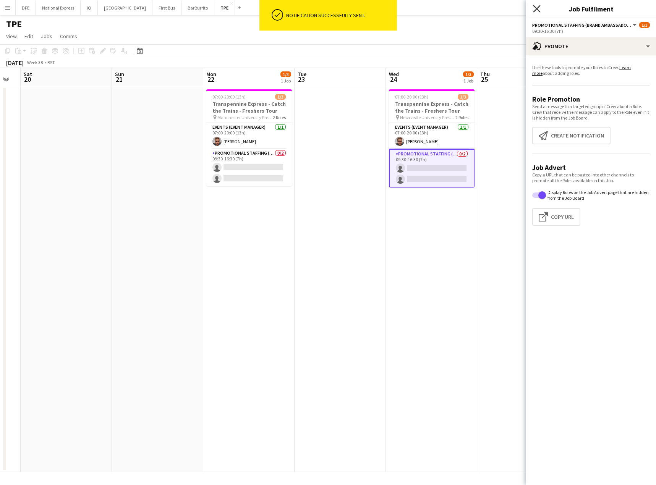
click at [537, 10] on icon "Close pop-in" at bounding box center [536, 8] width 7 height 7
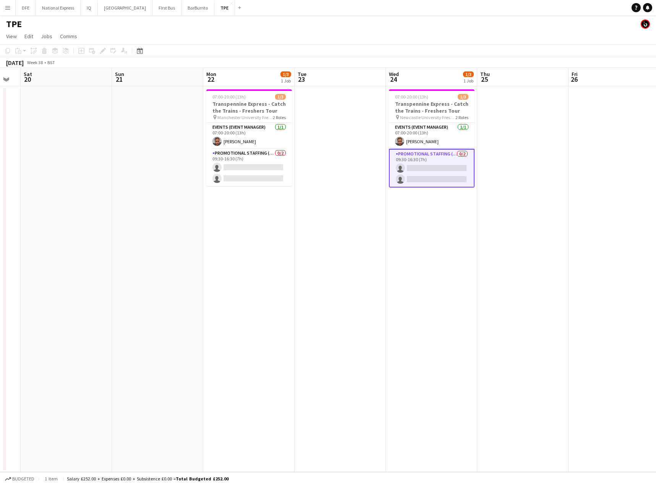
drag, startPoint x: 518, startPoint y: 41, endPoint x: 515, endPoint y: 52, distance: 11.5
click at [520, 44] on app-page-menu "View Day view expanded Day view collapsed Month view Date picker Jump to [DATE]…" at bounding box center [328, 37] width 656 height 15
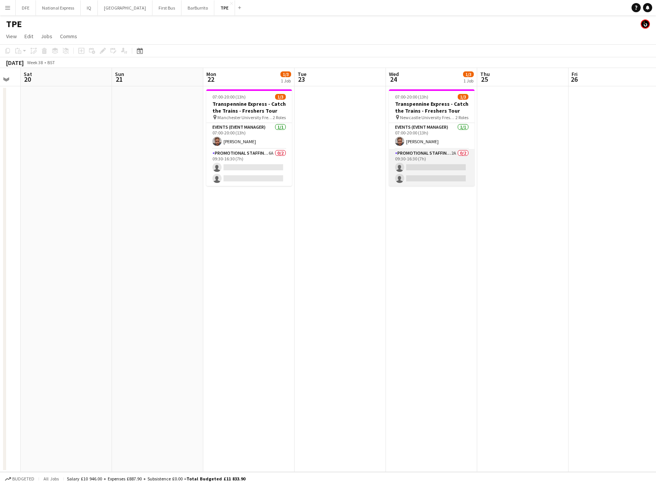
click at [450, 172] on app-card-role "Promotional Staffing (Brand Ambassadors) 2A 0/2 09:30-16:30 (7h) single-neutral…" at bounding box center [432, 167] width 86 height 37
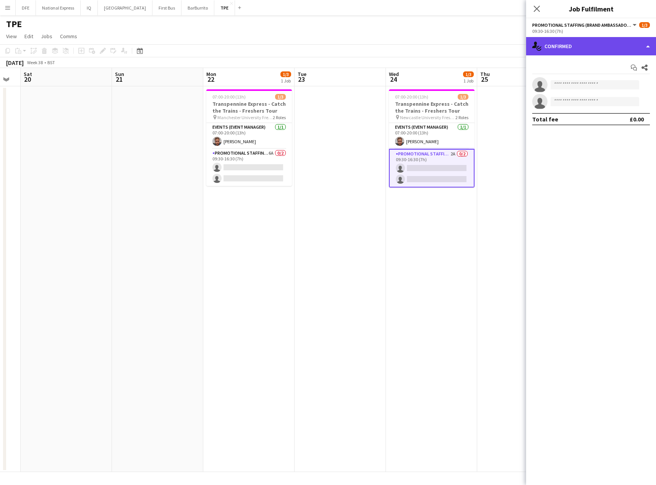
click at [574, 52] on div "single-neutral-actions-check-2 Confirmed" at bounding box center [591, 46] width 130 height 18
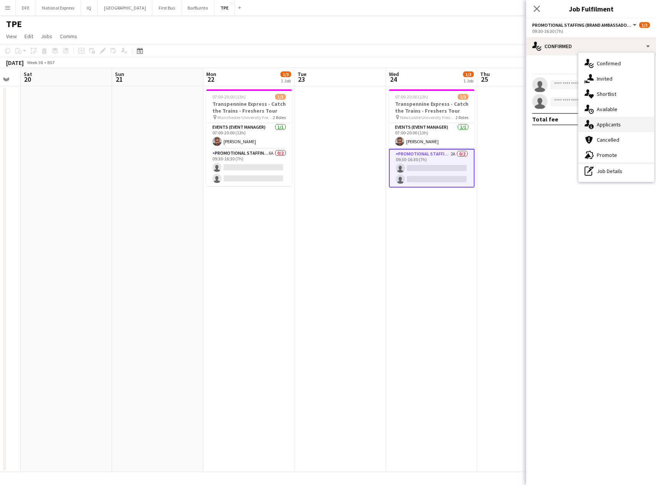
click at [608, 128] on div "single-neutral-actions-information Applicants" at bounding box center [617, 124] width 76 height 15
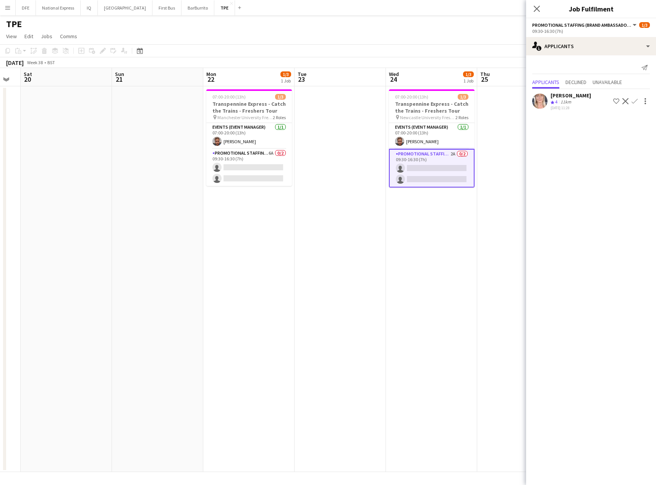
click at [566, 99] on div "11km" at bounding box center [566, 102] width 14 height 6
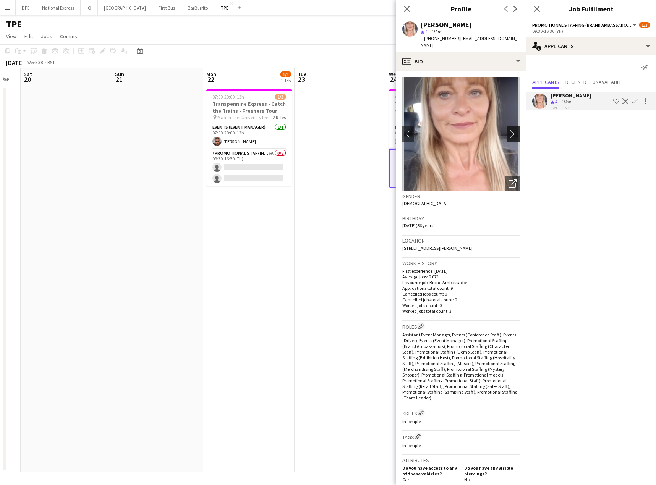
click at [509, 130] on app-icon "chevron-right" at bounding box center [515, 134] width 12 height 8
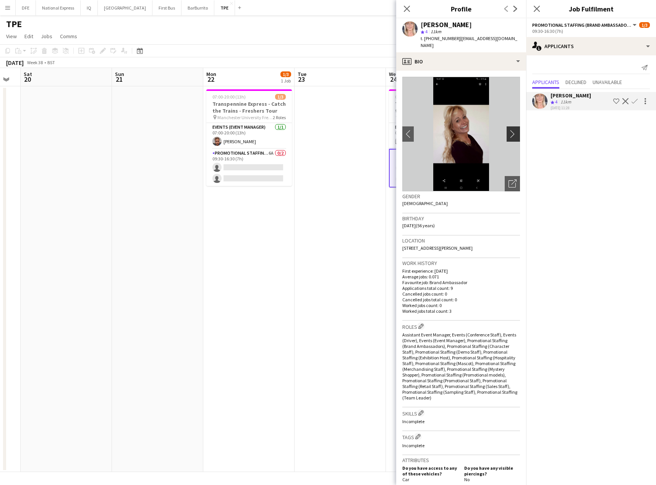
click at [509, 130] on app-icon "chevron-right" at bounding box center [515, 134] width 12 height 8
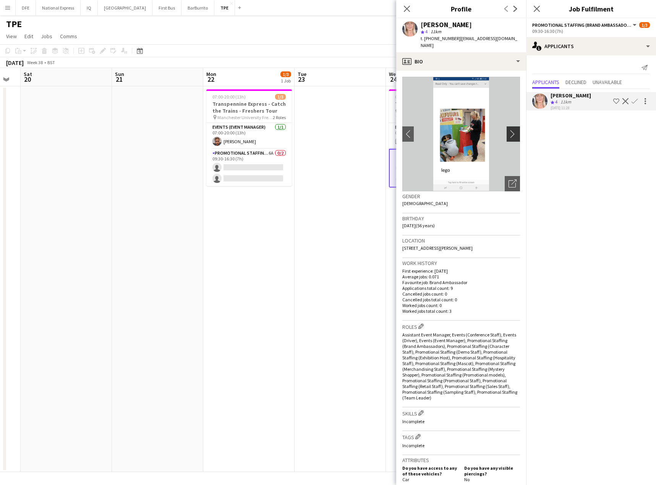
click at [509, 130] on app-icon "chevron-right" at bounding box center [515, 134] width 12 height 8
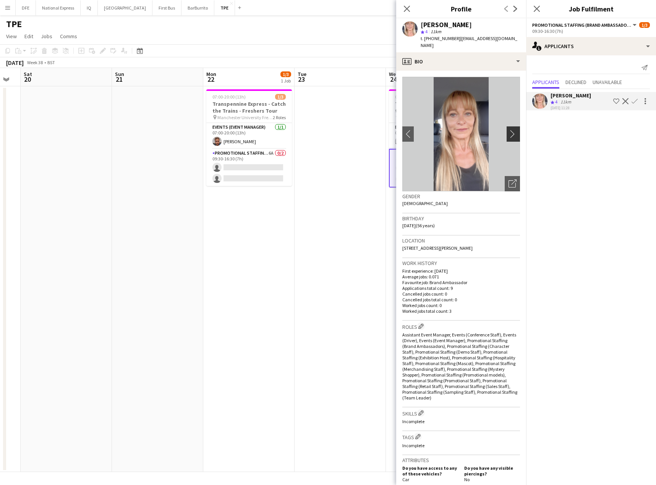
click at [509, 130] on app-icon "chevron-right" at bounding box center [515, 134] width 12 height 8
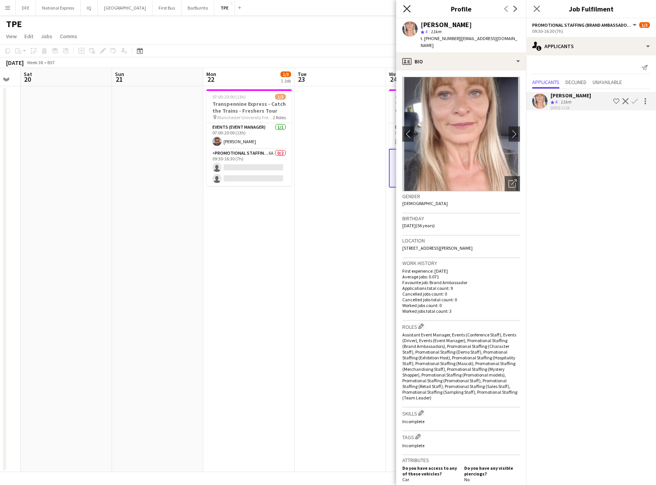
click at [407, 8] on icon "Close pop-in" at bounding box center [406, 8] width 7 height 7
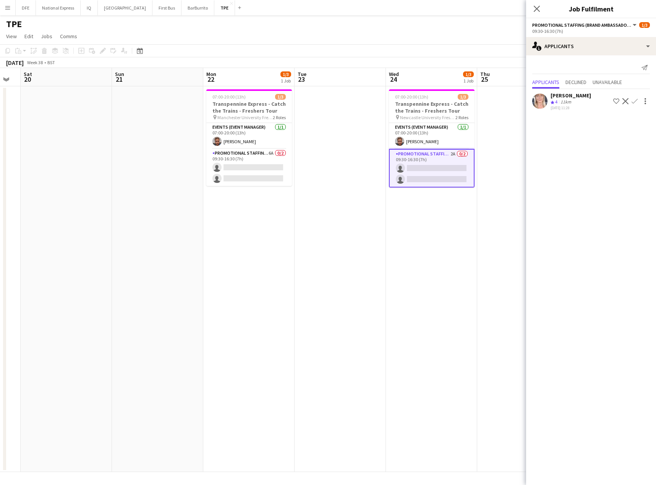
click at [634, 102] on app-icon "Confirm" at bounding box center [635, 101] width 6 height 6
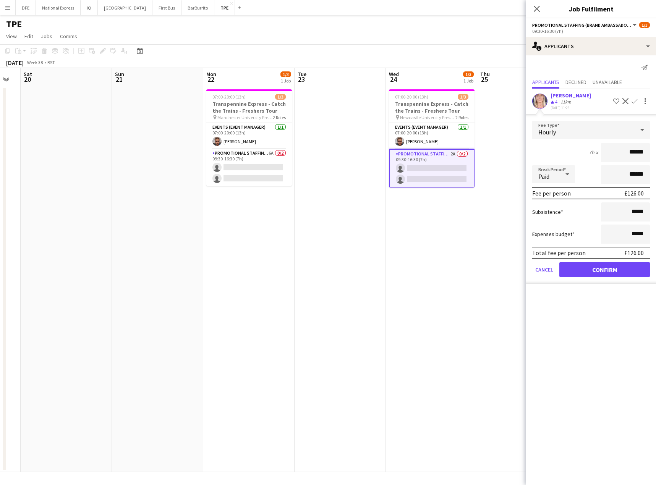
click at [636, 99] on app-icon "Confirm" at bounding box center [635, 101] width 6 height 6
click at [611, 274] on button "Confirm" at bounding box center [605, 269] width 91 height 15
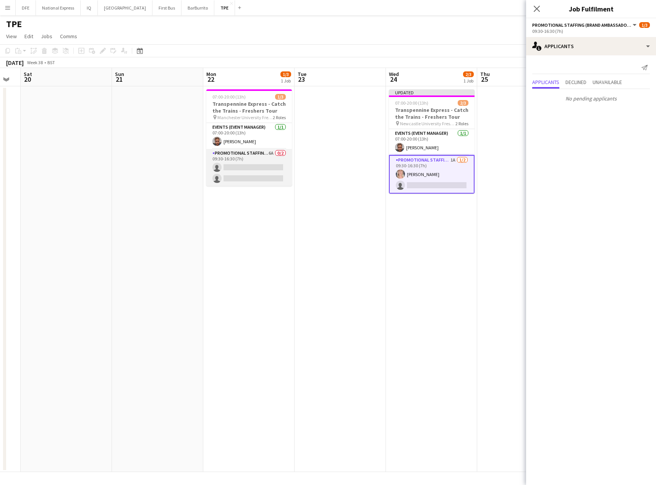
click at [250, 178] on app-card-role "Promotional Staffing (Brand Ambassadors) 6A 0/2 09:30-16:30 (7h) single-neutral…" at bounding box center [249, 167] width 86 height 37
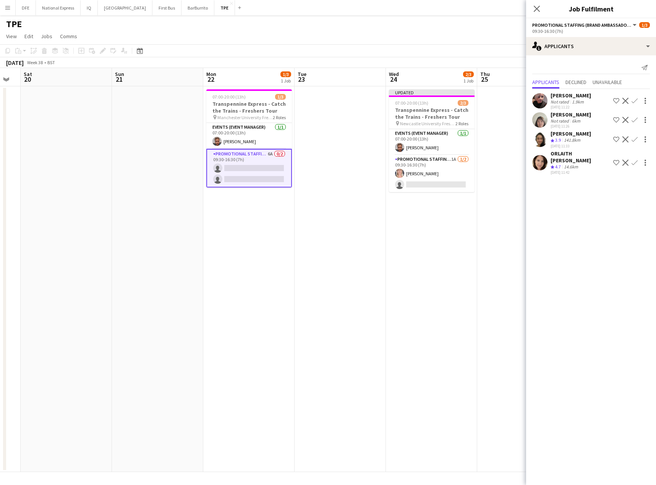
click at [576, 164] on div "14.6km" at bounding box center [571, 167] width 17 height 6
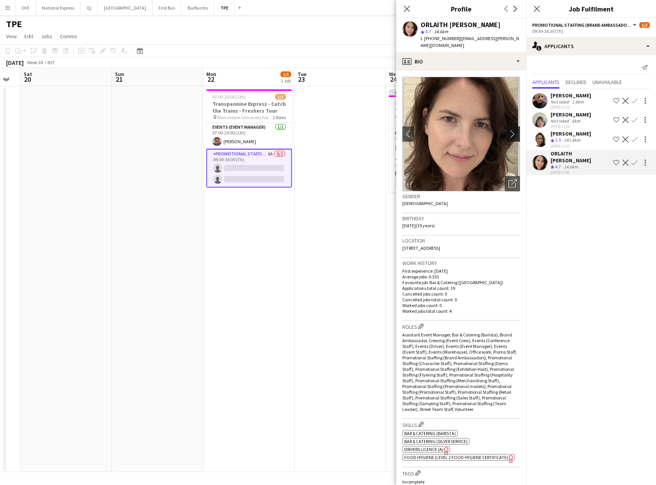
click at [509, 130] on app-icon "chevron-right" at bounding box center [515, 134] width 12 height 8
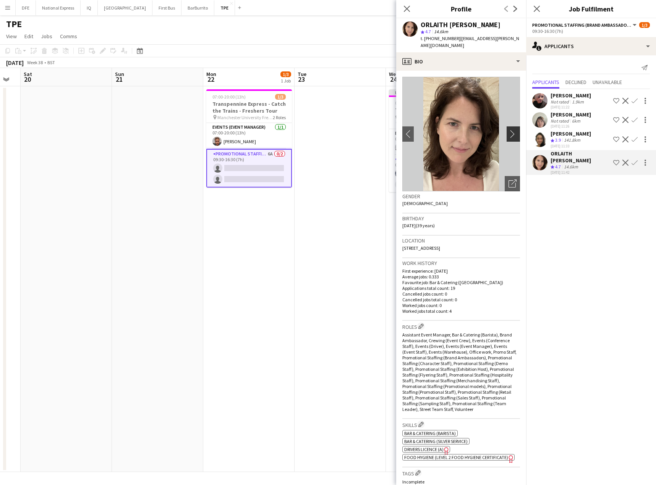
click at [509, 130] on app-icon "chevron-right" at bounding box center [515, 134] width 12 height 8
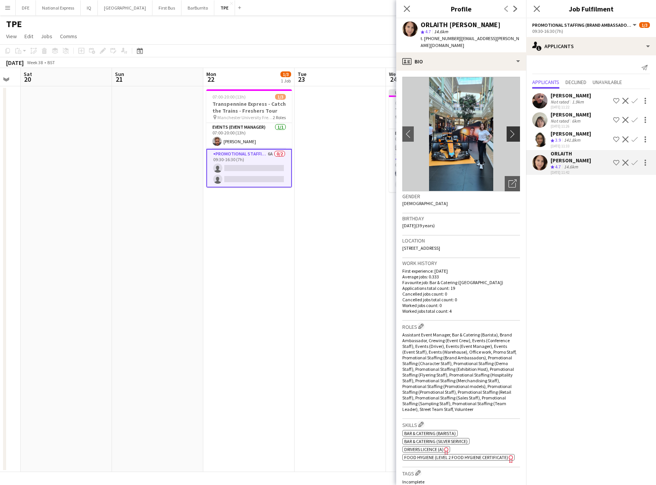
click at [509, 130] on app-icon "chevron-right" at bounding box center [515, 134] width 12 height 8
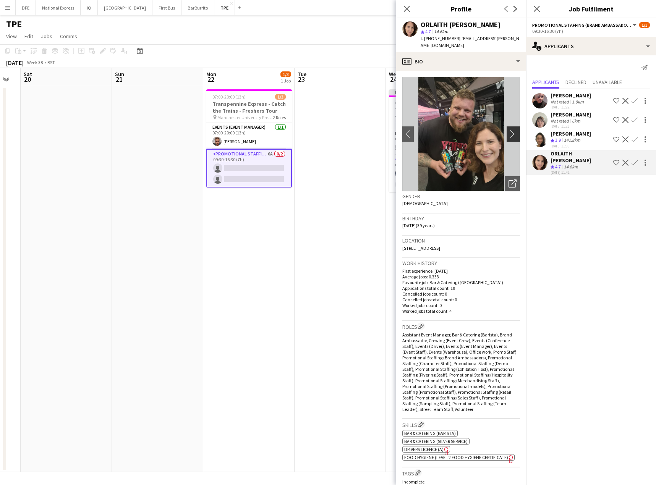
click at [509, 130] on app-icon "chevron-right" at bounding box center [515, 134] width 12 height 8
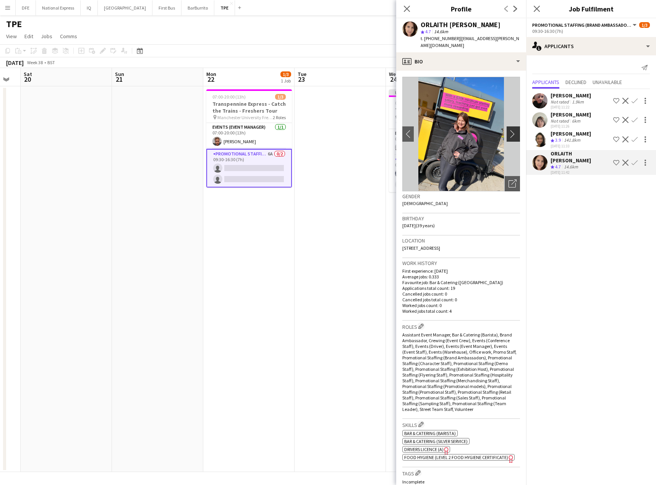
click at [509, 130] on app-icon "chevron-right" at bounding box center [515, 134] width 12 height 8
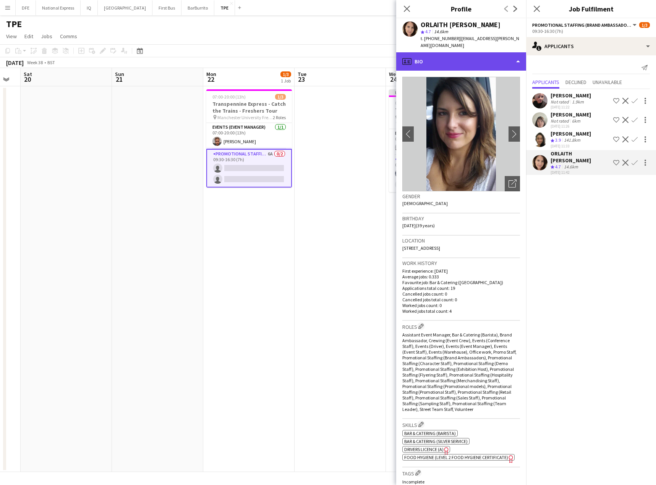
click at [460, 56] on div "profile Bio" at bounding box center [461, 61] width 130 height 18
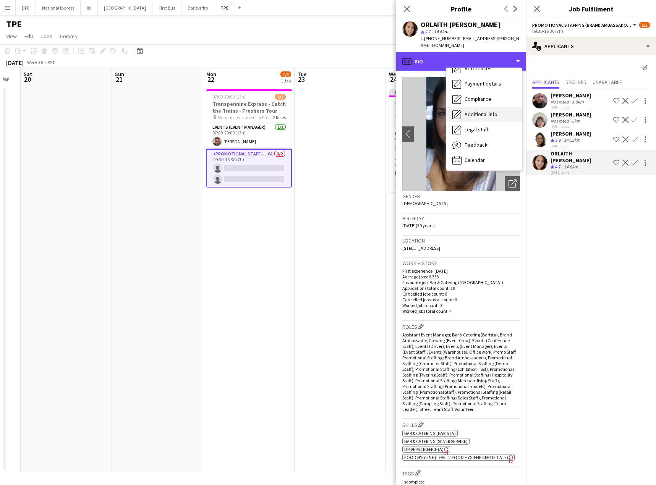
scroll to position [87, 0]
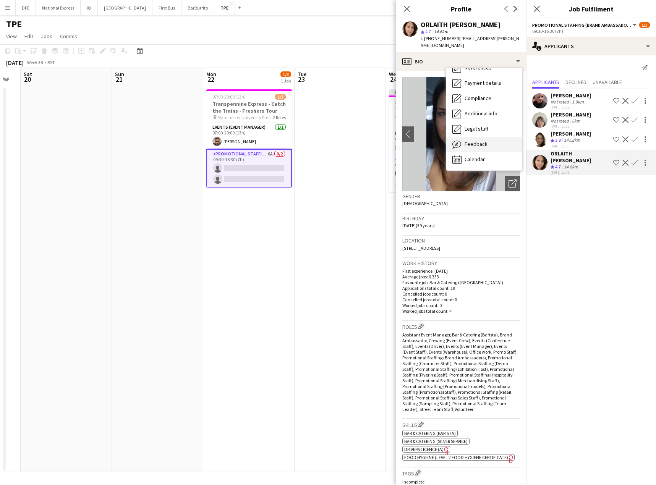
click at [479, 141] on span "Feedback" at bounding box center [476, 144] width 23 height 7
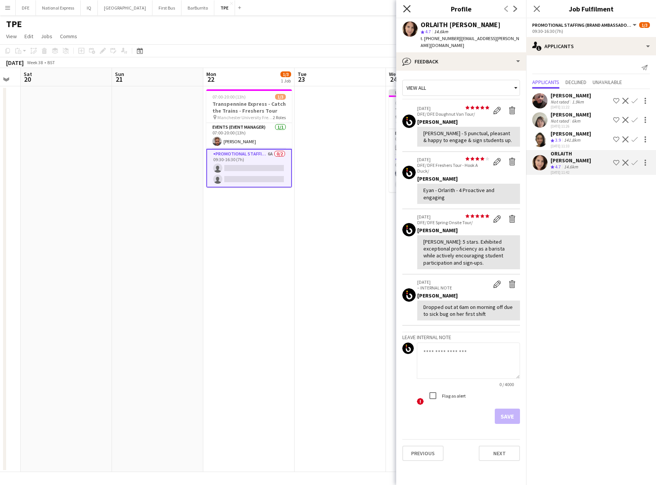
click at [407, 9] on icon at bounding box center [406, 8] width 7 height 7
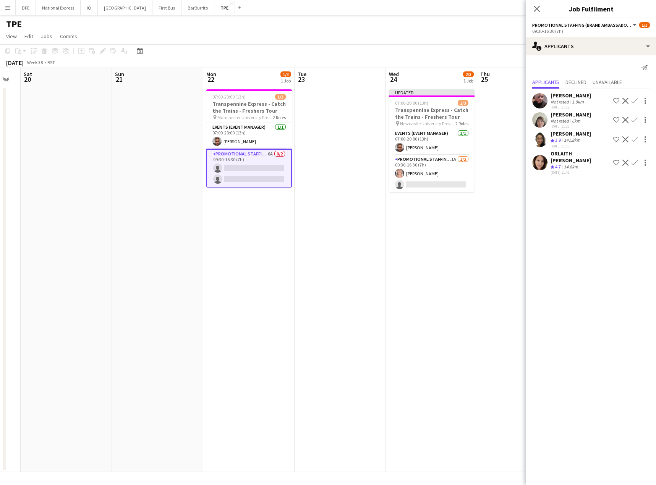
click at [634, 160] on app-icon "Confirm" at bounding box center [635, 163] width 6 height 6
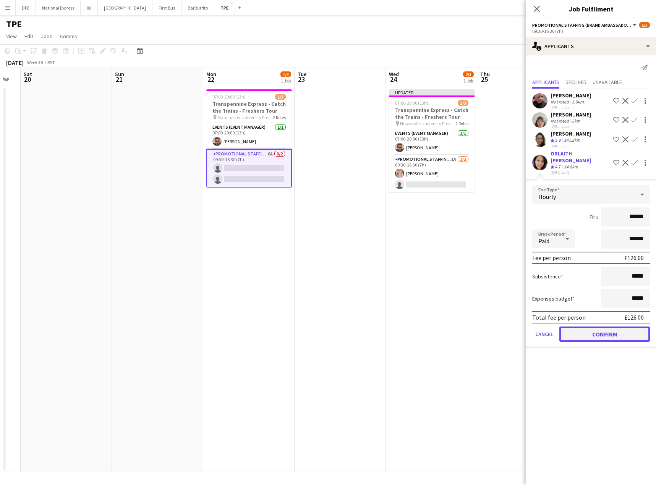
click at [613, 327] on button "Confirm" at bounding box center [605, 334] width 91 height 15
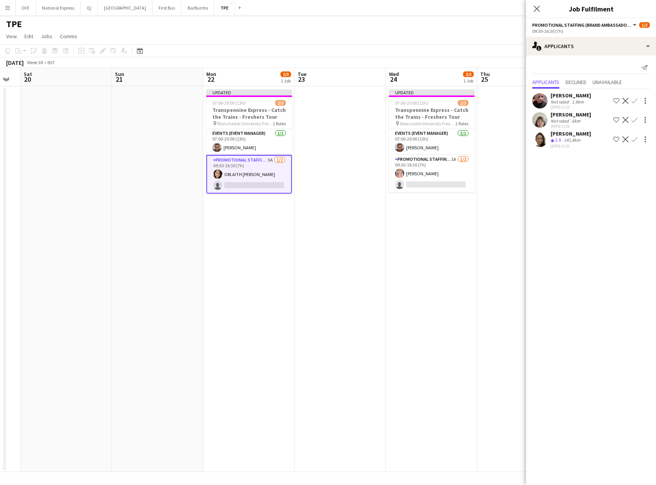
click at [565, 102] on div "Not rated" at bounding box center [561, 102] width 20 height 6
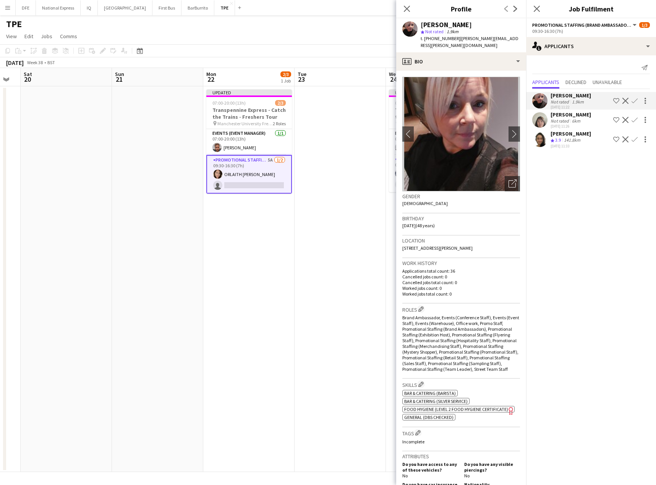
click at [567, 120] on div "Not rated" at bounding box center [561, 121] width 20 height 6
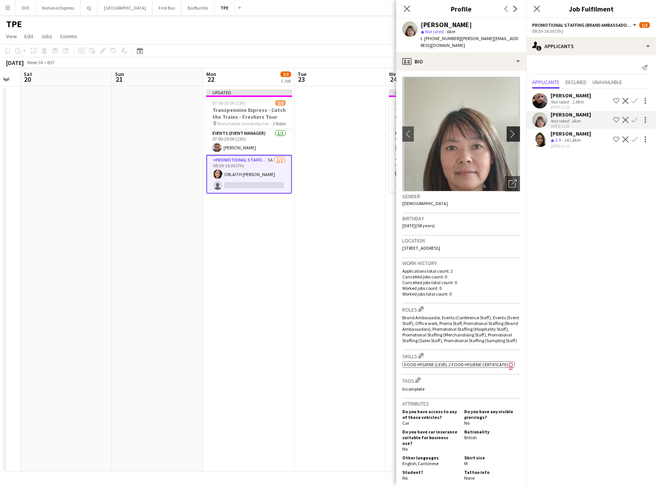
click at [509, 130] on app-icon "chevron-right" at bounding box center [515, 134] width 12 height 8
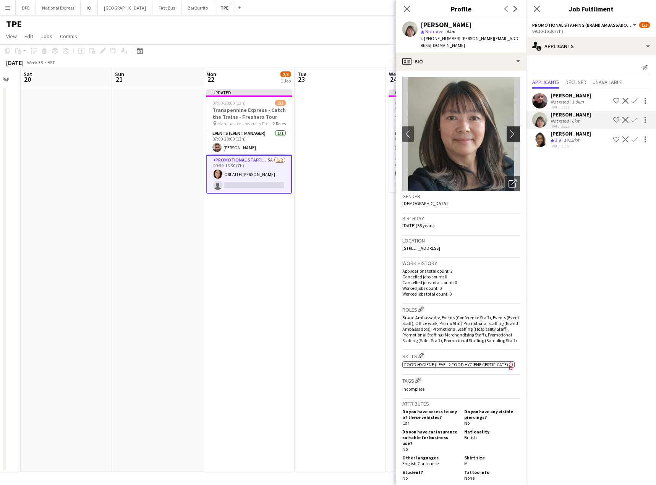
click at [509, 130] on app-icon "chevron-right" at bounding box center [515, 134] width 12 height 8
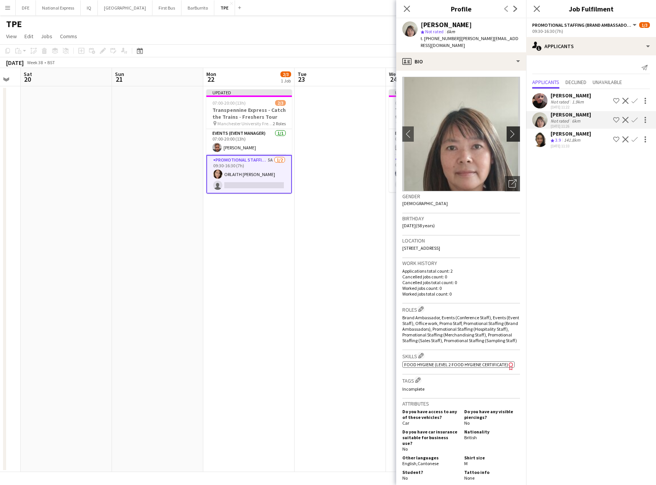
click at [509, 130] on app-icon "chevron-right" at bounding box center [515, 134] width 12 height 8
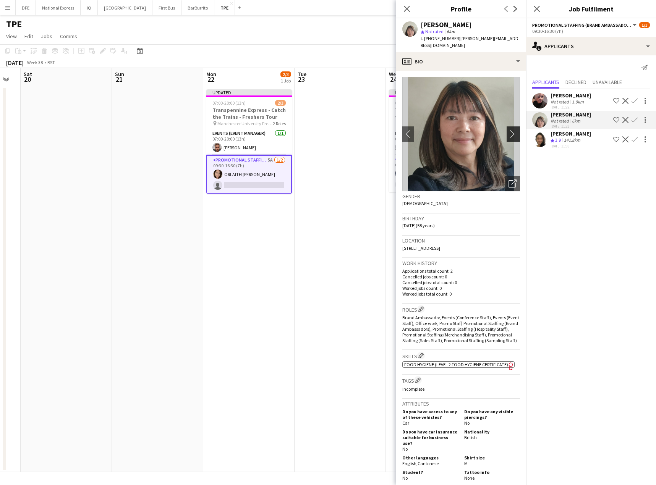
click at [509, 130] on app-icon "chevron-right" at bounding box center [515, 134] width 12 height 8
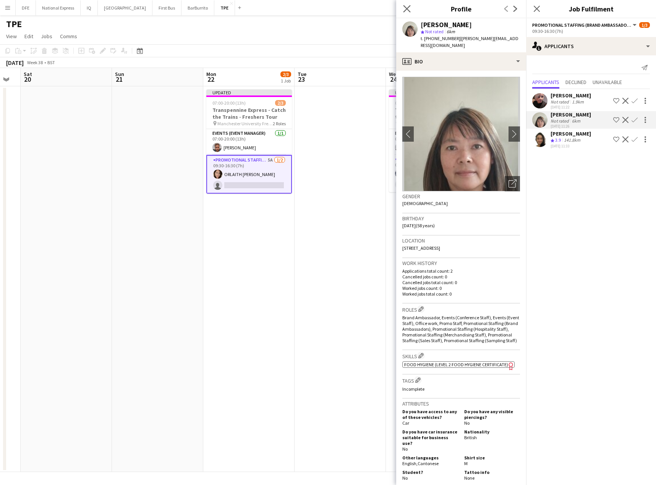
click at [405, 4] on app-icon "Close pop-in" at bounding box center [407, 8] width 11 height 11
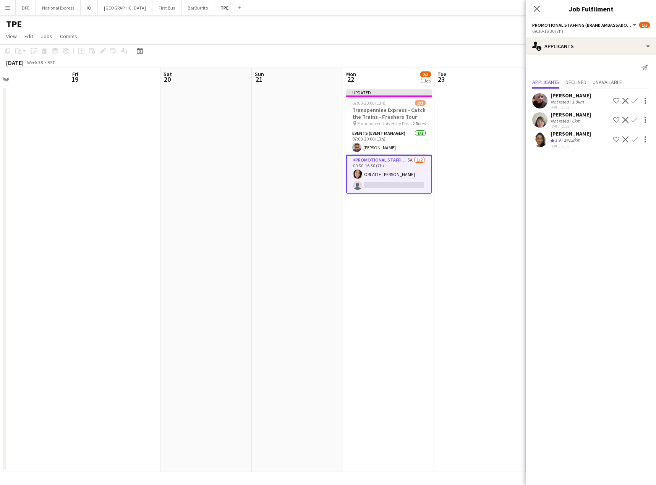
drag, startPoint x: 318, startPoint y: 157, endPoint x: 531, endPoint y: 153, distance: 212.9
click at [541, 153] on body "Menu Boards Boards Boards All jobs Status Workforce Workforce My Workforce Recr…" at bounding box center [328, 242] width 656 height 485
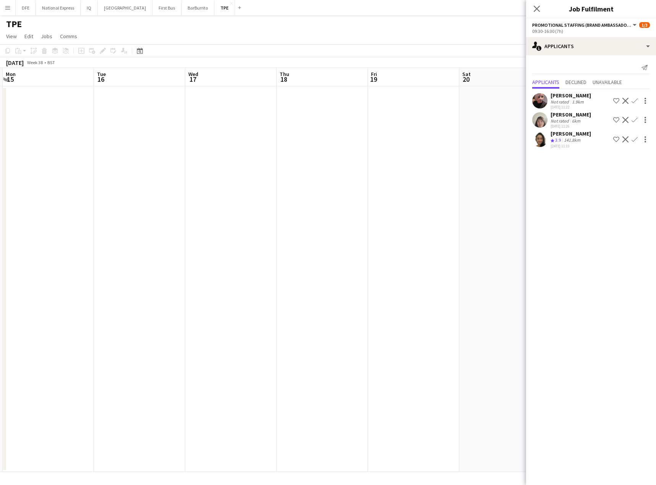
drag, startPoint x: 445, startPoint y: 149, endPoint x: 455, endPoint y: 146, distance: 10.8
click at [474, 146] on app-calendar-viewport "Sat 13 Sun 14 Mon 15 Tue 16 Wed 17 Thu 18 Fri 19 Sat 20 Sun 21 Mon 22 2/3 1 Job…" at bounding box center [328, 270] width 656 height 404
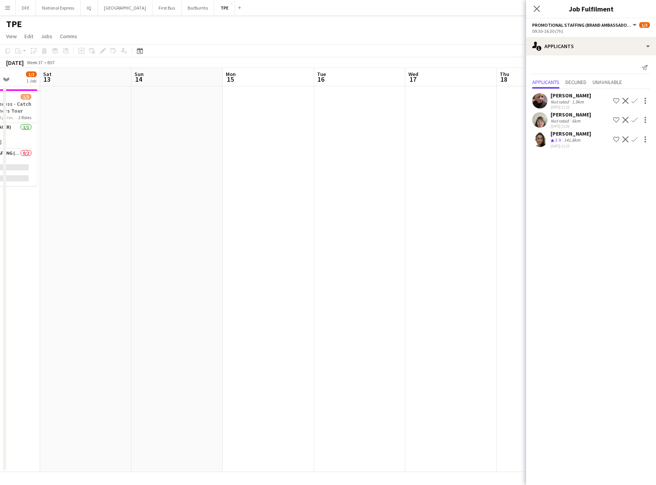
drag, startPoint x: 198, startPoint y: 167, endPoint x: 318, endPoint y: 158, distance: 120.7
click at [321, 158] on app-calendar-viewport "Wed 10 Thu 11 Fri 12 1/3 1 Job Sat 13 Sun 14 Mon 15 Tue 16 Wed 17 Thu 18 Fri 19…" at bounding box center [328, 270] width 656 height 404
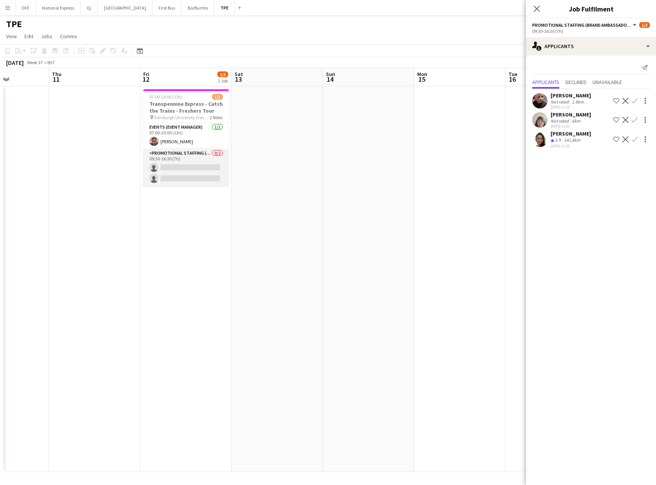
click at [191, 174] on app-calendar-viewport "Mon 8 Tue 9 Wed 10 Thu 11 Fri 12 1/3 1 Job Sat 13 Sun 14 Mon 15 Tue 16 Wed 17 T…" at bounding box center [328, 270] width 656 height 404
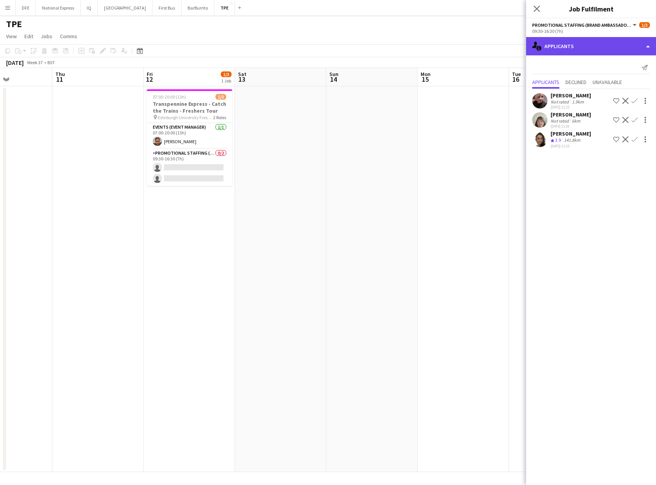
click at [577, 41] on div "single-neutral-actions-information Applicants" at bounding box center [591, 46] width 130 height 18
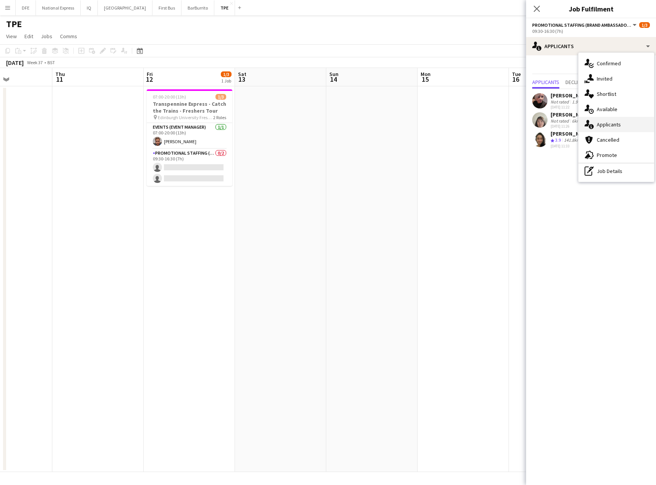
click at [599, 128] on div "single-neutral-actions-information Applicants" at bounding box center [617, 124] width 76 height 15
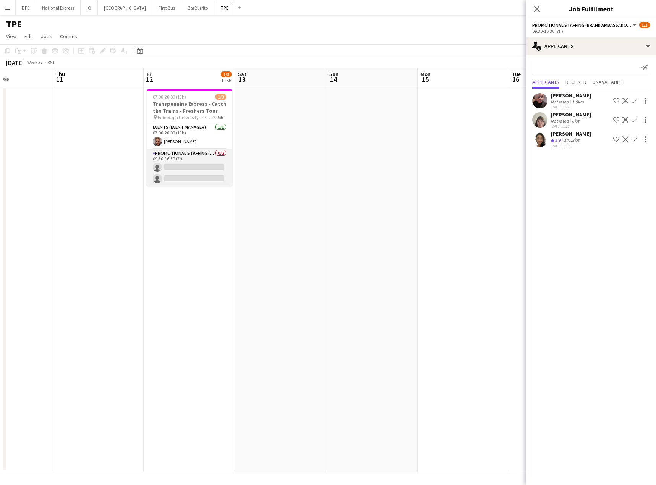
click at [192, 173] on app-card-role "Promotional Staffing (Brand Ambassadors) 0/2 09:30-16:30 (7h) single-neutral-ac…" at bounding box center [190, 167] width 86 height 37
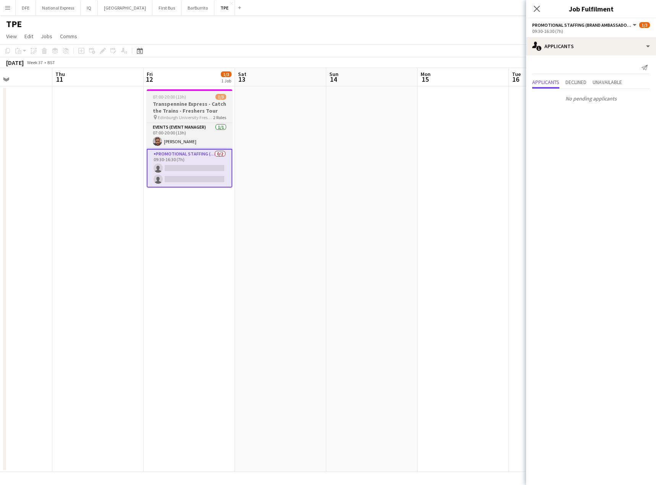
click at [185, 103] on h3 "Transpennine Express - Catch the Trains - Freshers Tour" at bounding box center [190, 108] width 86 height 14
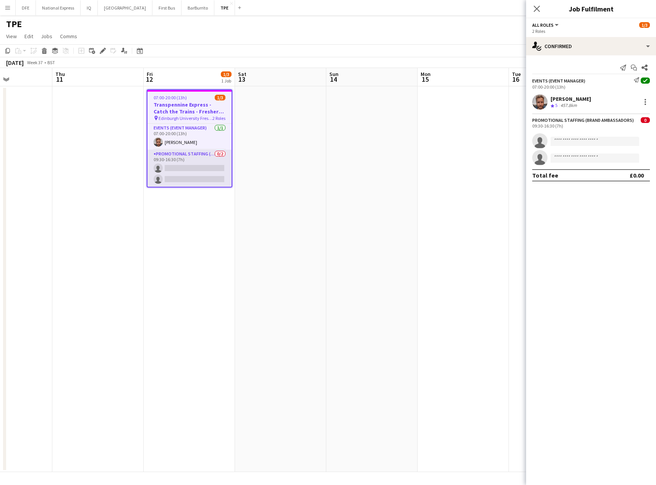
click at [189, 174] on app-card-role "Promotional Staffing (Brand Ambassadors) 0/2 09:30-16:30 (7h) single-neutral-ac…" at bounding box center [190, 168] width 84 height 37
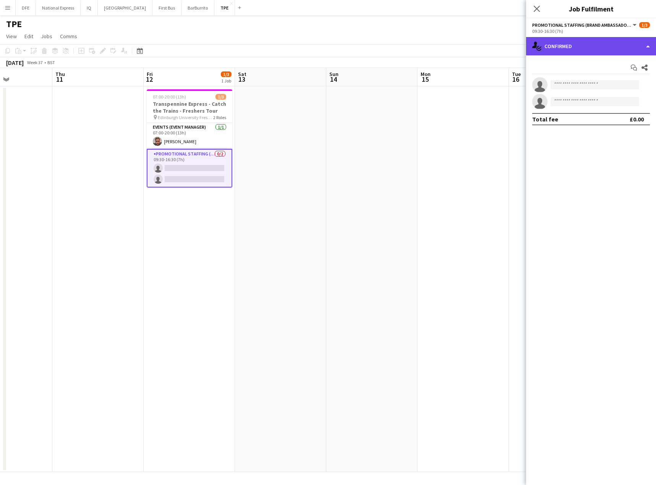
click at [571, 47] on div "single-neutral-actions-check-2 Confirmed" at bounding box center [591, 46] width 130 height 18
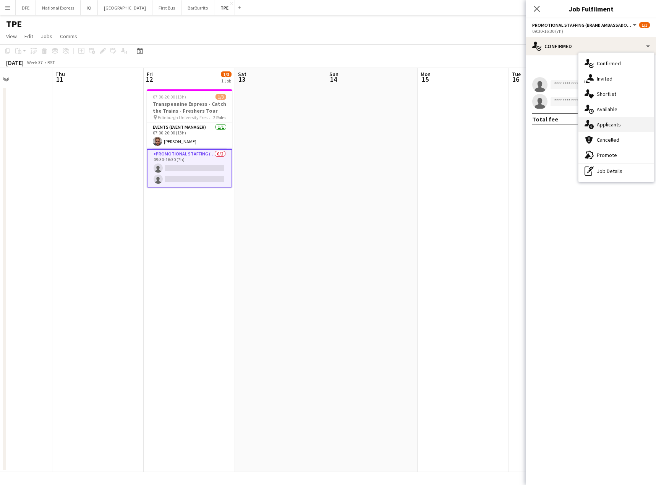
click at [609, 127] on div "single-neutral-actions-information Applicants" at bounding box center [617, 124] width 76 height 15
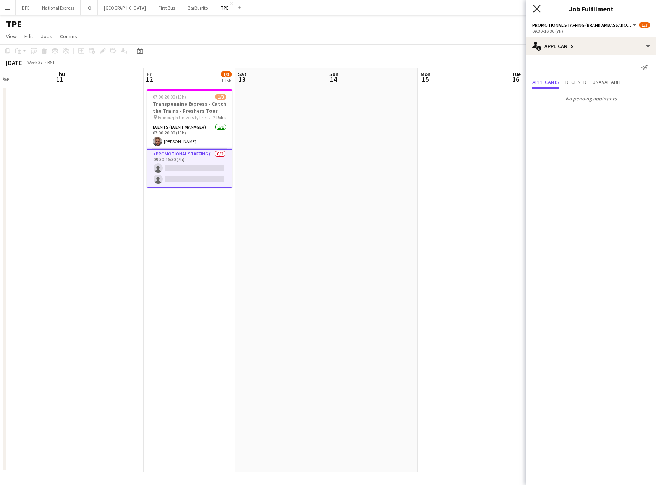
drag, startPoint x: 536, startPoint y: 9, endPoint x: 526, endPoint y: 16, distance: 12.6
click at [536, 10] on icon at bounding box center [537, 9] width 6 height 6
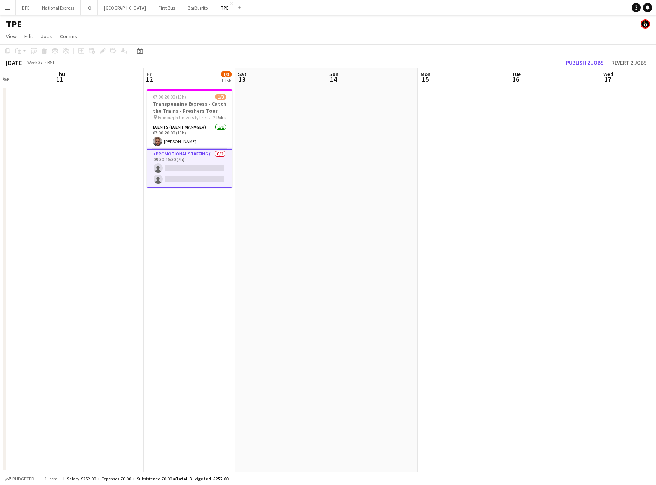
drag, startPoint x: 499, startPoint y: 27, endPoint x: 526, endPoint y: 57, distance: 40.6
click at [501, 29] on div "TPE" at bounding box center [328, 22] width 656 height 15
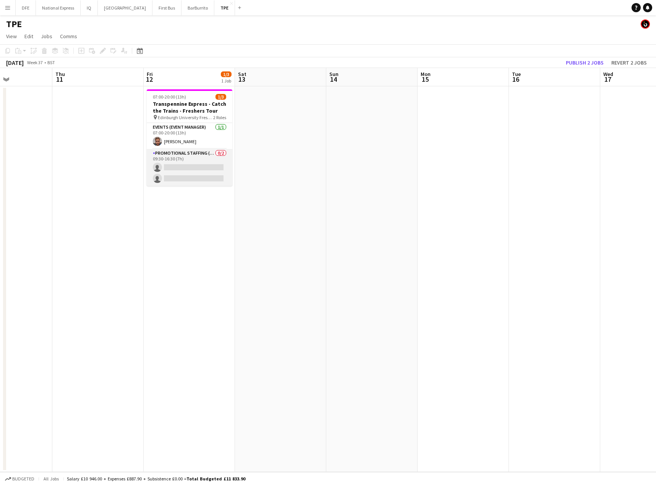
drag, startPoint x: 189, startPoint y: 172, endPoint x: 191, endPoint y: 175, distance: 4.1
click at [189, 172] on app-card-role "Promotional Staffing (Brand Ambassadors) 0/2 09:30-16:30 (7h) single-neutral-ac…" at bounding box center [190, 167] width 86 height 37
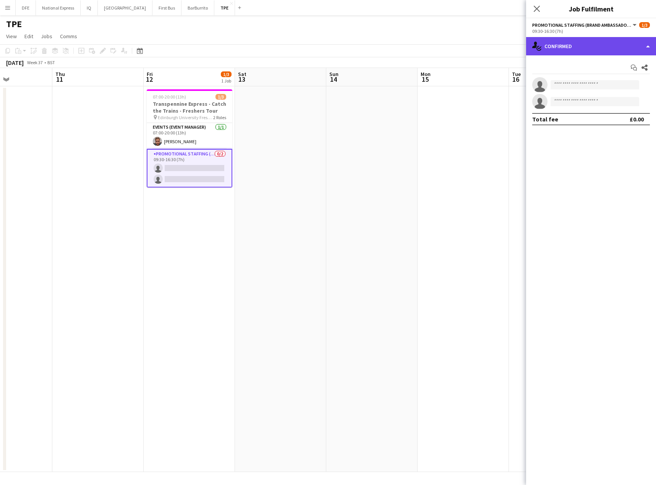
click at [594, 47] on div "single-neutral-actions-check-2 Confirmed" at bounding box center [591, 46] width 130 height 18
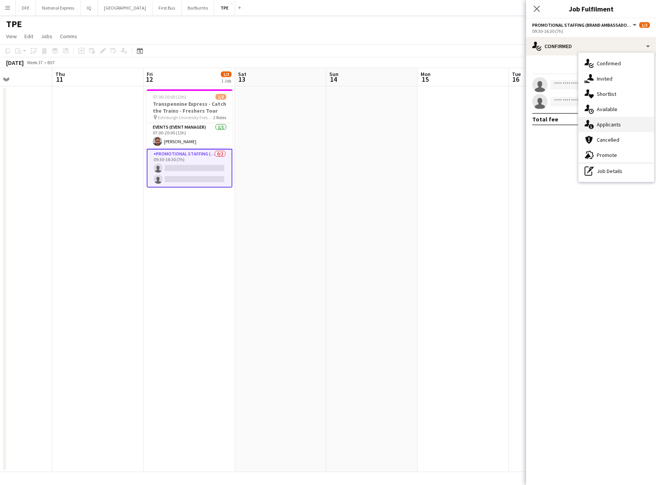
click at [612, 125] on div "single-neutral-actions-information Applicants" at bounding box center [617, 124] width 76 height 15
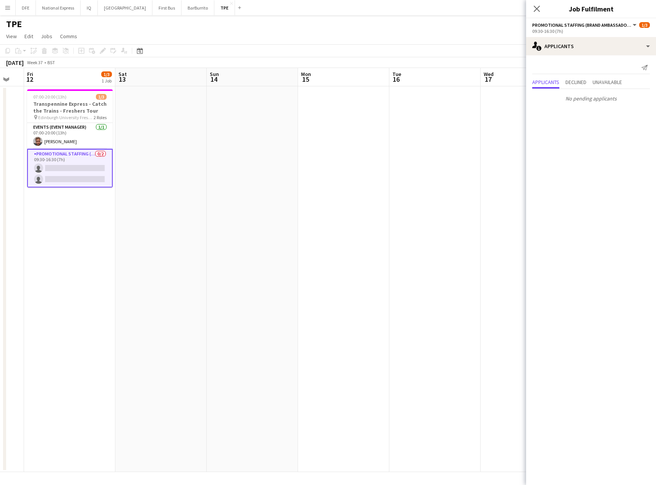
drag, startPoint x: 334, startPoint y: 159, endPoint x: 159, endPoint y: 166, distance: 174.8
click at [57, 162] on app-calendar-viewport "Mon 8 Tue 9 Wed 10 Thu 11 Fri 12 1/3 1 Job Sat 13 Sun 14 Mon 15 Tue 16 Wed 17 T…" at bounding box center [328, 270] width 656 height 404
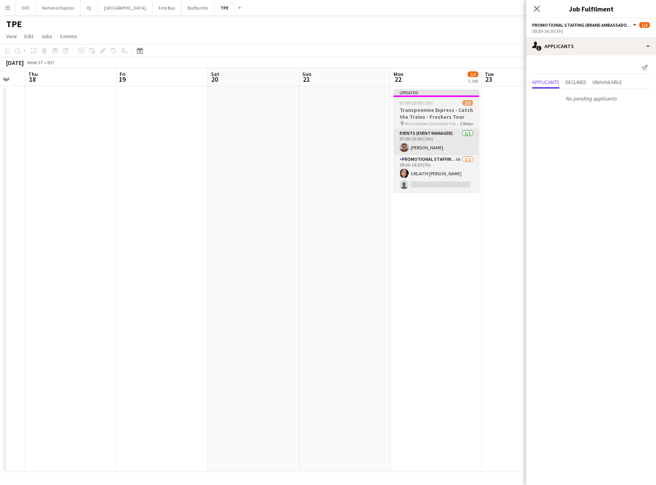
drag, startPoint x: 74, startPoint y: 167, endPoint x: 382, endPoint y: 152, distance: 308.0
click at [71, 167] on app-calendar-viewport "Sun 14 Mon 15 Tue 16 Wed 17 Thu 18 Fri 19 Sat 20 Sun 21 Mon 22 2/3 1 Job Tue 23…" at bounding box center [328, 270] width 656 height 404
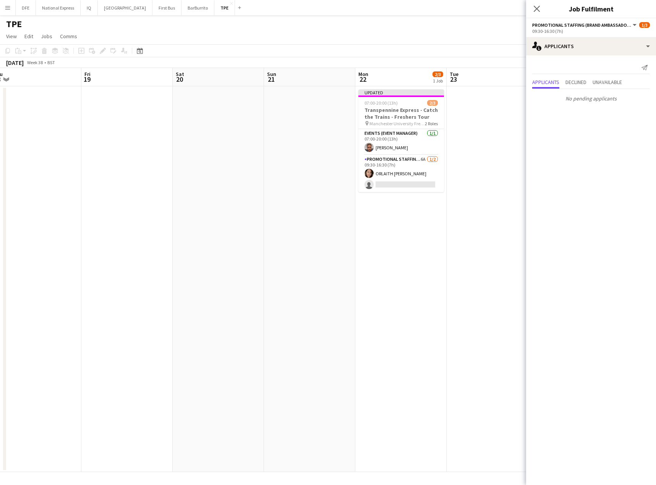
drag, startPoint x: 382, startPoint y: 148, endPoint x: 297, endPoint y: 155, distance: 85.1
click at [291, 154] on app-calendar-viewport "Sun 14 Mon 15 Tue 16 Wed 17 Thu 18 Fri 19 Sat 20 Sun 21 Mon 22 2/3 1 Job Tue 23…" at bounding box center [328, 270] width 656 height 404
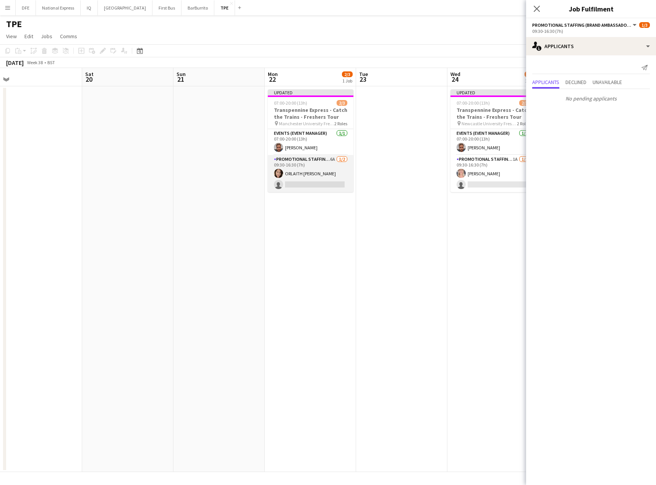
click at [323, 184] on app-card-role "Promotional Staffing (Brand Ambassadors) 6A [DATE] 09:30-16:30 (7h) ORLAITH [PE…" at bounding box center [311, 173] width 86 height 37
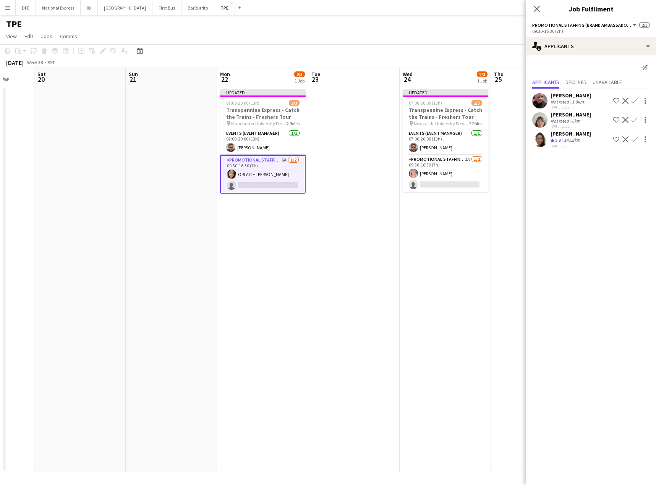
drag, startPoint x: 490, startPoint y: 230, endPoint x: 446, endPoint y: 202, distance: 52.6
click at [444, 230] on app-calendar-viewport "Tue 16 Wed 17 Thu 18 Fri 19 Sat 20 Sun 21 Mon 22 2/3 1 Job Tue 23 Wed 24 2/3 1 …" at bounding box center [328, 270] width 656 height 404
click at [443, 181] on app-card-role "Promotional Staffing (Brand Ambassadors) 1A [DATE] 09:30-16:30 (7h) [PERSON_NAM…" at bounding box center [447, 173] width 86 height 37
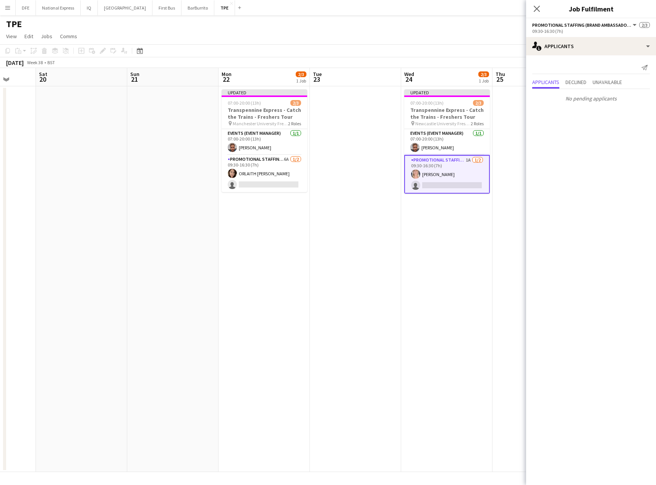
drag, startPoint x: 457, startPoint y: 50, endPoint x: 490, endPoint y: 34, distance: 36.9
click at [461, 48] on app-toolbar "Copy Paste Paste Ctrl+V Paste with crew Ctrl+Shift+V Paste linked Job [GEOGRAPH…" at bounding box center [328, 50] width 656 height 13
